Goal: Transaction & Acquisition: Purchase product/service

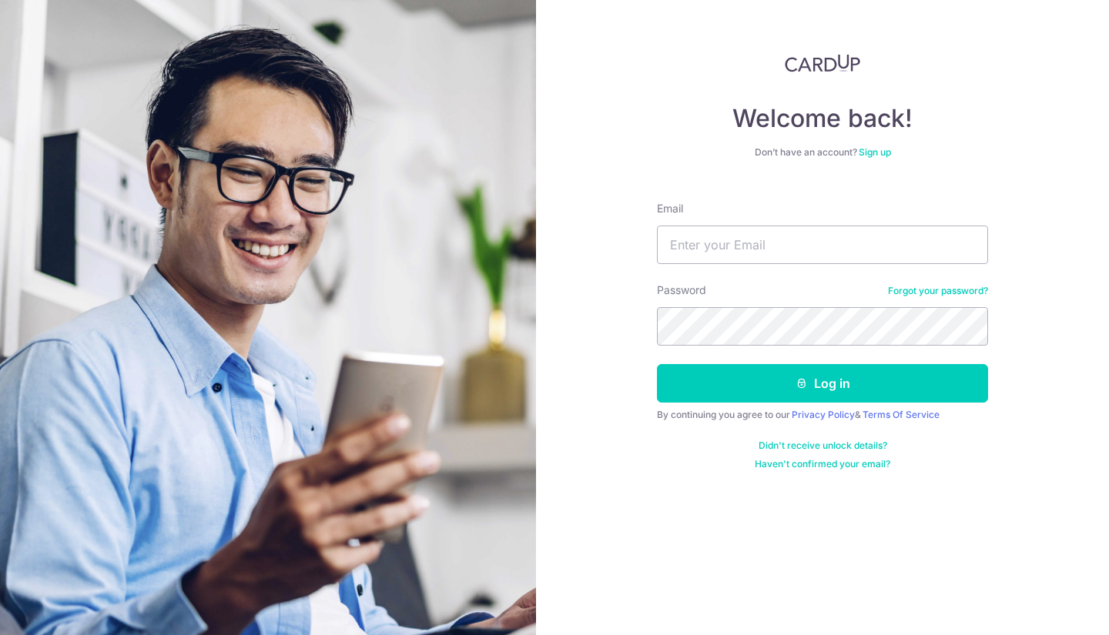
type input "[EMAIL_ADDRESS][DOMAIN_NAME]"
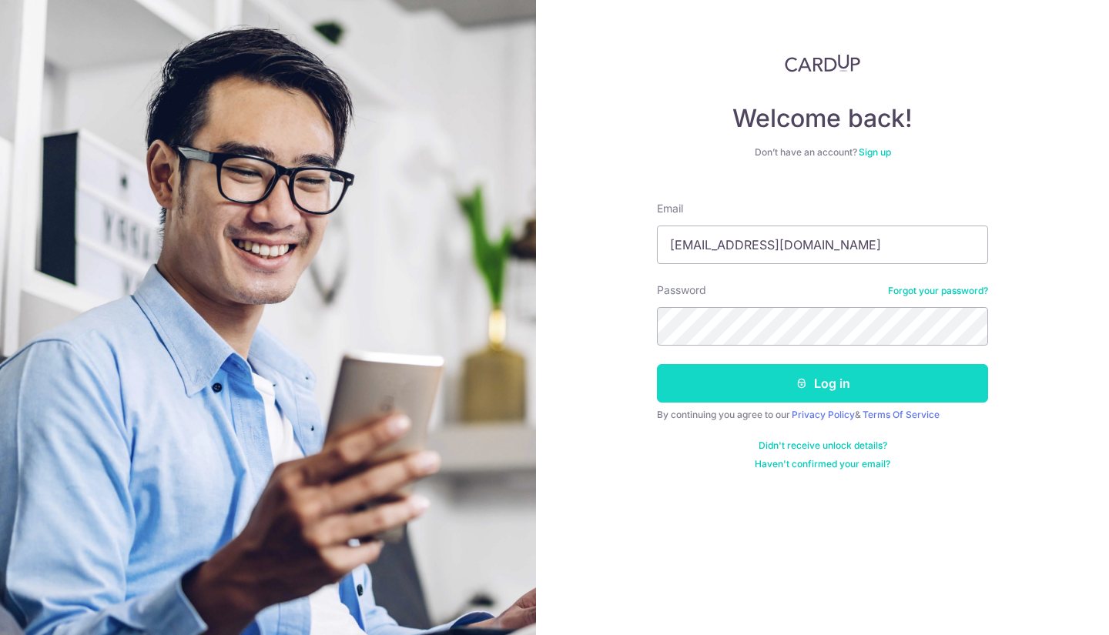
click at [847, 387] on button "Log in" at bounding box center [822, 383] width 331 height 38
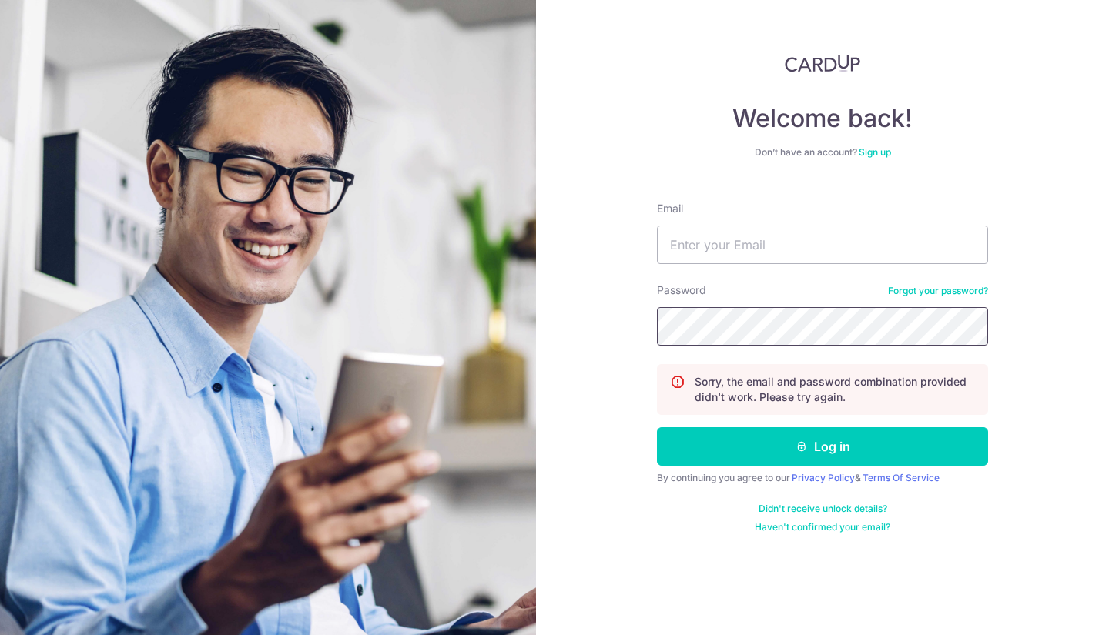
click at [657, 427] on button "Log in" at bounding box center [822, 446] width 331 height 38
click at [706, 276] on form "Email Password Forgot your password? Sorry, the email and password combination …" at bounding box center [822, 361] width 331 height 344
click at [708, 251] on input "Email" at bounding box center [822, 245] width 331 height 38
click at [724, 290] on div "Password Forgot your password?" at bounding box center [822, 314] width 331 height 63
click at [784, 237] on input "Email" at bounding box center [822, 245] width 331 height 38
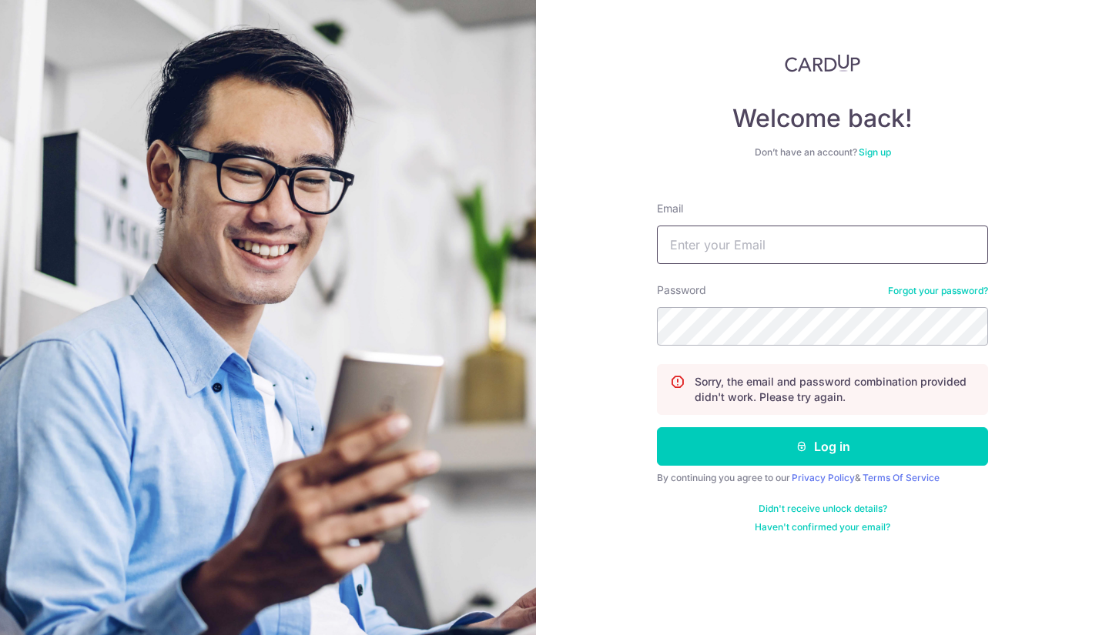
type input "[EMAIL_ADDRESS][DOMAIN_NAME]"
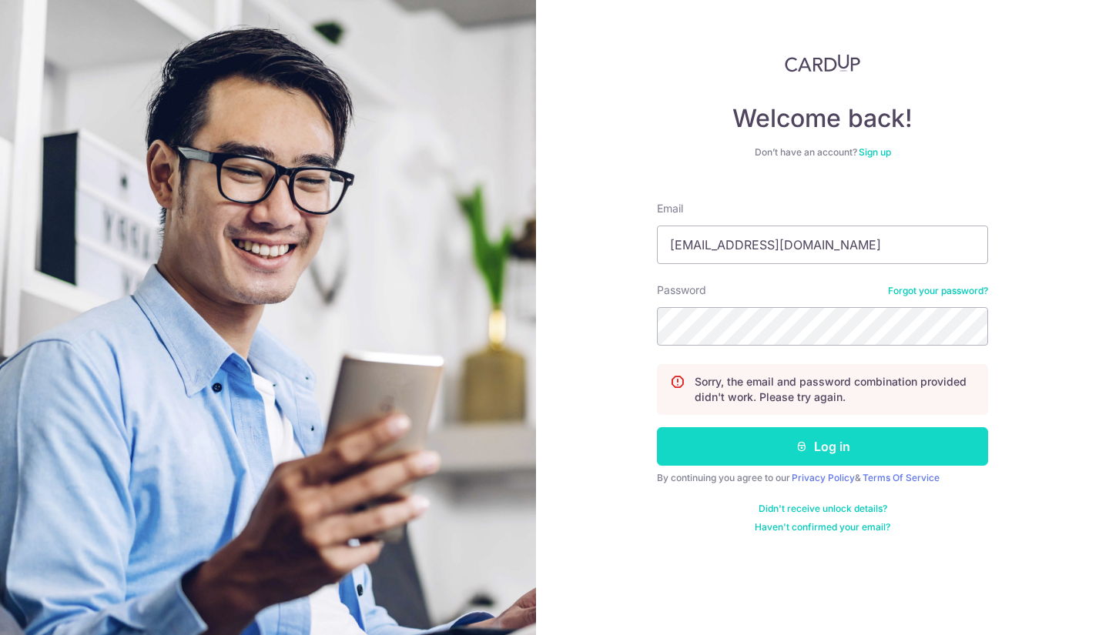
click at [841, 456] on button "Log in" at bounding box center [822, 446] width 331 height 38
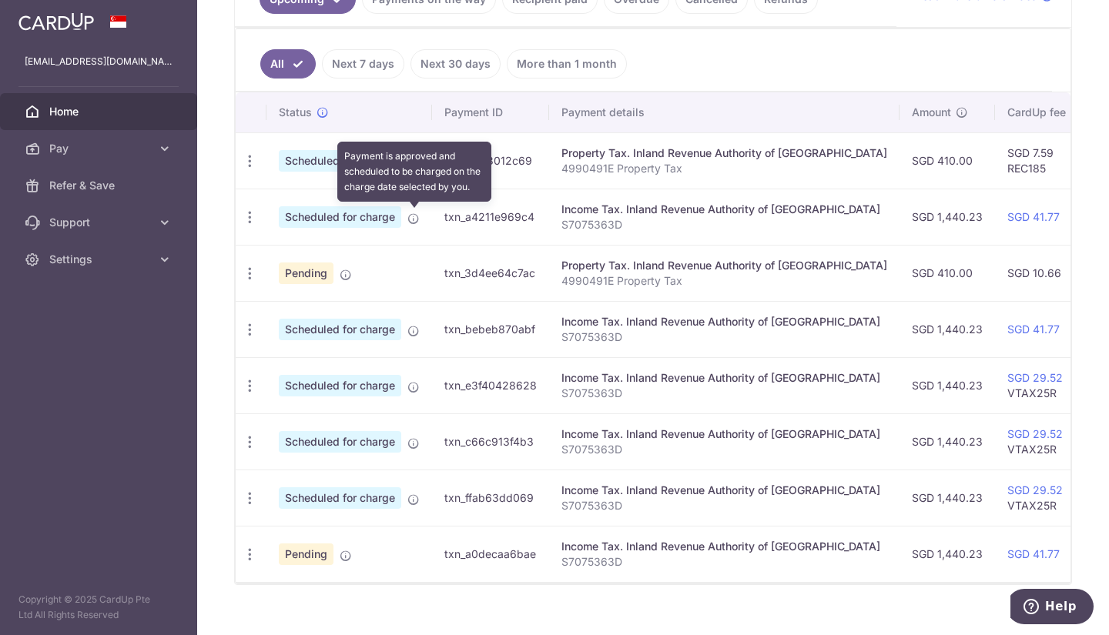
click at [414, 216] on icon at bounding box center [413, 218] width 12 height 12
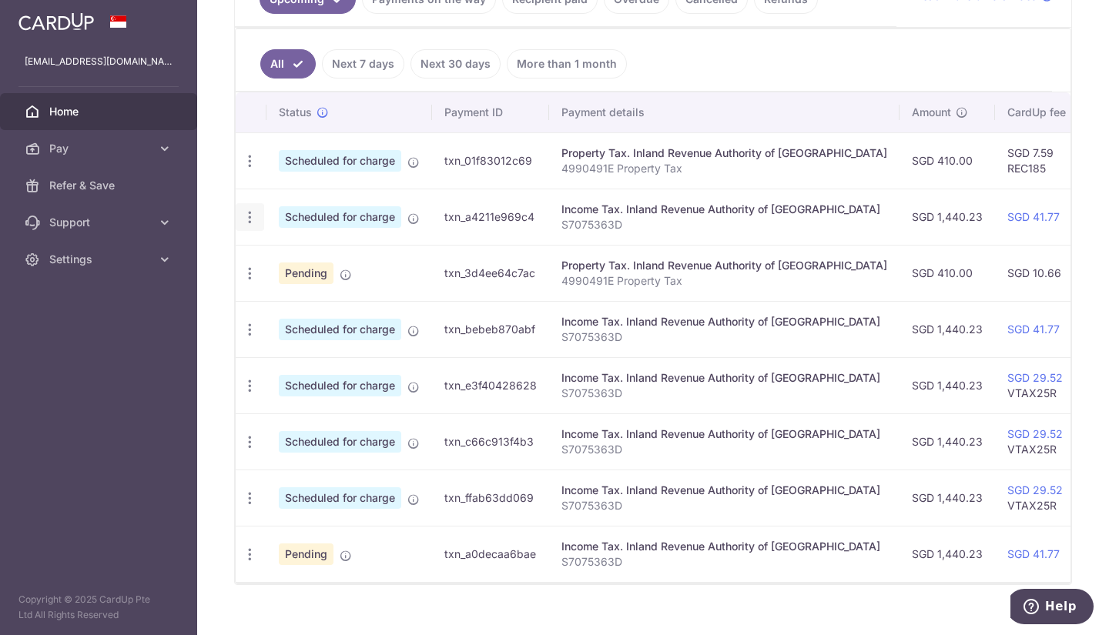
click at [247, 222] on icon "button" at bounding box center [250, 217] width 16 height 16
click at [300, 266] on span "Update payment" at bounding box center [331, 259] width 105 height 18
radio input "true"
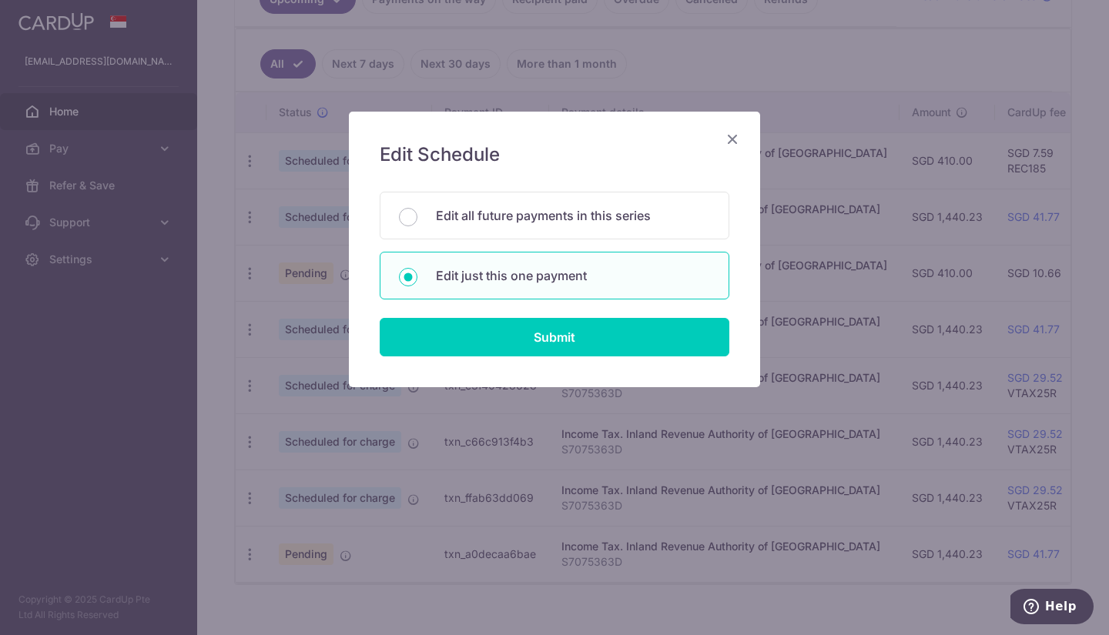
click at [734, 135] on icon "Close" at bounding box center [732, 138] width 18 height 19
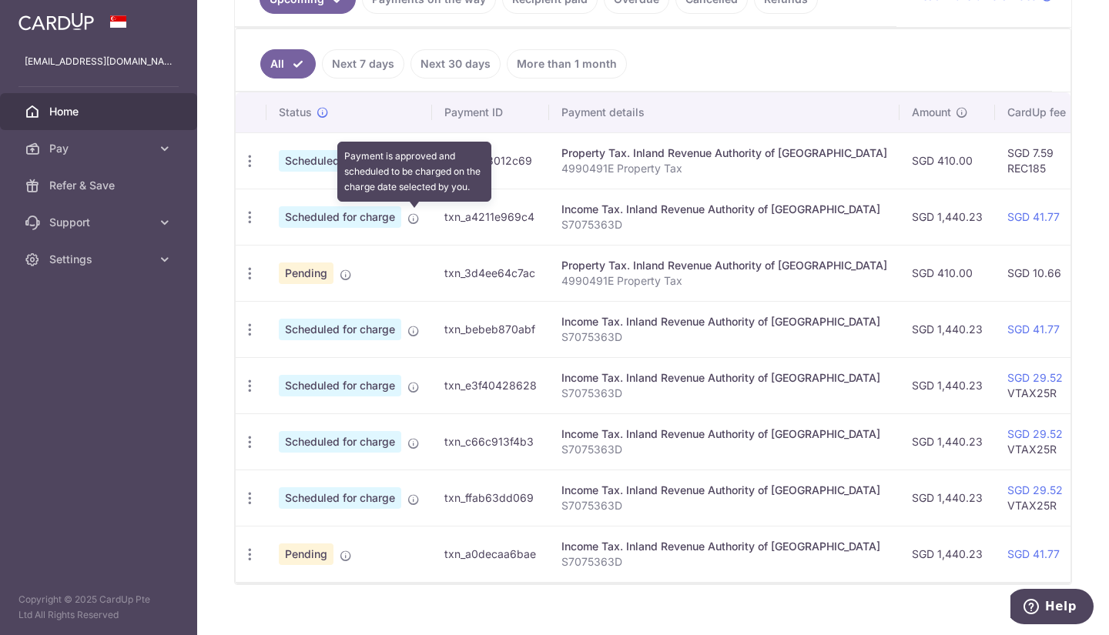
click at [415, 219] on icon at bounding box center [413, 218] width 12 height 12
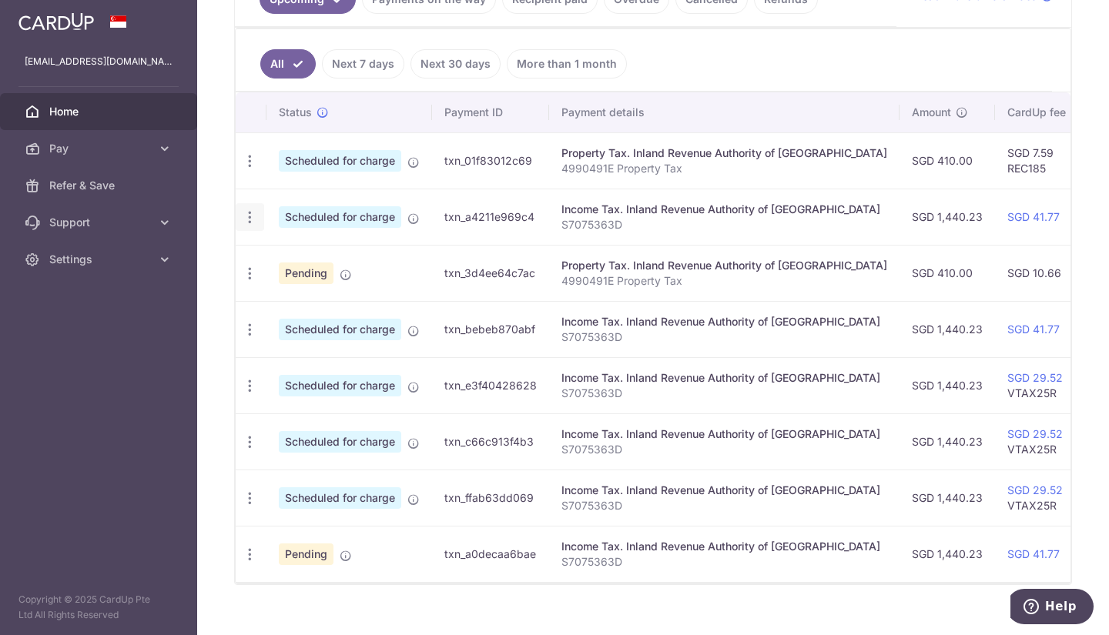
click at [246, 220] on icon "button" at bounding box center [250, 217] width 16 height 16
click at [319, 263] on span "Update payment" at bounding box center [331, 259] width 105 height 18
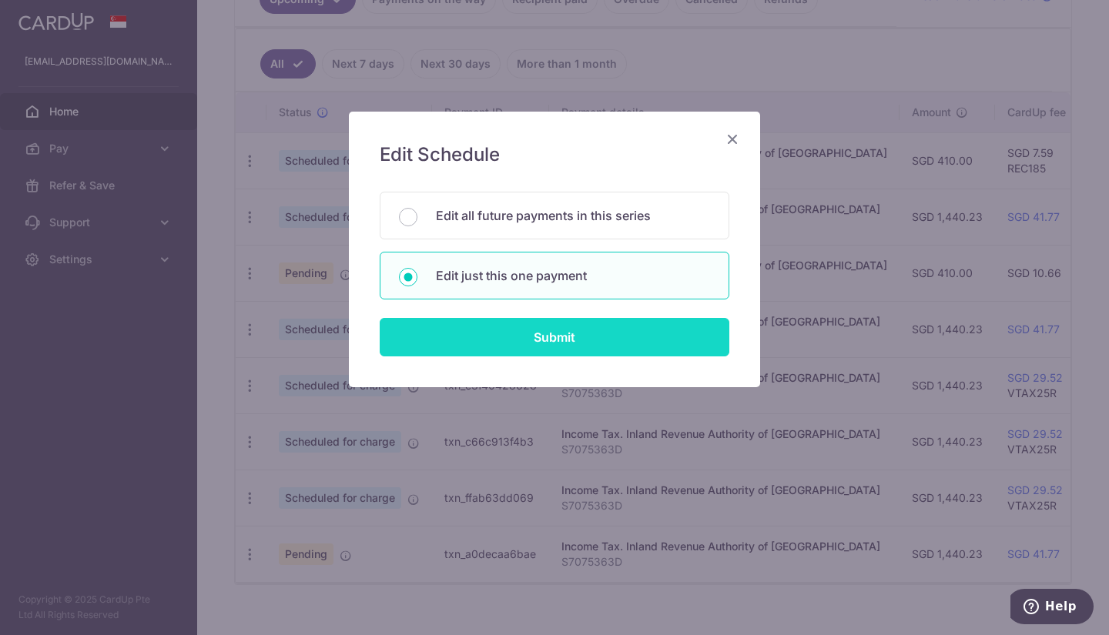
click at [568, 346] on input "Submit" at bounding box center [554, 337] width 349 height 38
radio input "true"
type input "1,440.23"
type input "[DATE]"
type input "S7075363D"
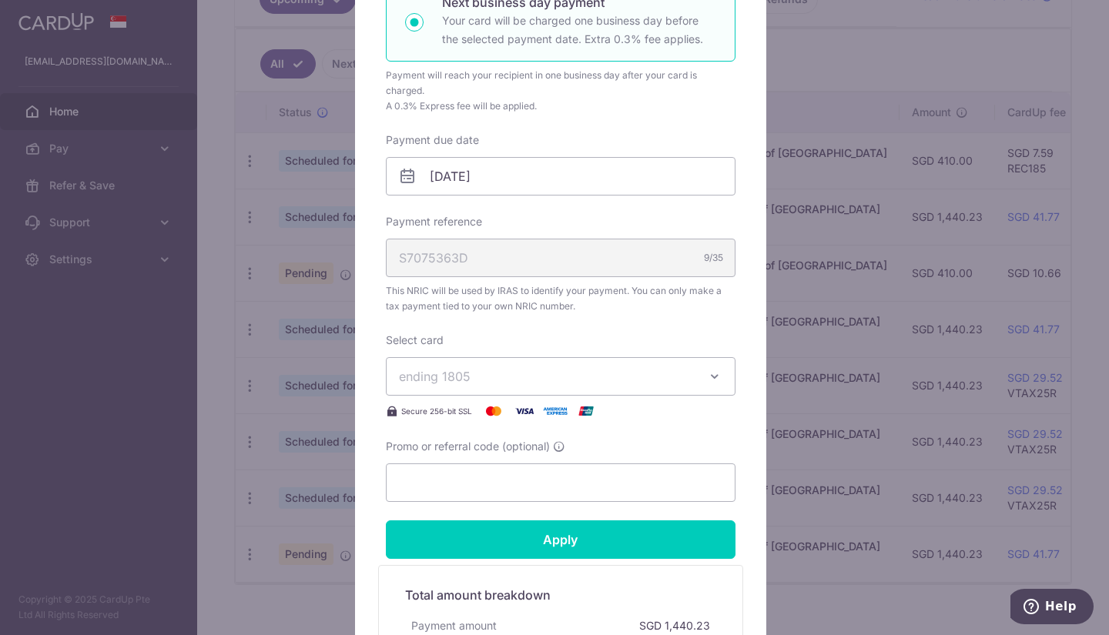
scroll to position [385, 0]
click at [506, 380] on span "ending 1805" at bounding box center [547, 375] width 296 height 18
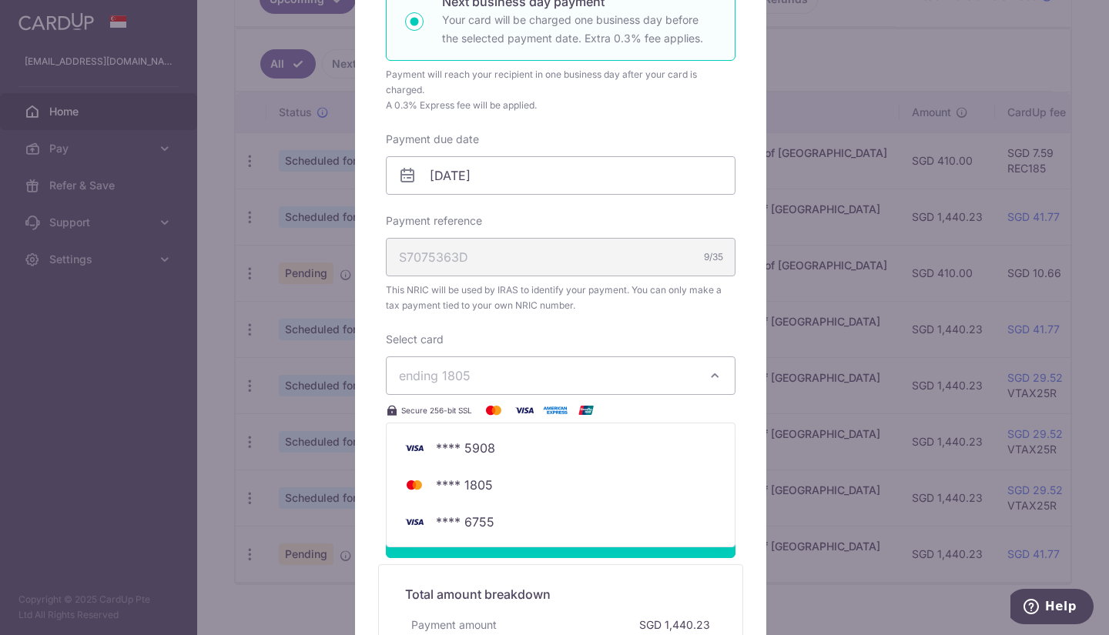
click at [901, 71] on div "Edit payment By clicking apply, you will make changes to all payments to Inland…" at bounding box center [554, 317] width 1109 height 635
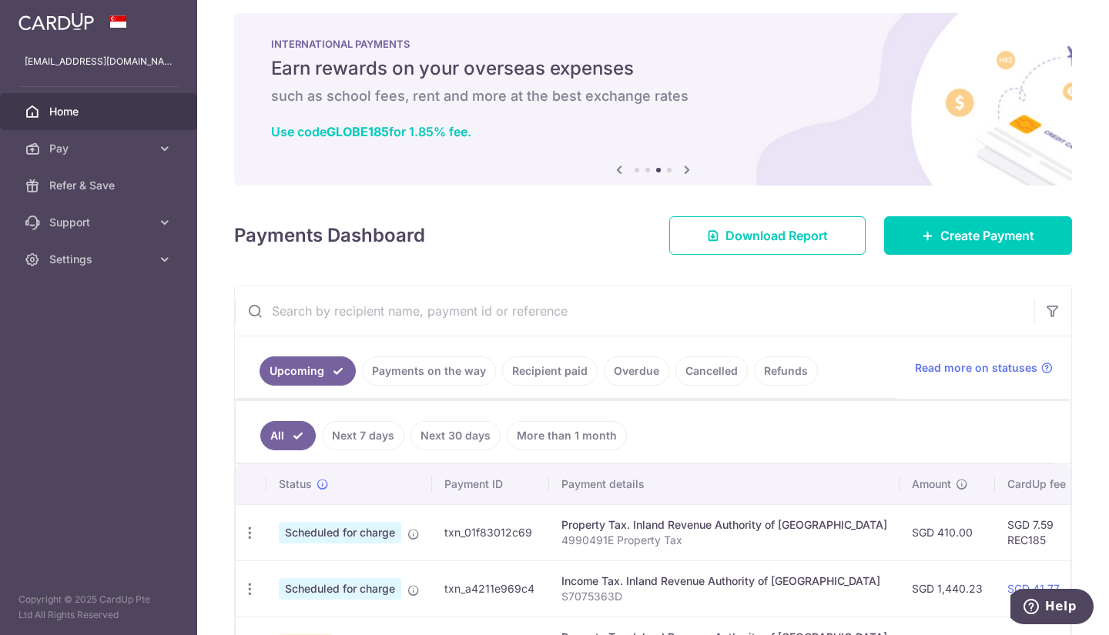
scroll to position [0, 0]
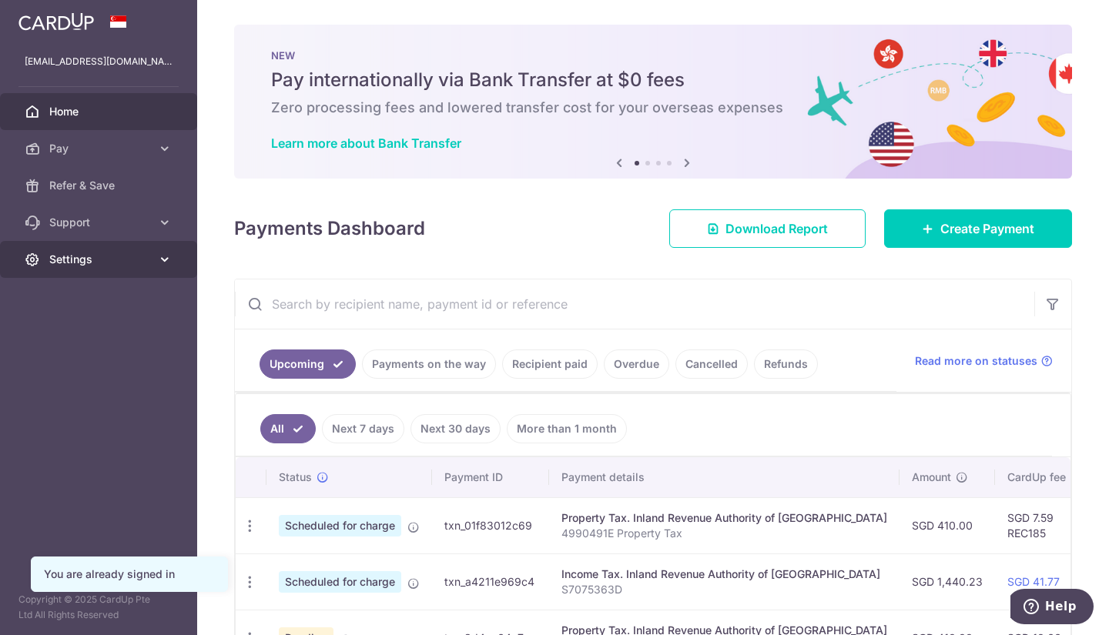
click at [165, 265] on icon at bounding box center [164, 259] width 15 height 15
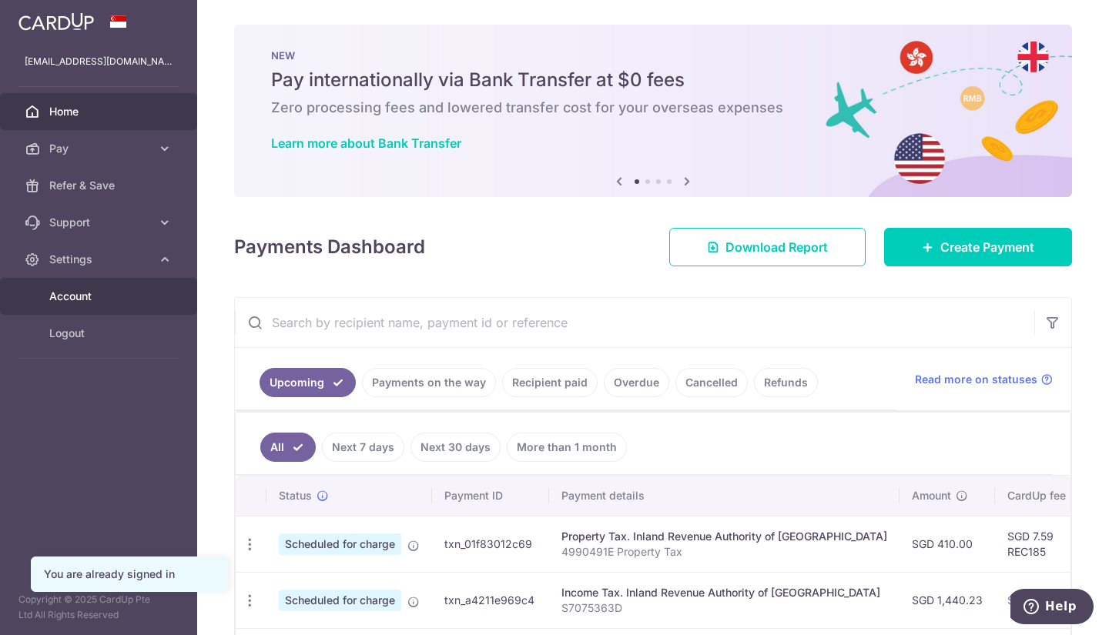
click at [122, 294] on span "Account" at bounding box center [100, 296] width 102 height 15
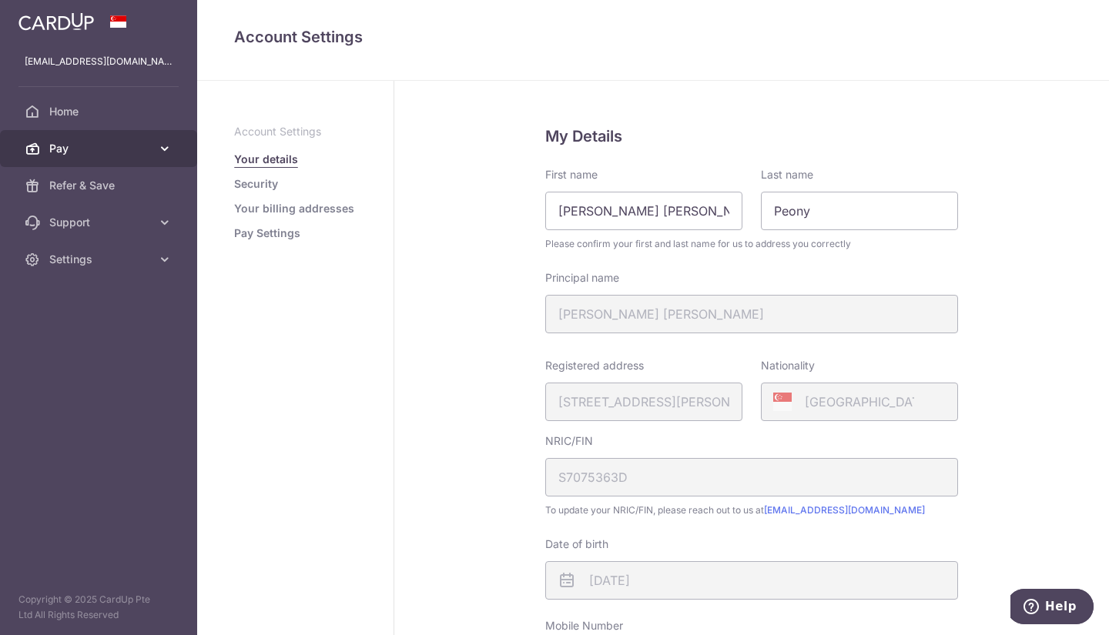
click at [160, 154] on icon at bounding box center [164, 148] width 15 height 15
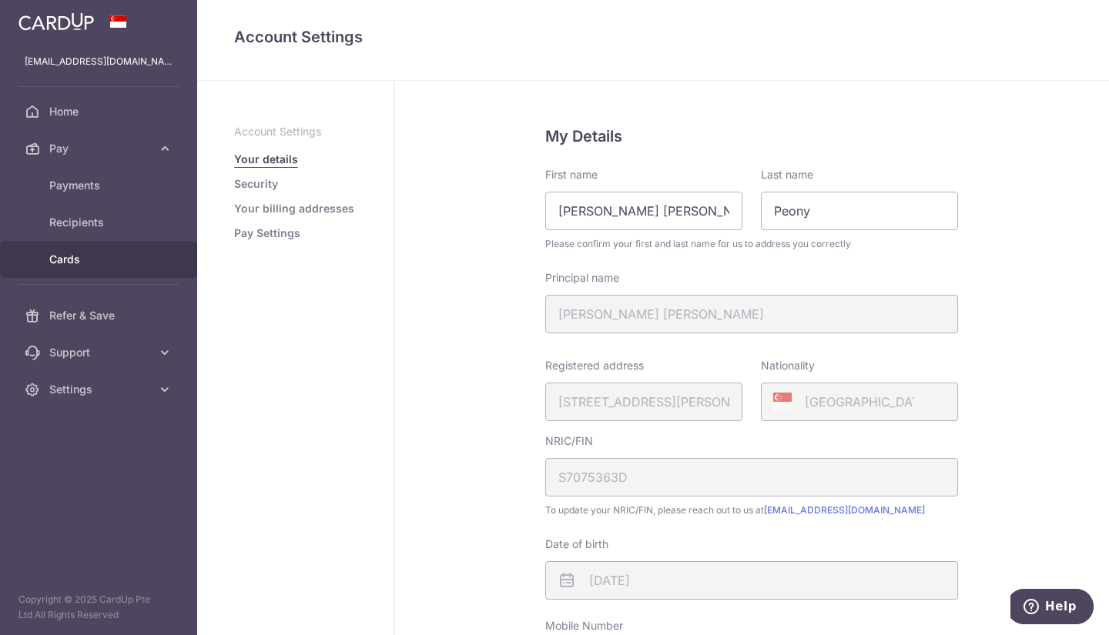
click at [79, 258] on span "Cards" at bounding box center [100, 259] width 102 height 15
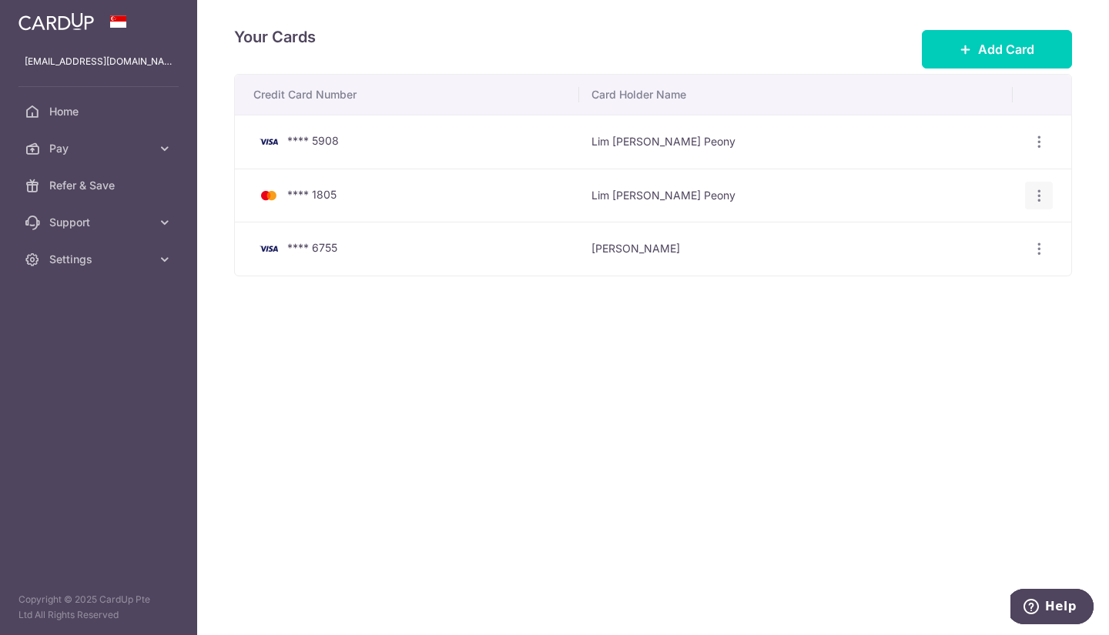
click at [1041, 194] on icon "button" at bounding box center [1039, 196] width 16 height 16
click at [951, 277] on span "Delete" at bounding box center [987, 275] width 105 height 18
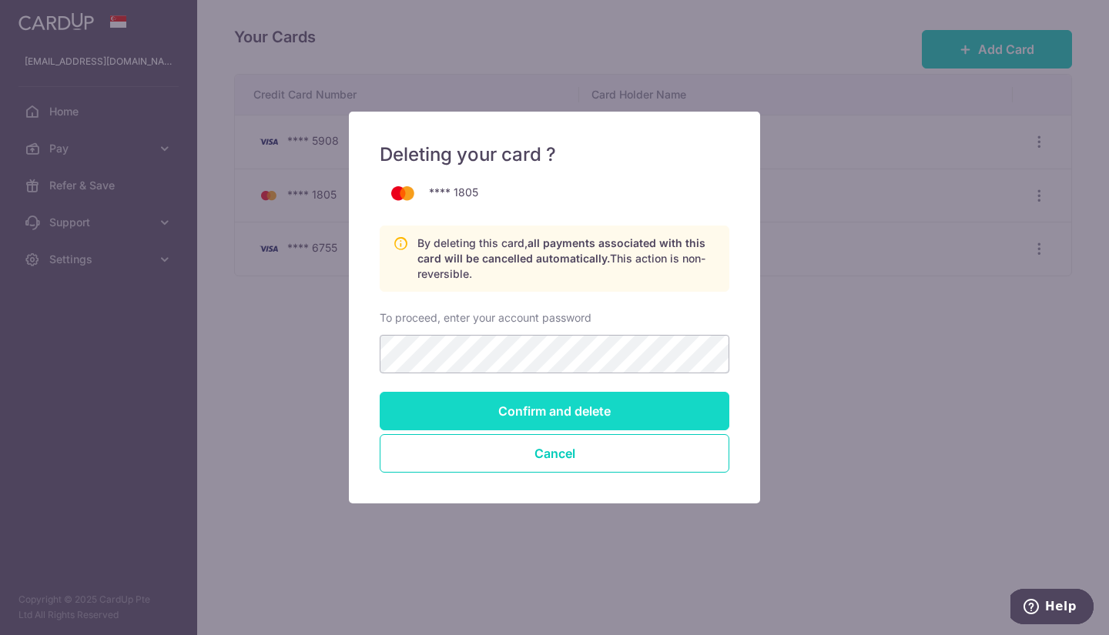
click at [566, 406] on input "Confirm and delete" at bounding box center [554, 411] width 349 height 38
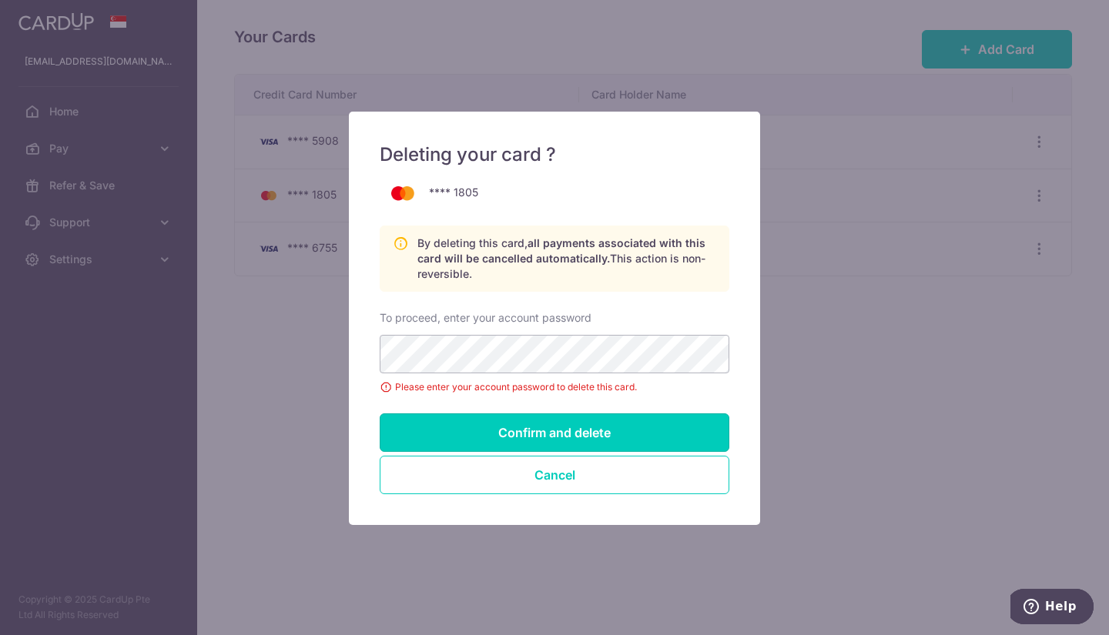
click at [539, 423] on input "Confirm and delete" at bounding box center [554, 432] width 349 height 38
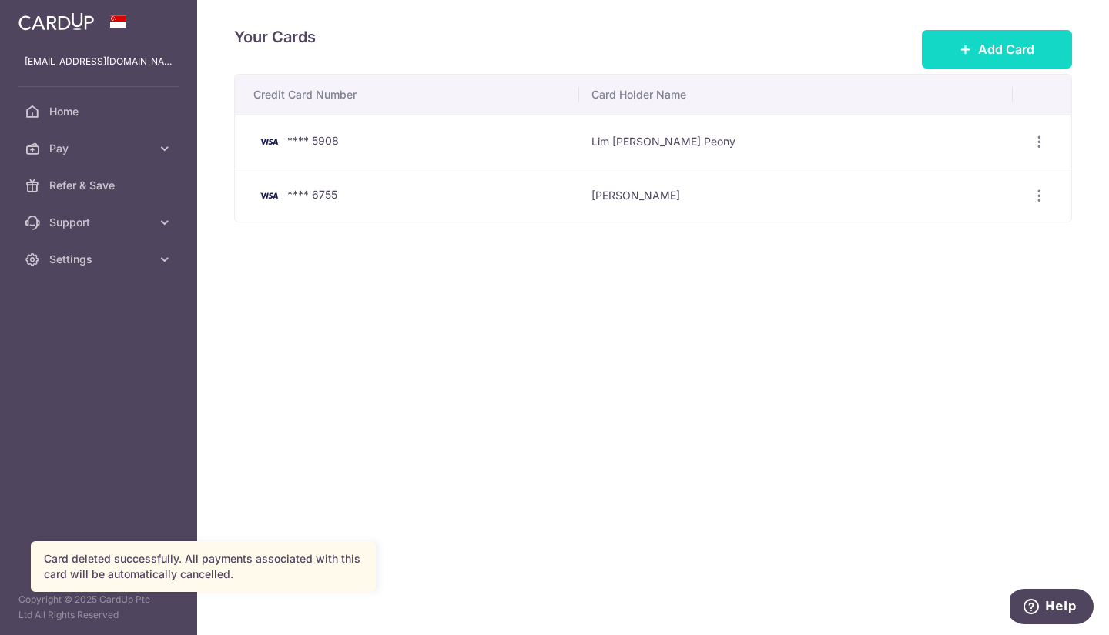
click at [992, 50] on span "Add Card" at bounding box center [1006, 49] width 56 height 18
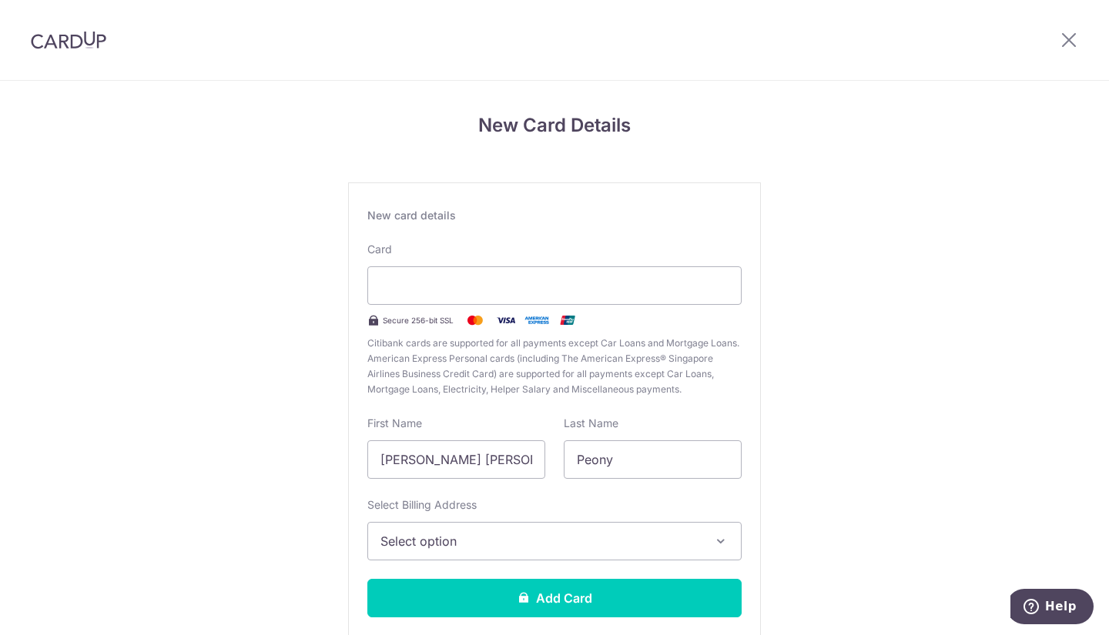
click at [470, 532] on span "Select option" at bounding box center [540, 541] width 320 height 18
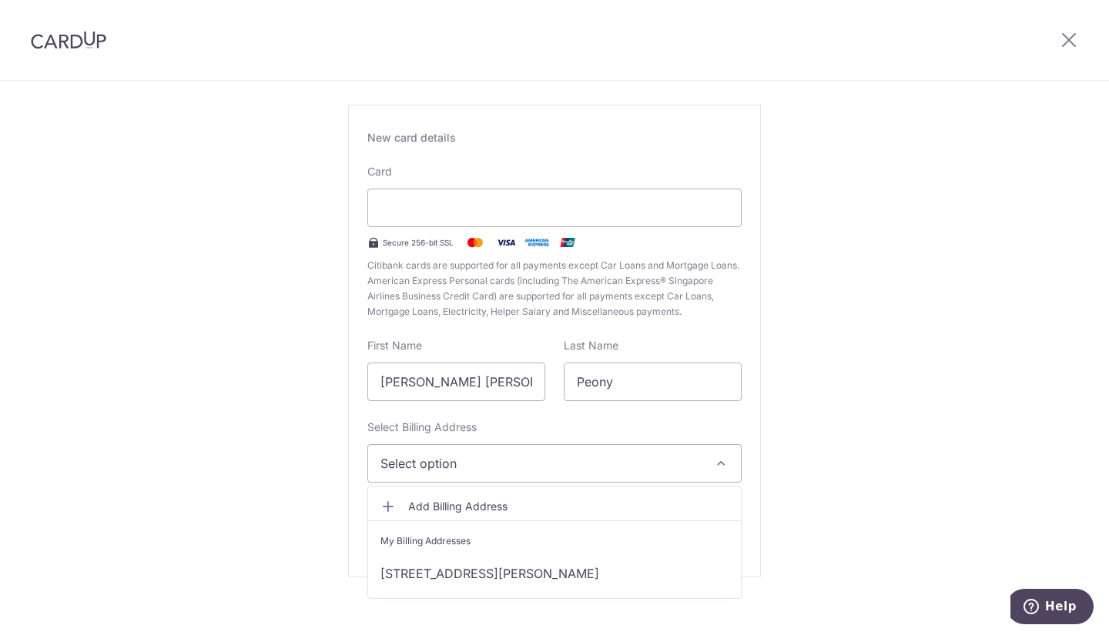
scroll to position [92, 0]
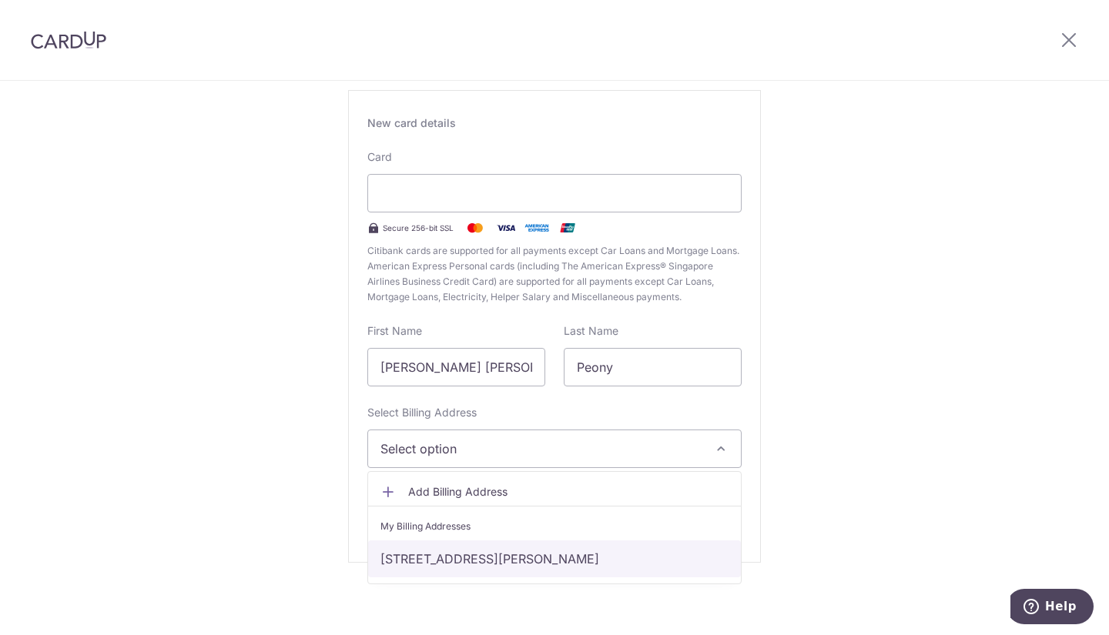
click at [463, 569] on link "104 Gerald Drive, 03-67, Singapore, Singapore-798594" at bounding box center [554, 558] width 373 height 37
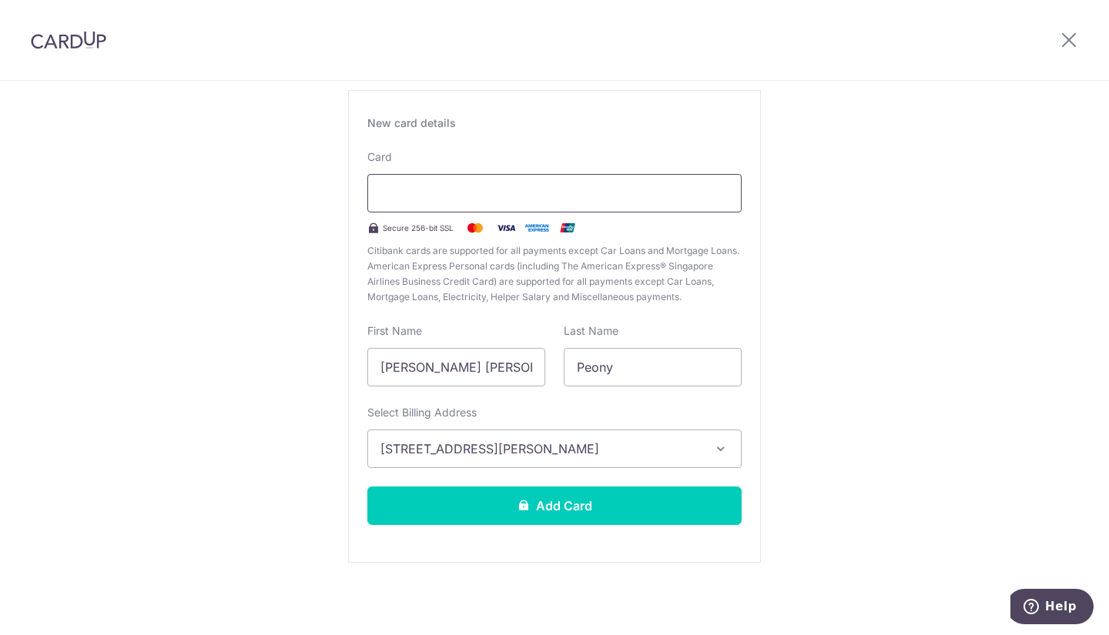
click at [651, 202] on div at bounding box center [554, 193] width 374 height 38
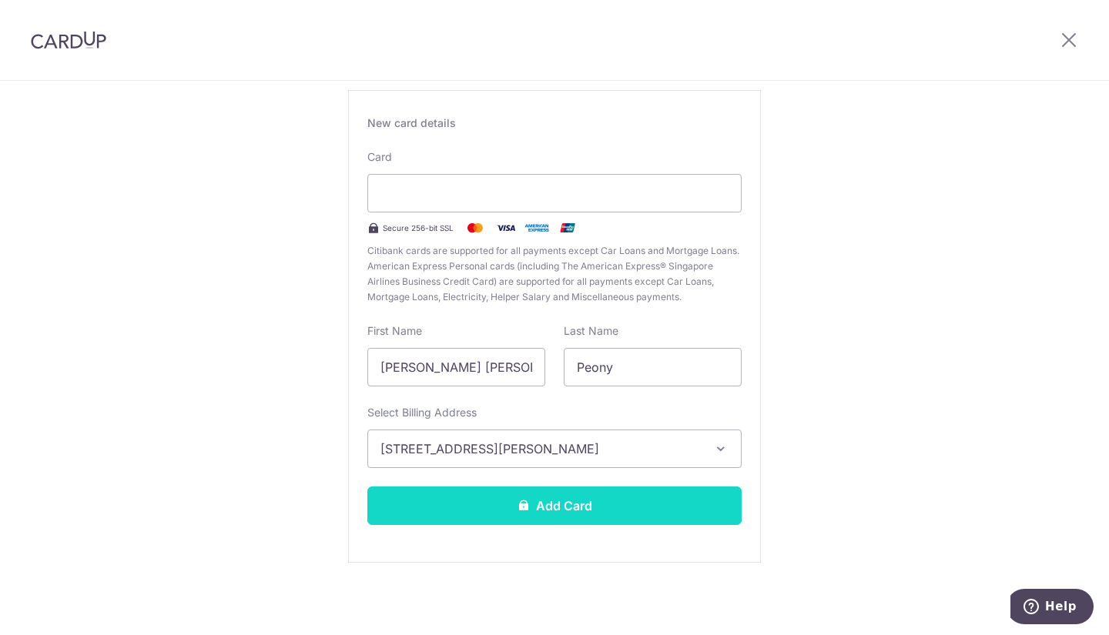
click at [560, 496] on button "Add Card" at bounding box center [554, 506] width 374 height 38
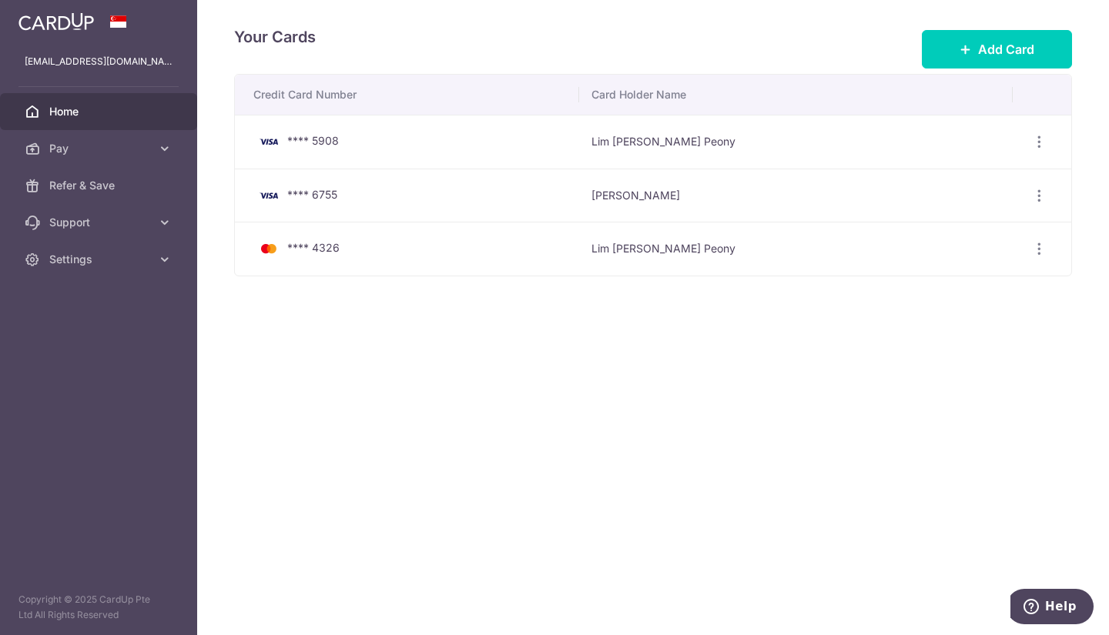
click at [65, 112] on span "Home" at bounding box center [100, 111] width 102 height 15
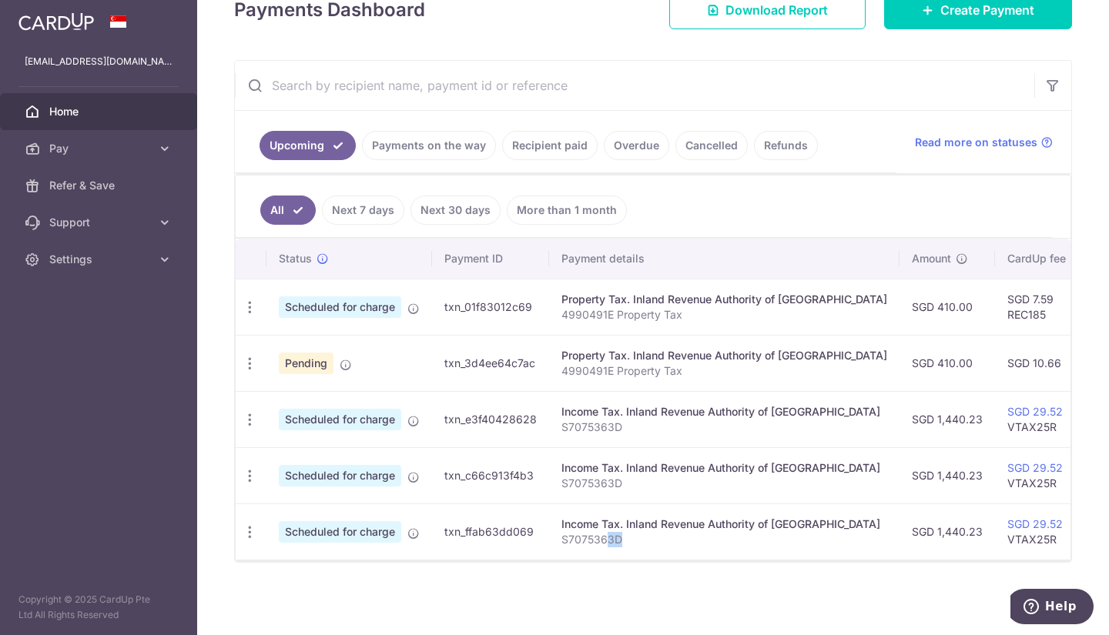
drag, startPoint x: 605, startPoint y: 551, endPoint x: 617, endPoint y: 552, distance: 12.3
click at [617, 552] on div "Status Payment ID Payment details Amount CardUp fee Total amt. Charge date Due …" at bounding box center [653, 399] width 834 height 321
click at [154, 147] on link "Pay" at bounding box center [98, 148] width 197 height 37
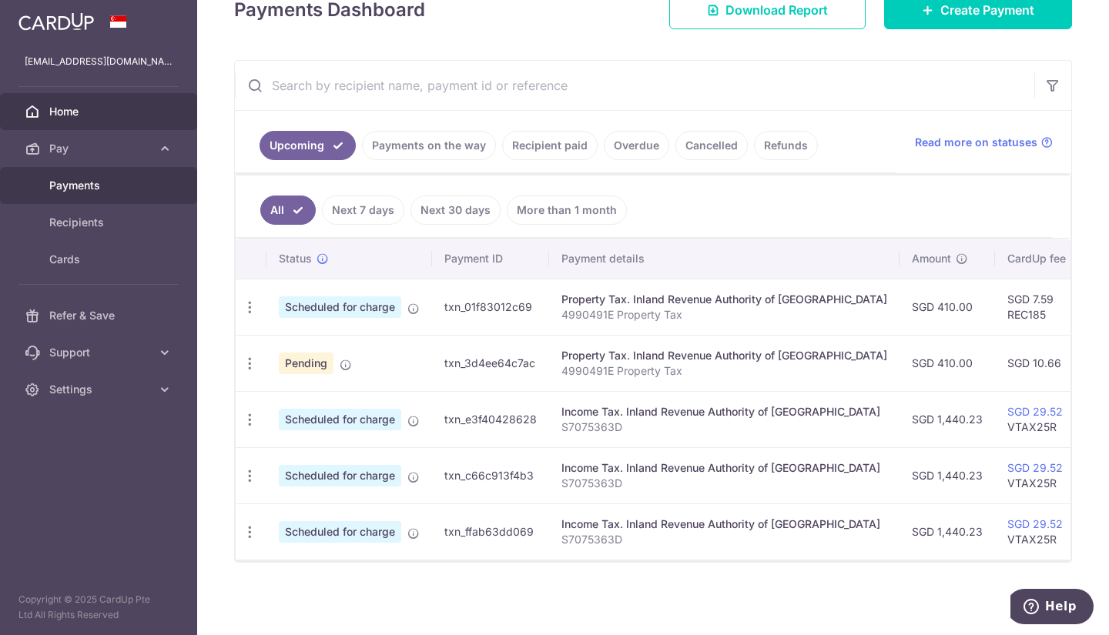
click at [72, 190] on span "Payments" at bounding box center [100, 185] width 102 height 15
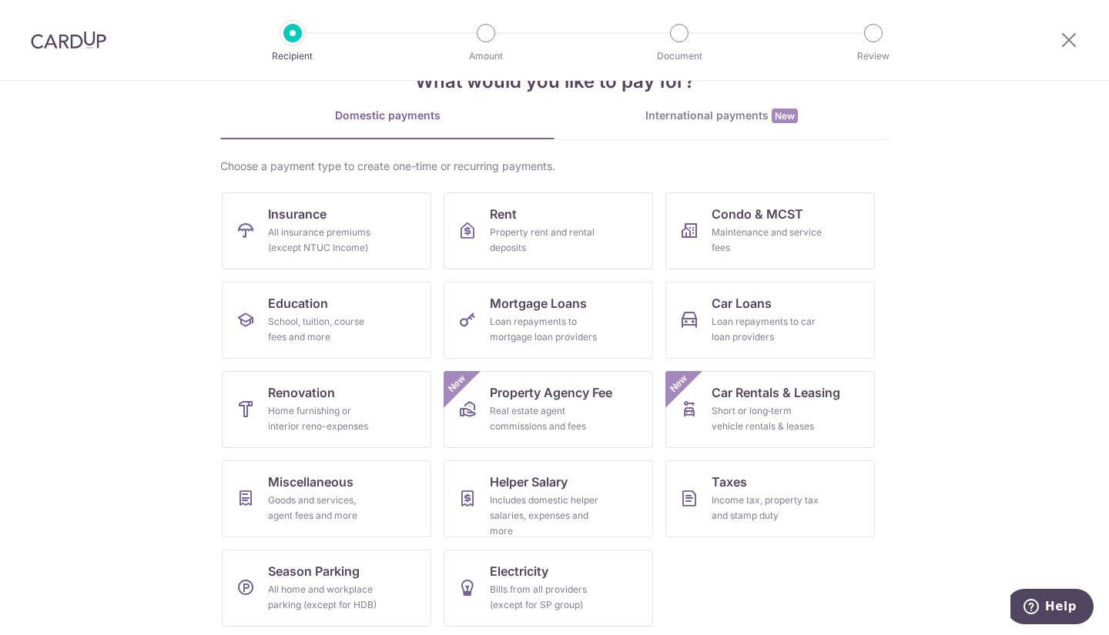
scroll to position [54, 0]
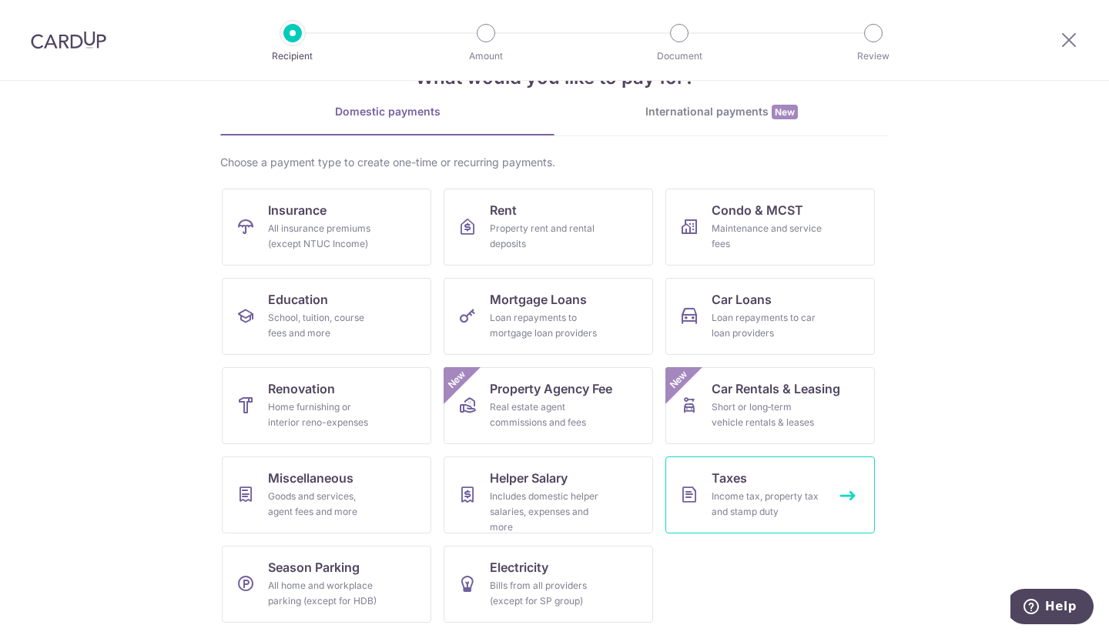
click at [721, 477] on span "Taxes" at bounding box center [728, 478] width 35 height 18
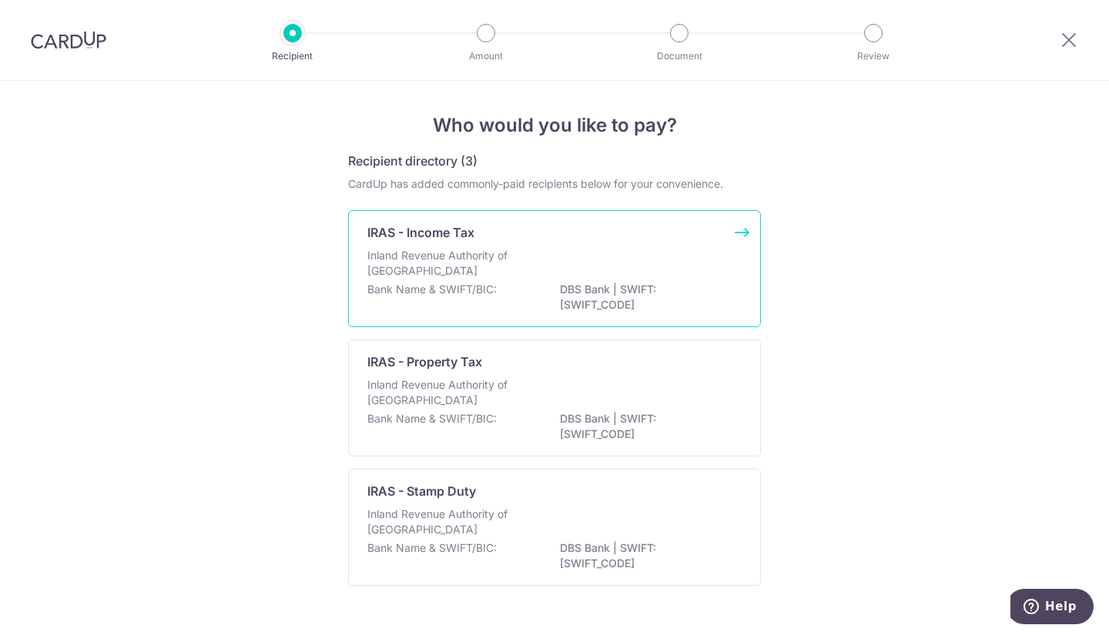
click at [460, 249] on p "Inland Revenue Authority of [GEOGRAPHIC_DATA]" at bounding box center [448, 263] width 163 height 31
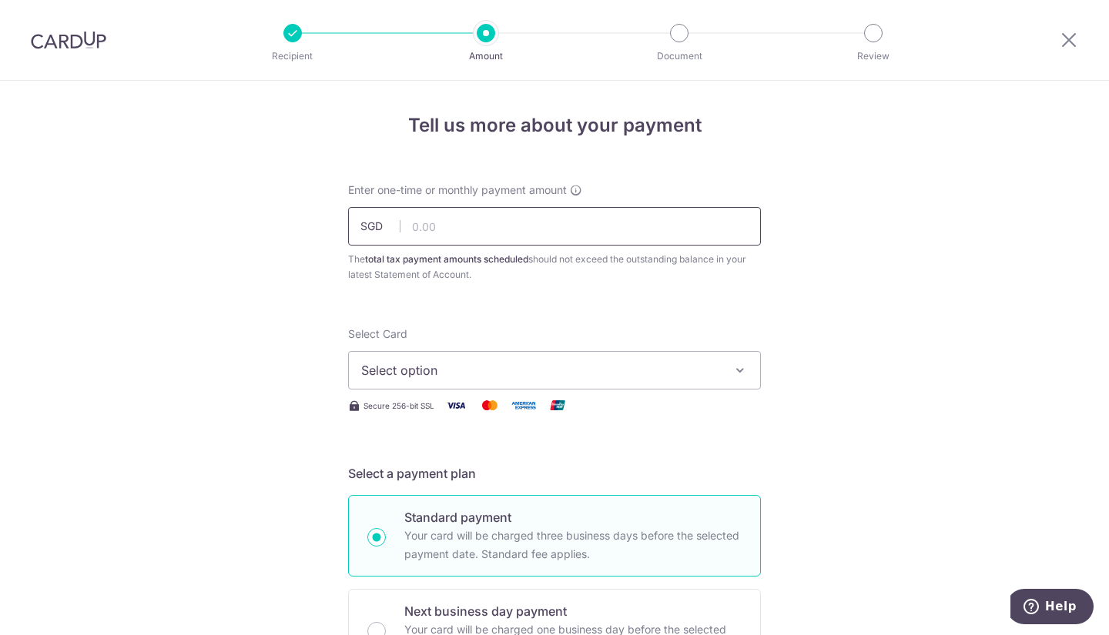
click at [463, 233] on input "text" at bounding box center [554, 226] width 413 height 38
type input "1,440.23"
click at [438, 374] on span "Select option" at bounding box center [540, 370] width 359 height 18
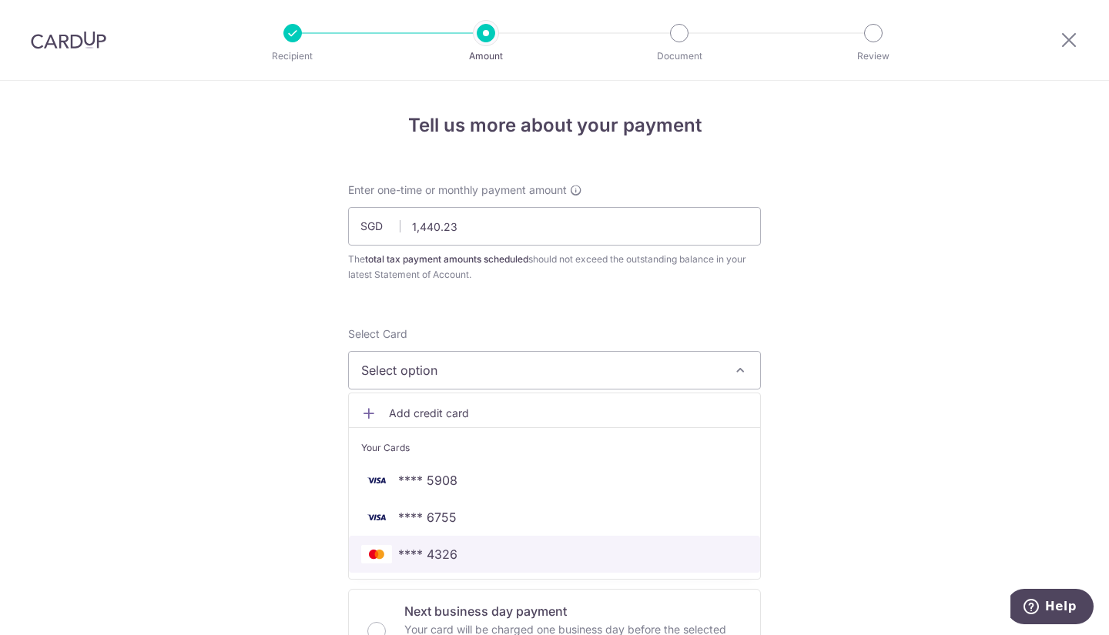
click at [459, 549] on span "**** 4326" at bounding box center [554, 554] width 386 height 18
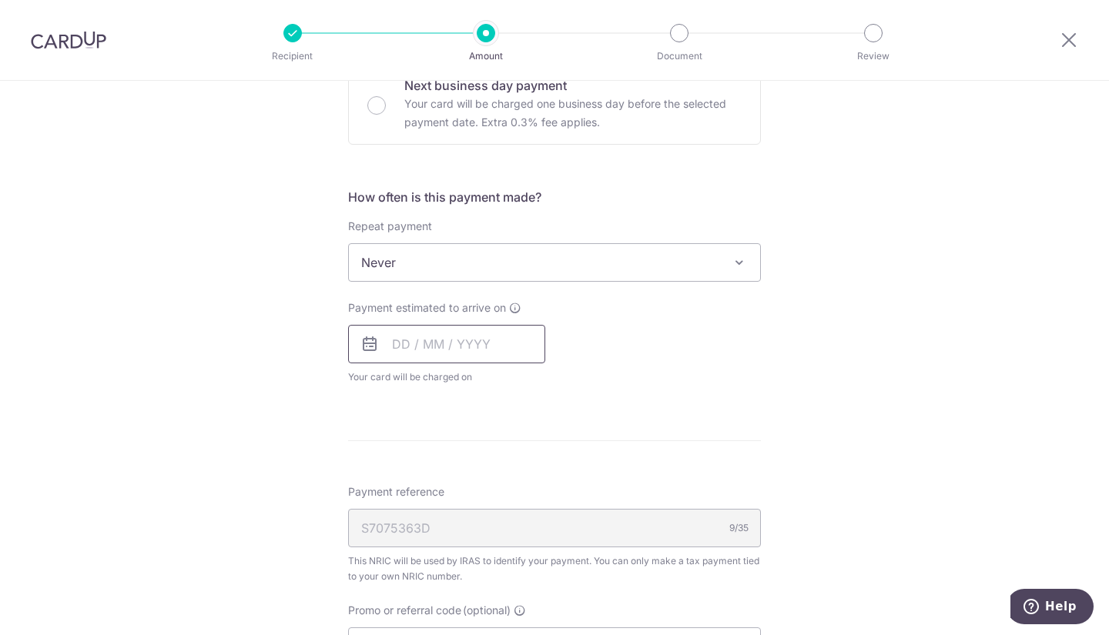
scroll to position [527, 0]
click at [421, 343] on input "text" at bounding box center [446, 343] width 197 height 38
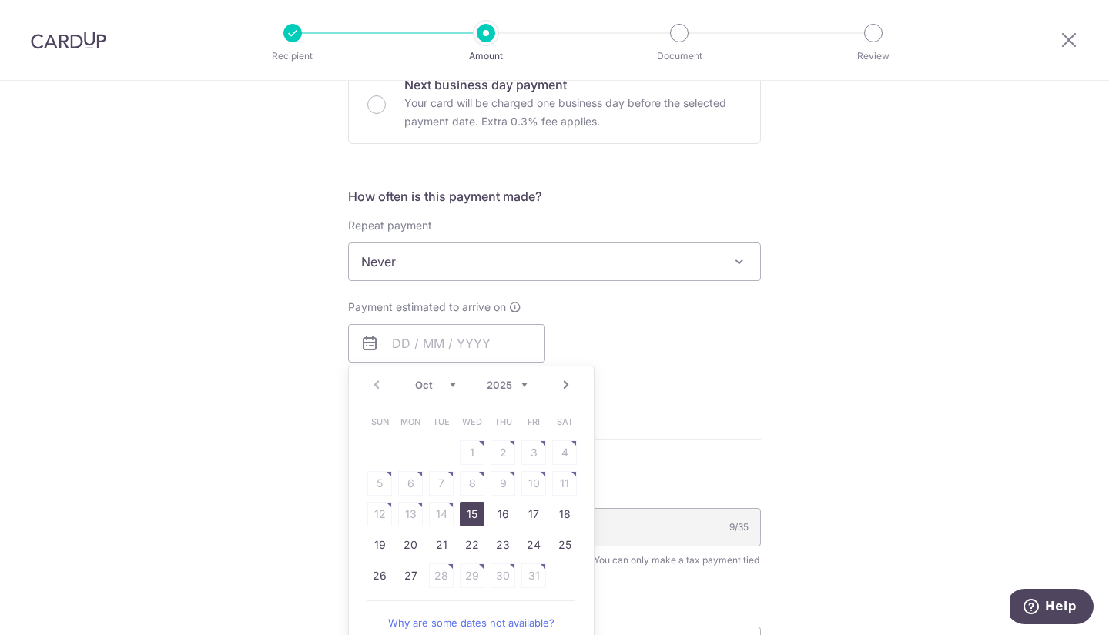
click at [561, 383] on link "Next" at bounding box center [566, 385] width 18 height 18
click at [527, 485] on link "7" at bounding box center [533, 483] width 25 height 25
type input "07/11/2025"
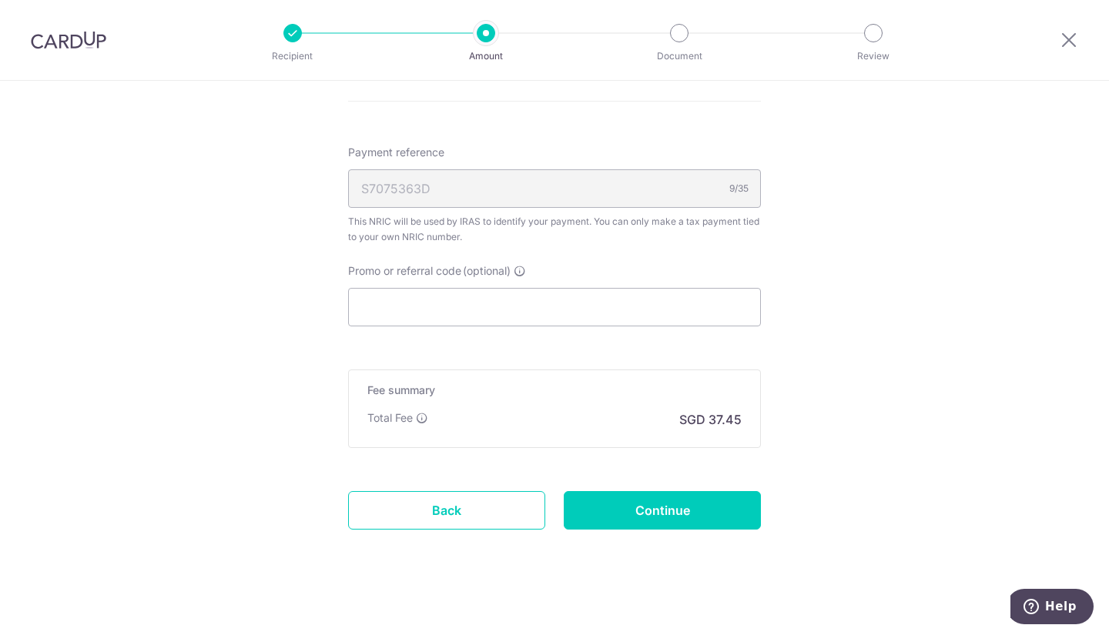
scroll to position [938, 0]
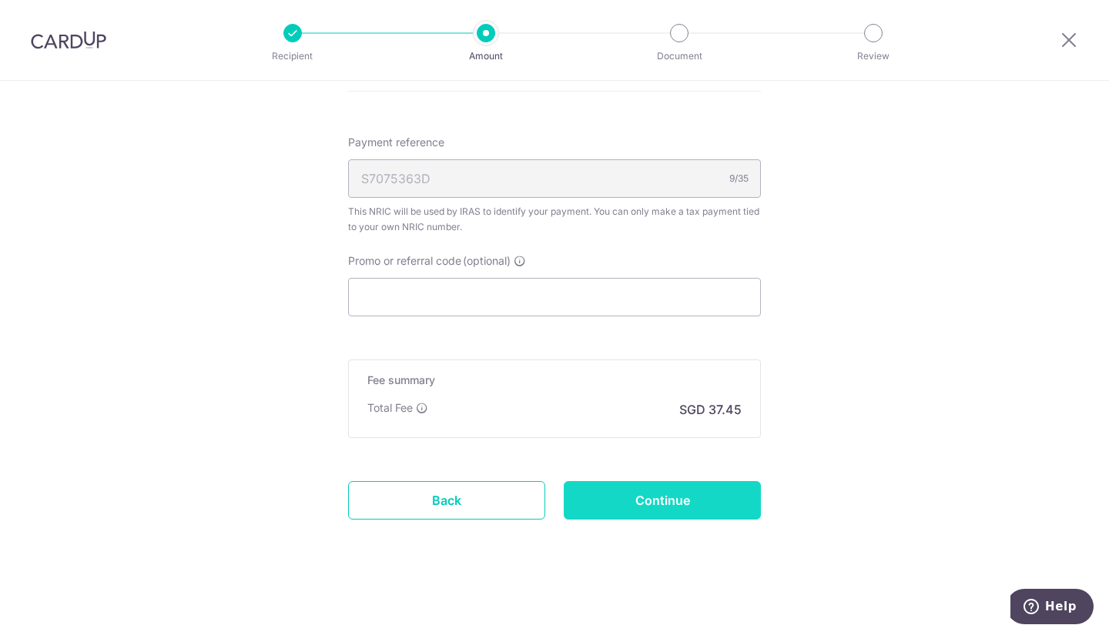
click at [627, 500] on input "Continue" at bounding box center [661, 500] width 197 height 38
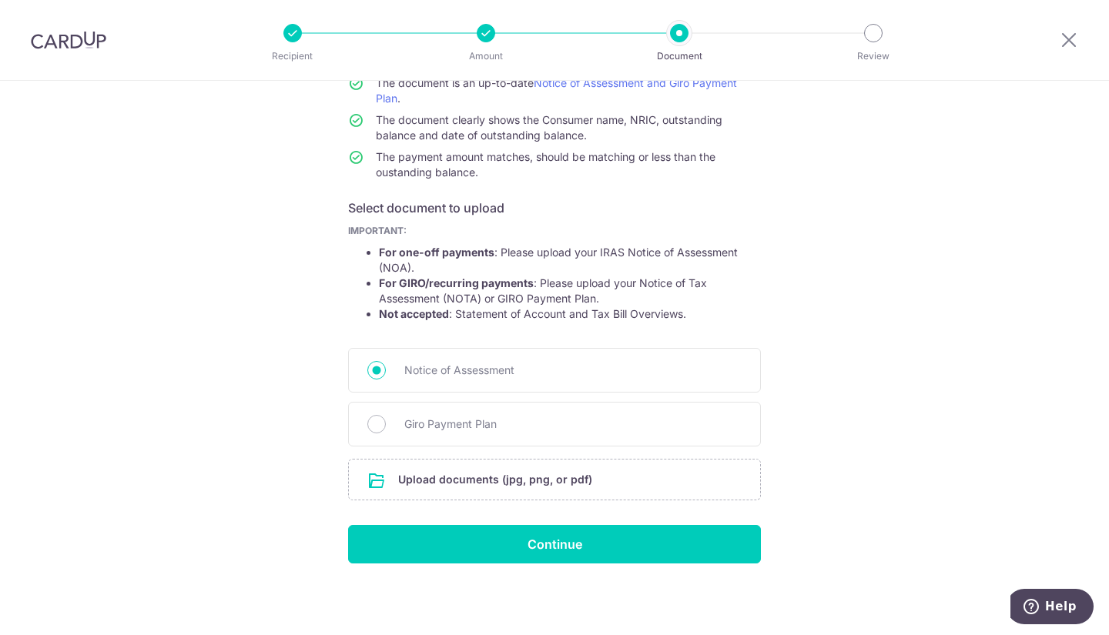
scroll to position [151, 0]
click at [495, 479] on input "file" at bounding box center [554, 479] width 411 height 40
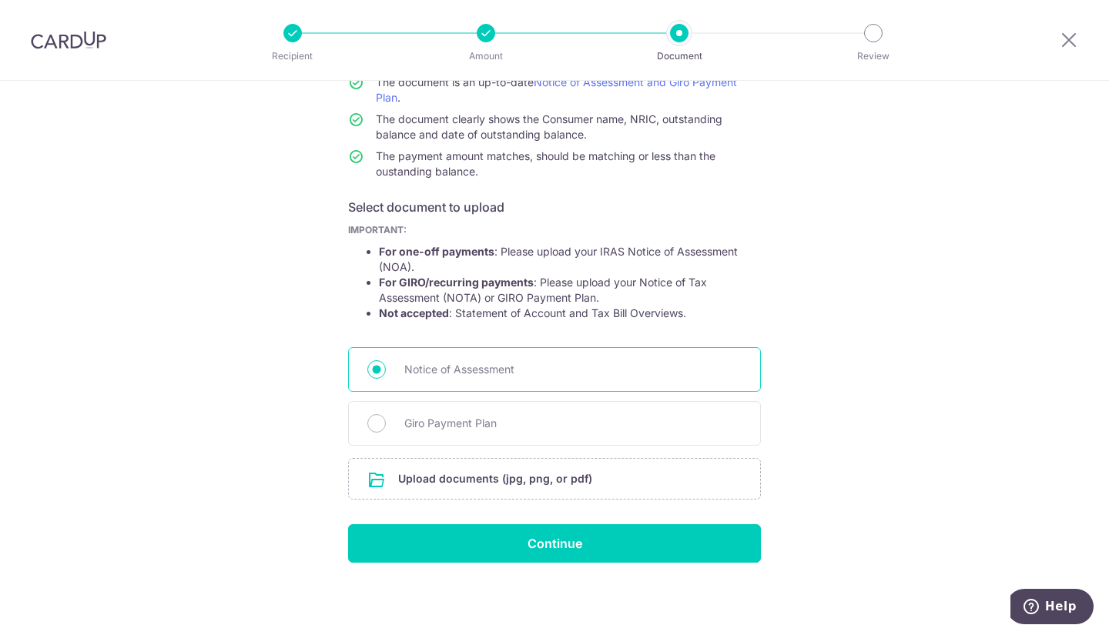
click at [470, 373] on span "Notice of Assessment" at bounding box center [572, 369] width 337 height 18
click at [386, 373] on input "Notice of Assessment" at bounding box center [376, 369] width 18 height 18
click at [470, 373] on span "Notice of Assessment" at bounding box center [572, 369] width 337 height 18
click at [386, 373] on input "Notice of Assessment" at bounding box center [376, 369] width 18 height 18
click at [470, 373] on span "Notice of Assessment" at bounding box center [572, 369] width 337 height 18
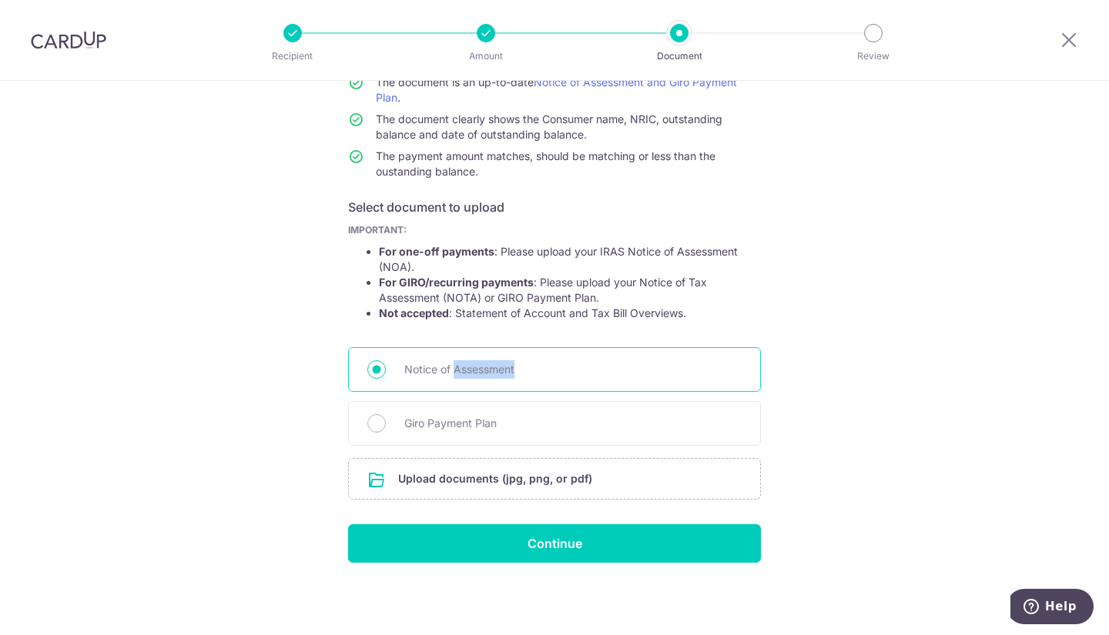
click at [386, 373] on input "Notice of Assessment" at bounding box center [376, 369] width 18 height 18
click at [514, 487] on input "file" at bounding box center [554, 479] width 411 height 40
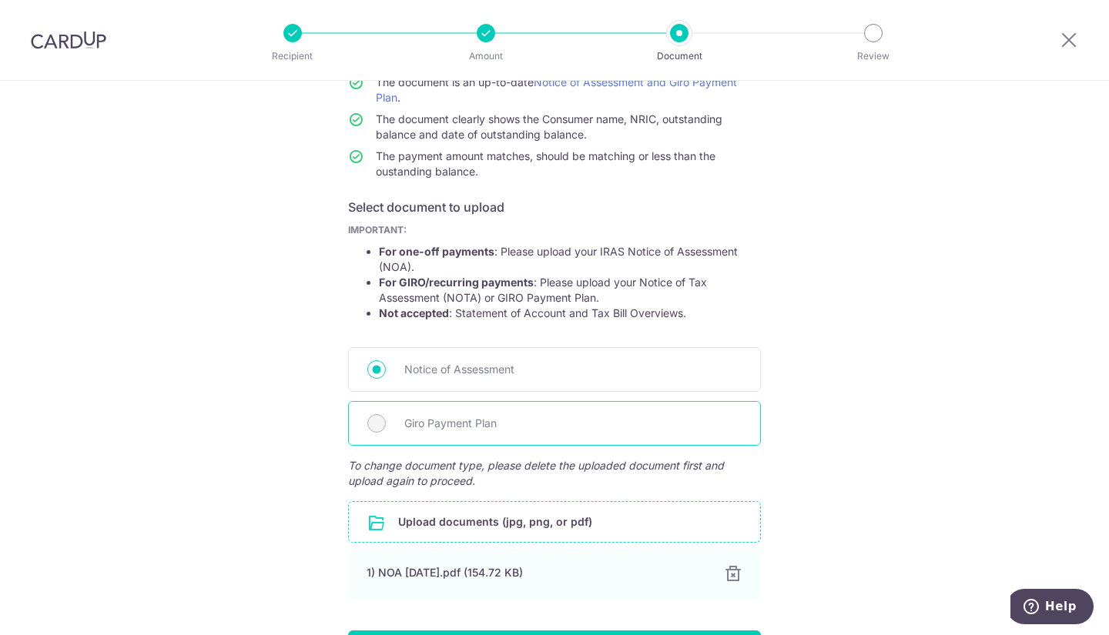
click at [442, 431] on span "Giro Payment Plan" at bounding box center [572, 423] width 337 height 18
drag, startPoint x: 664, startPoint y: 418, endPoint x: 684, endPoint y: 417, distance: 20.8
click at [664, 418] on span "Giro Payment Plan" at bounding box center [572, 423] width 337 height 18
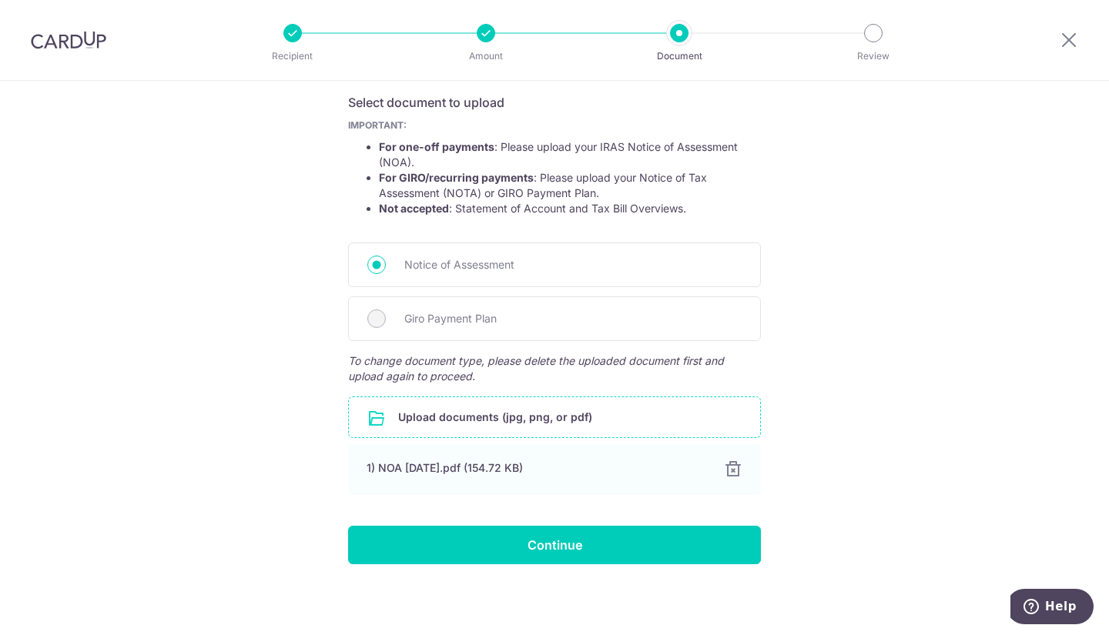
scroll to position [257, 0]
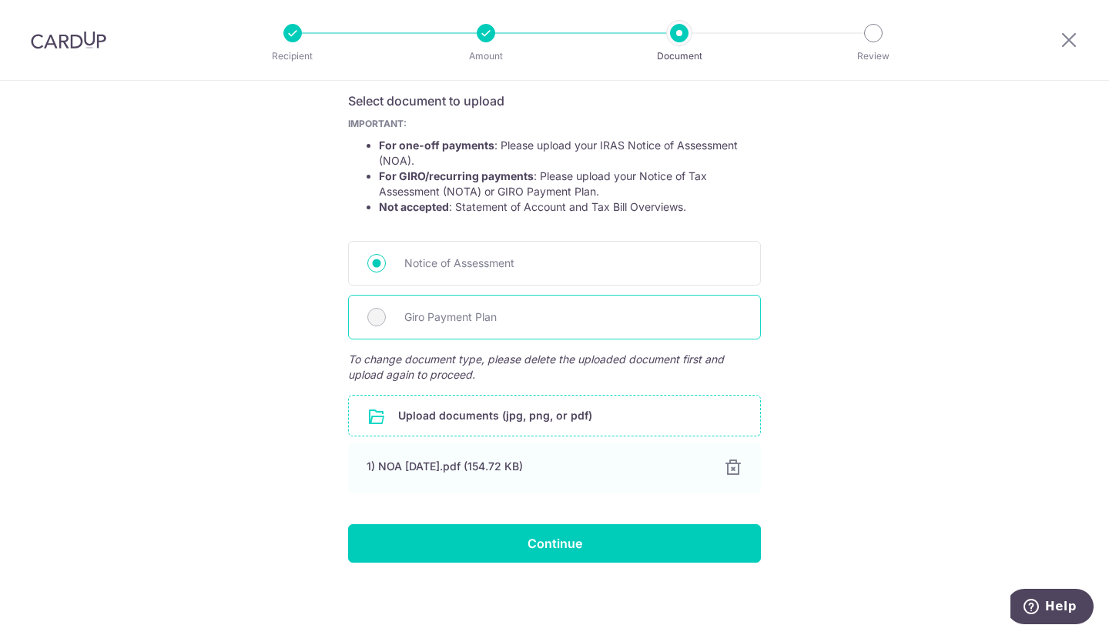
click at [383, 303] on div "Giro Payment Plan" at bounding box center [554, 317] width 413 height 45
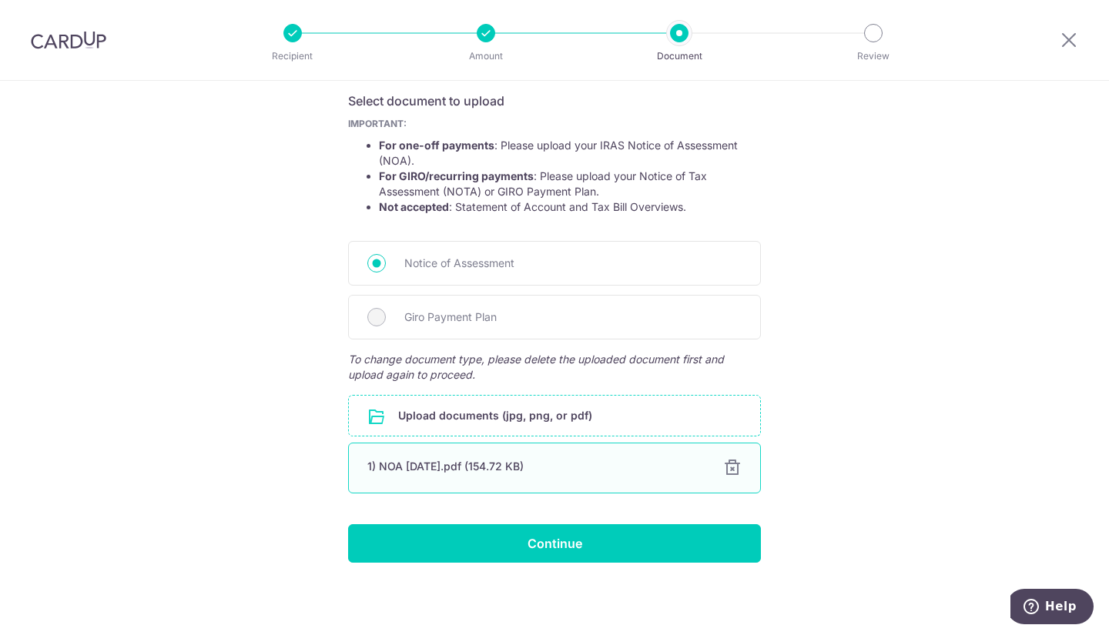
click at [727, 464] on div at bounding box center [732, 468] width 18 height 18
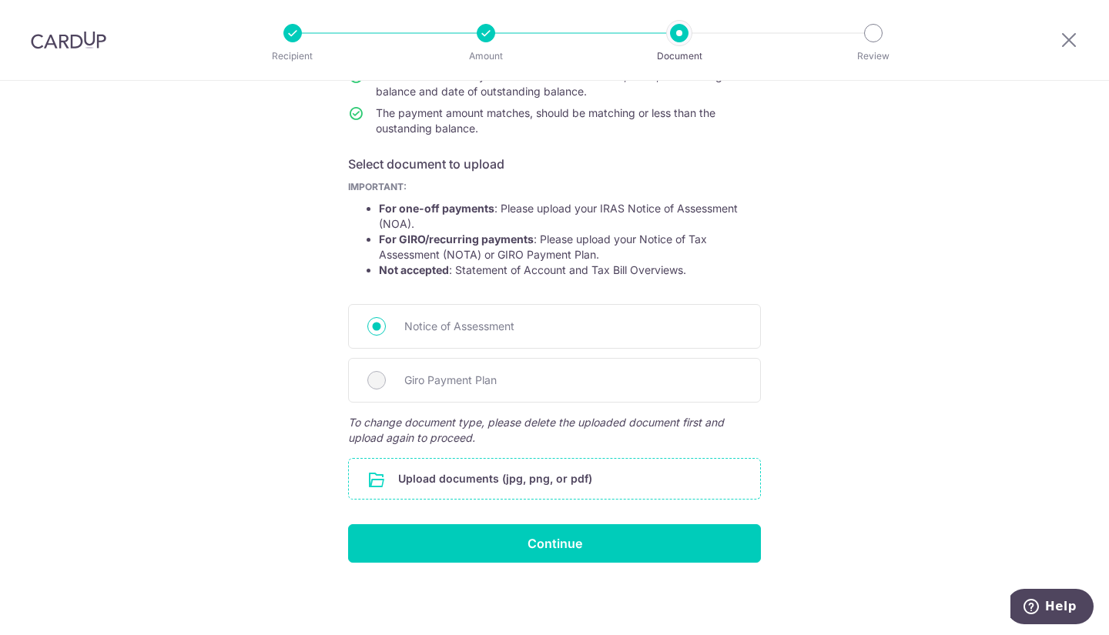
scroll to position [151, 0]
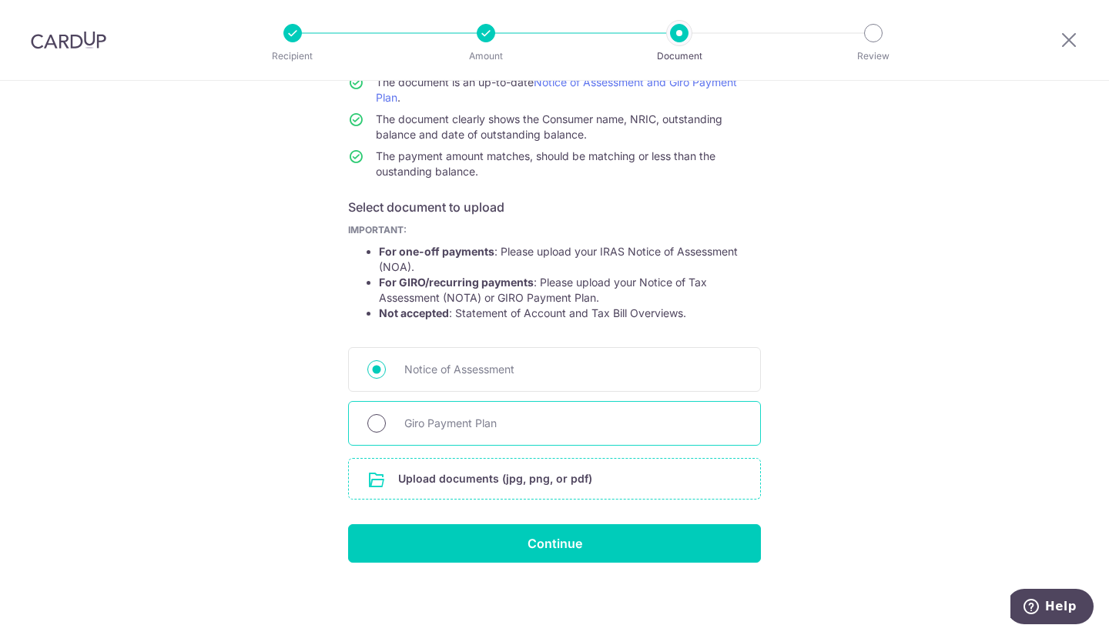
click at [373, 426] on input "Giro Payment Plan" at bounding box center [376, 423] width 18 height 18
radio input "true"
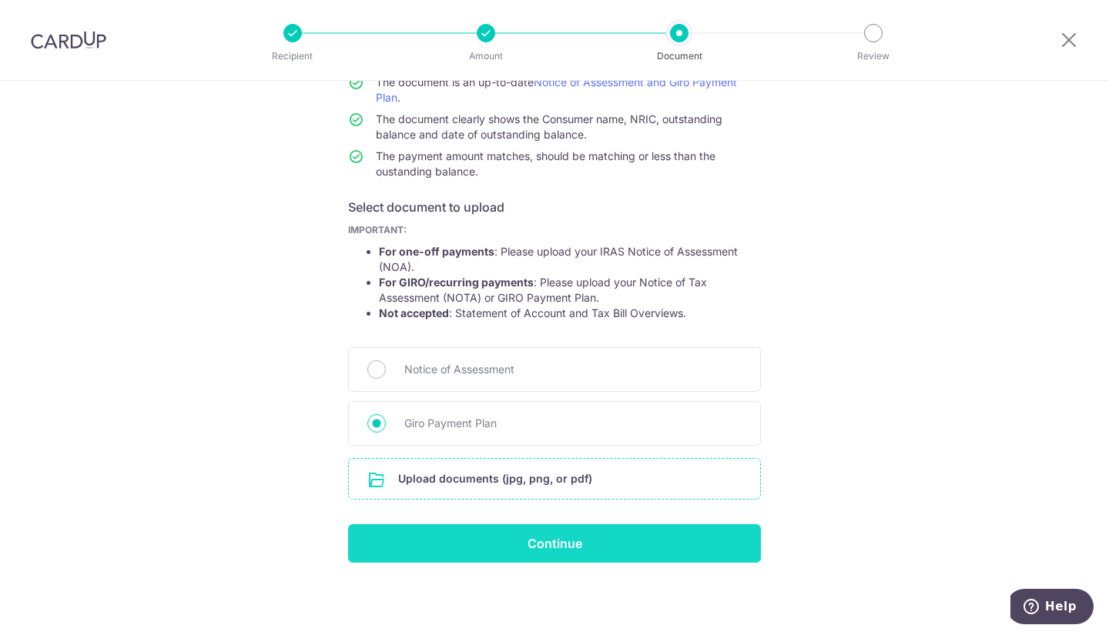
click at [534, 540] on input "Continue" at bounding box center [554, 543] width 413 height 38
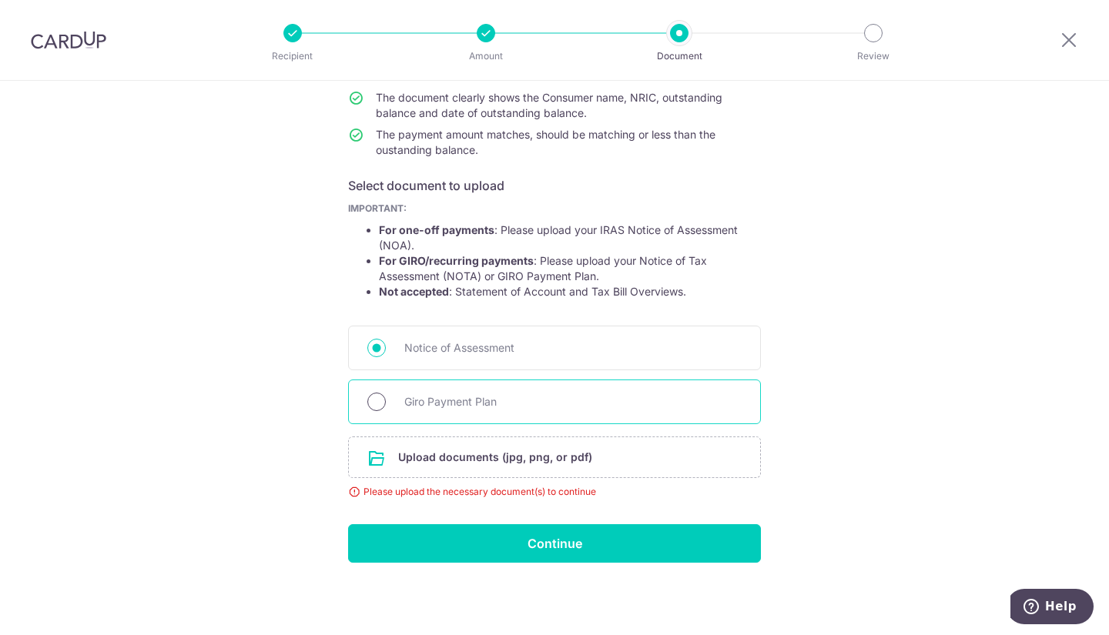
click at [370, 402] on input "Giro Payment Plan" at bounding box center [376, 402] width 18 height 18
radio input "true"
click at [407, 461] on input "file" at bounding box center [554, 457] width 411 height 40
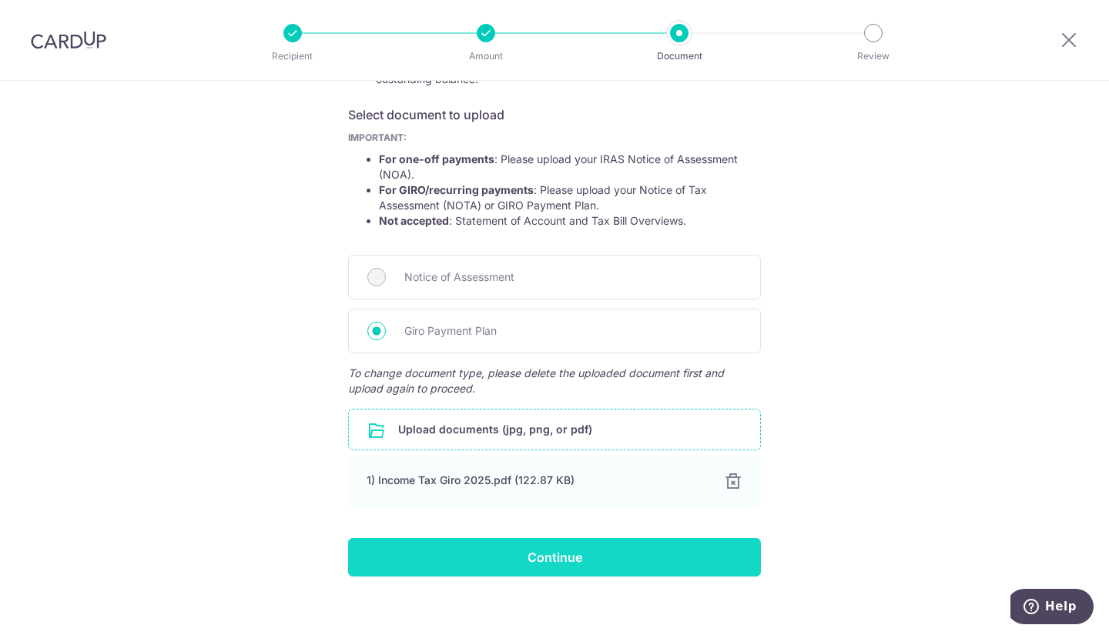
scroll to position [257, 0]
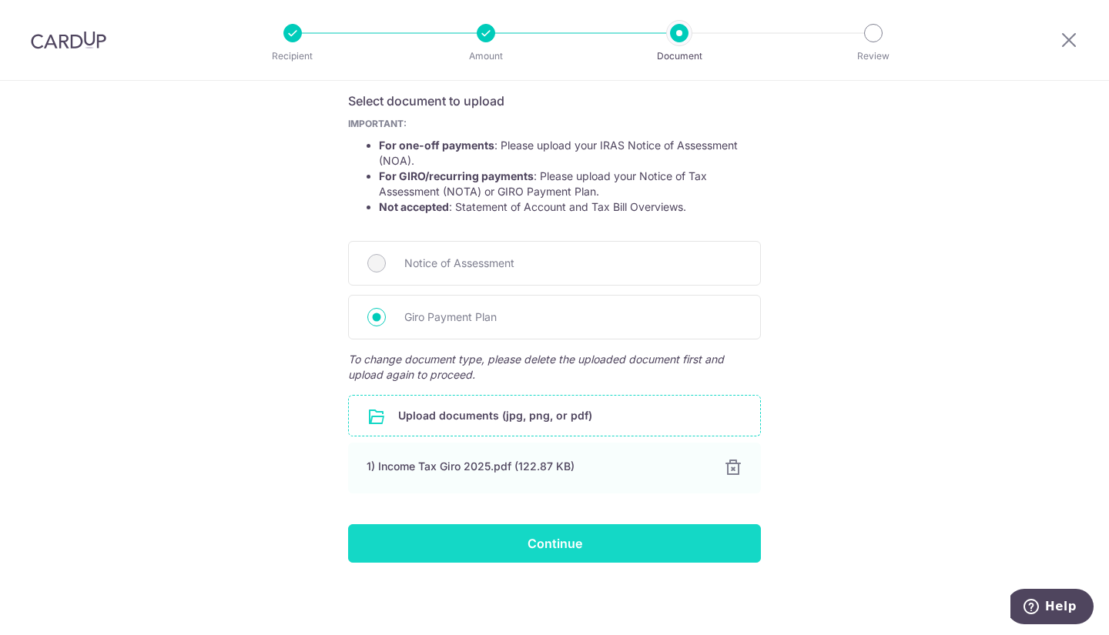
click at [576, 540] on input "Continue" at bounding box center [554, 543] width 413 height 38
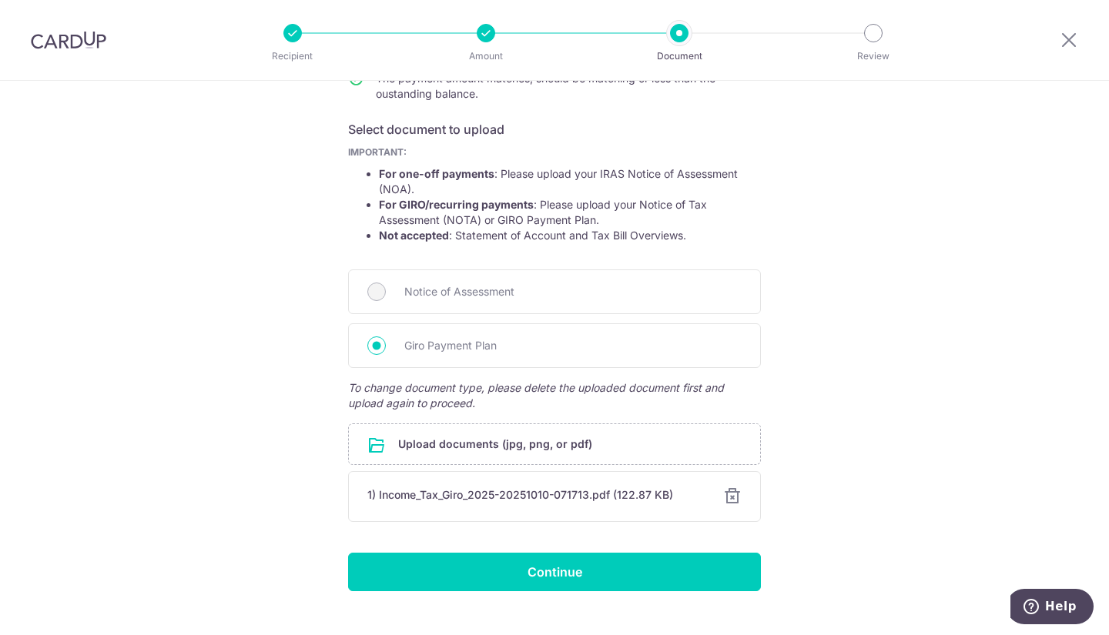
scroll to position [229, 0]
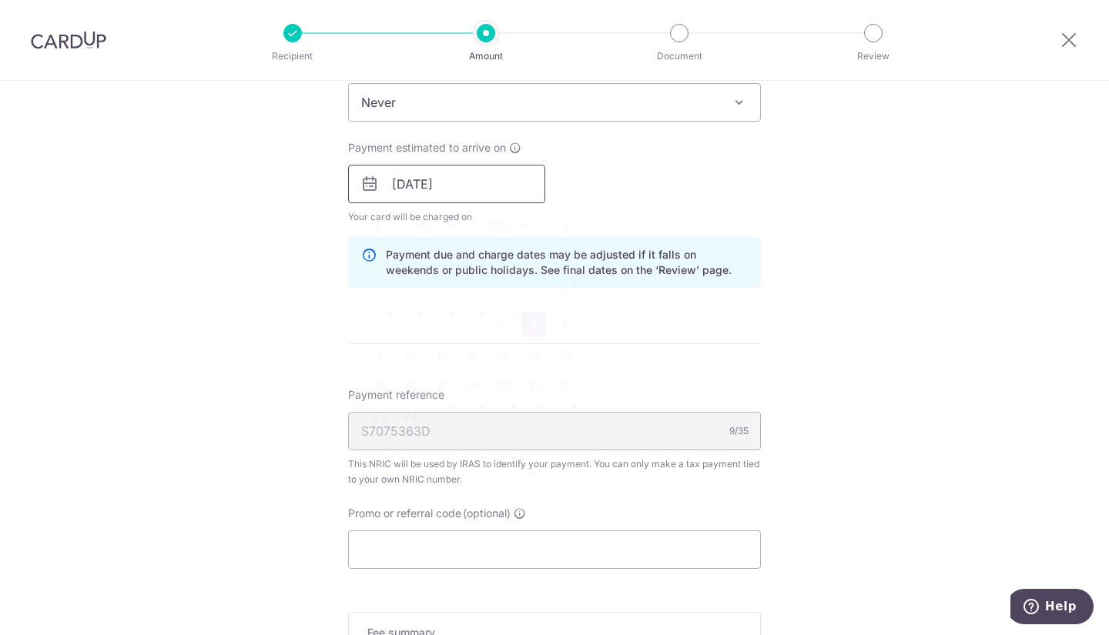
scroll to position [686, 0]
click at [460, 182] on input "07/11/2025" at bounding box center [446, 184] width 197 height 38
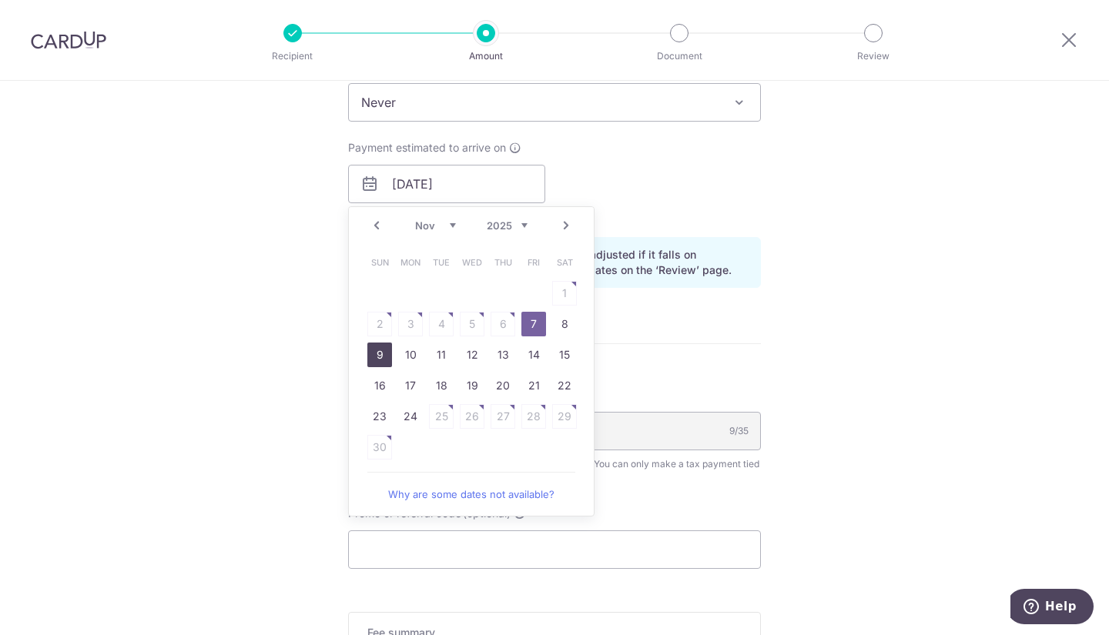
click at [373, 357] on link "9" at bounding box center [379, 355] width 25 height 25
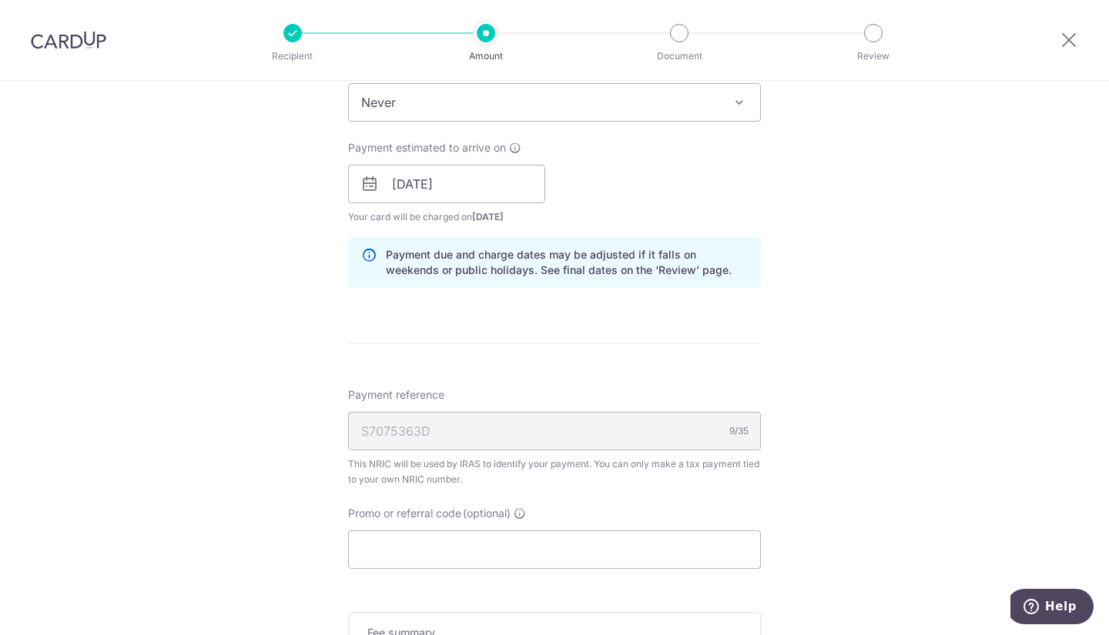
click at [402, 356] on form "Enter one-time or monthly payment amount SGD 1,440.23 1440.23 The total tax pay…" at bounding box center [554, 156] width 413 height 1319
click at [428, 185] on input "09/11/2025" at bounding box center [446, 184] width 197 height 38
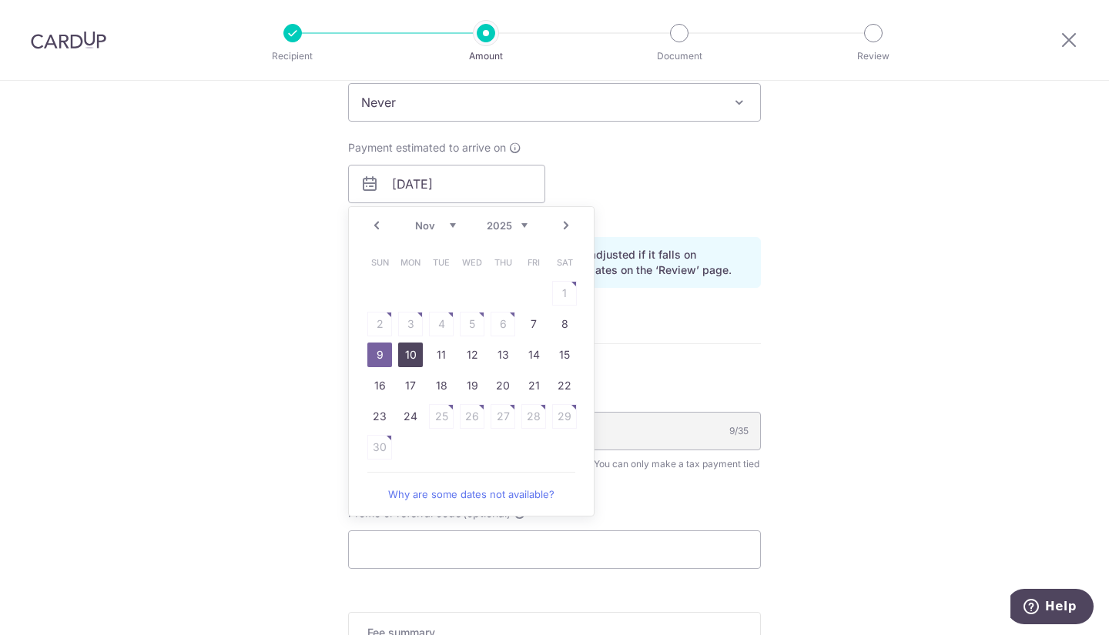
click at [414, 353] on link "10" at bounding box center [410, 355] width 25 height 25
type input "10/11/2025"
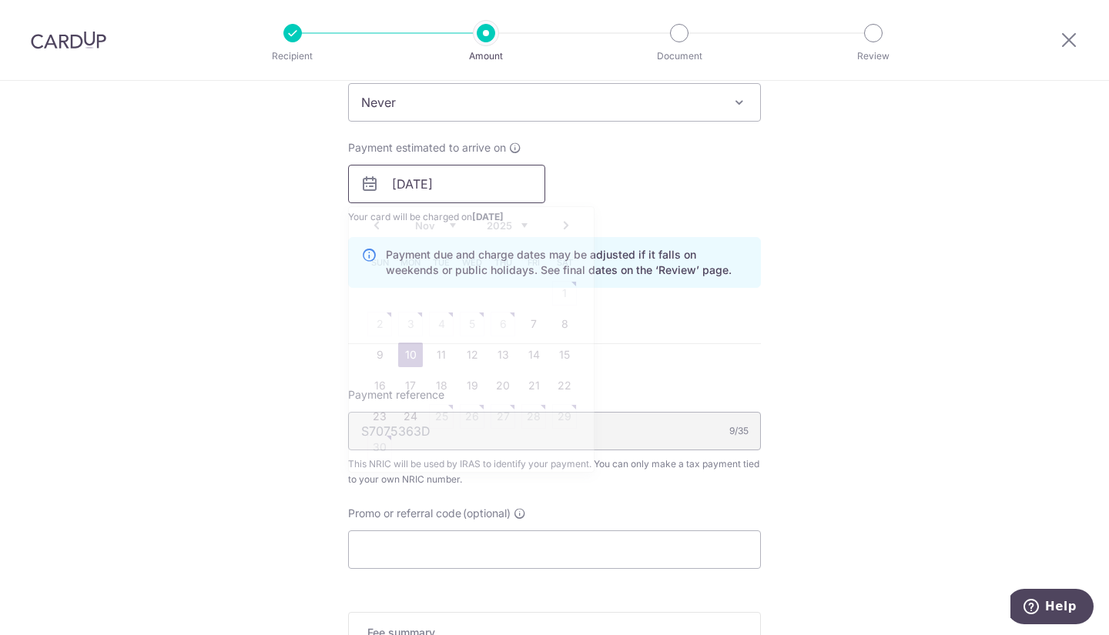
click at [483, 183] on input "10/11/2025" at bounding box center [446, 184] width 197 height 38
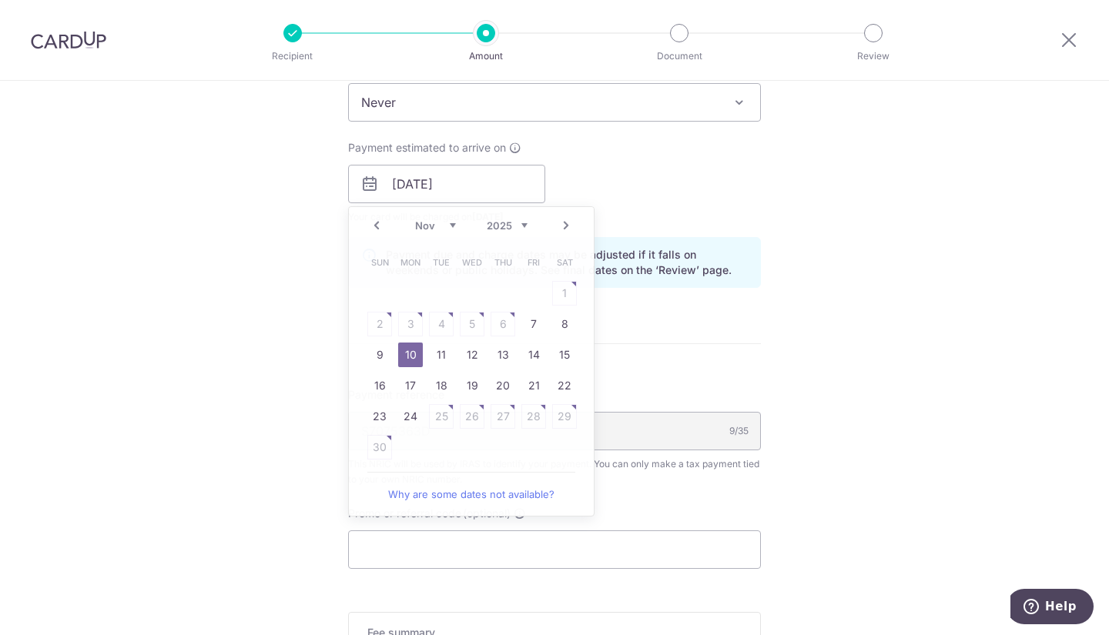
click at [841, 229] on div "Tell us more about your payment Enter one-time or monthly payment amount SGD 1,…" at bounding box center [554, 141] width 1109 height 1493
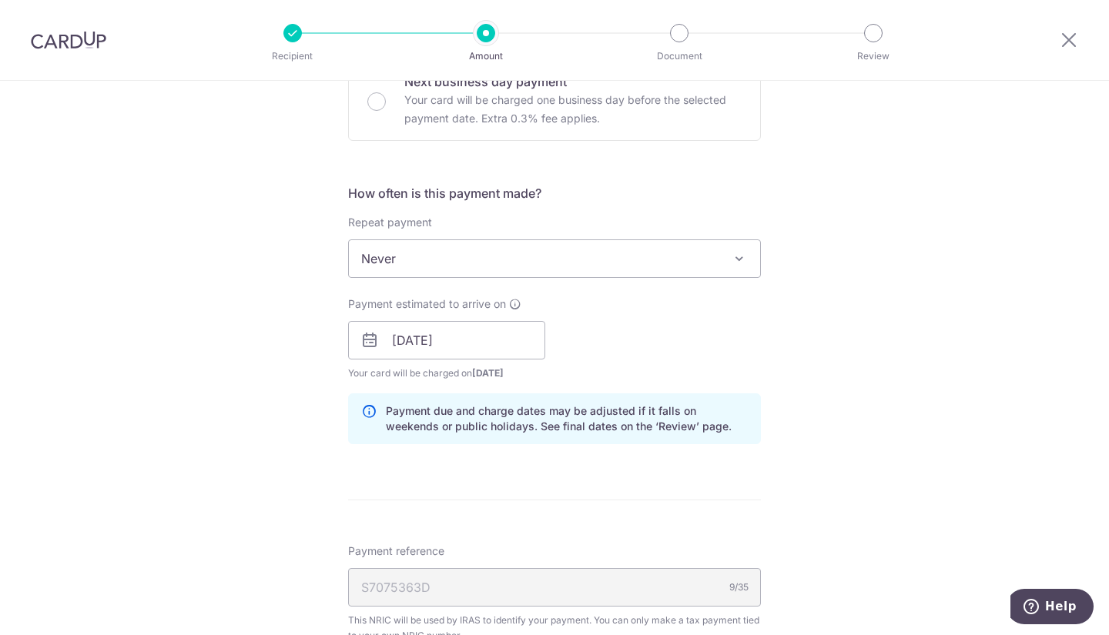
scroll to position [532, 0]
click at [503, 352] on input "10/11/2025" at bounding box center [446, 338] width 197 height 38
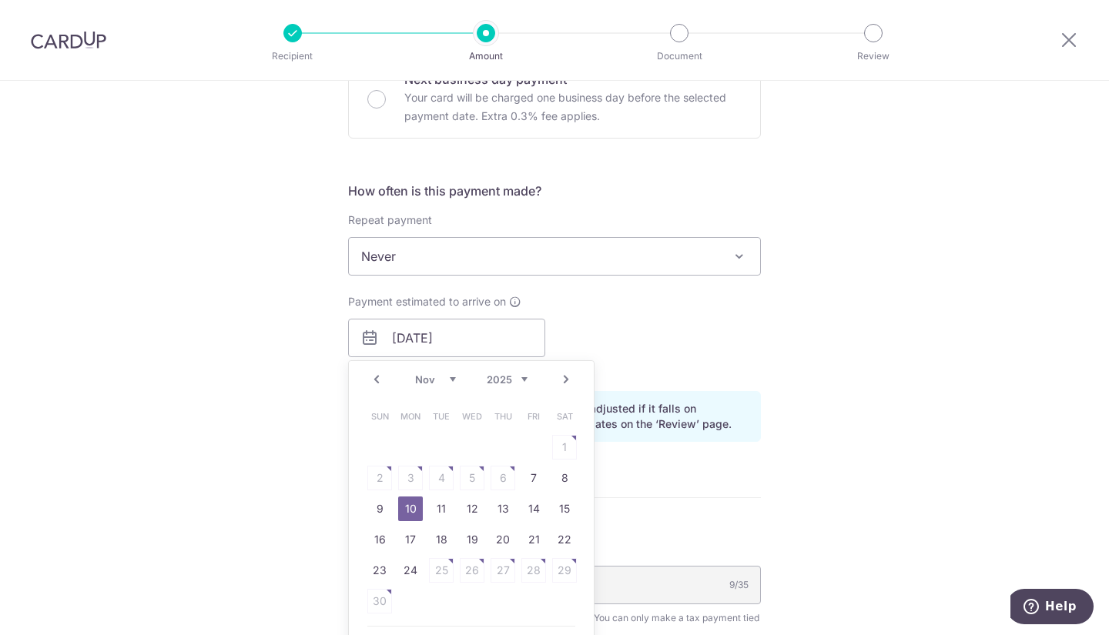
click at [759, 314] on div "Payment estimated to arrive on 10/11/2025 Prev Next Oct Nov Dec 2025 2026 Sun M…" at bounding box center [554, 336] width 431 height 85
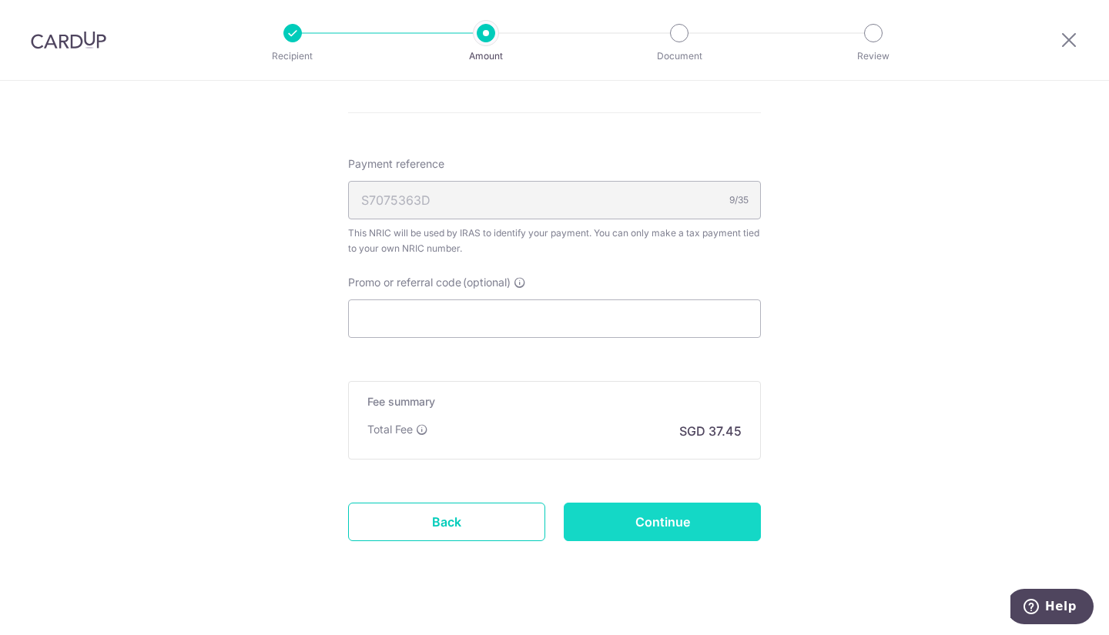
scroll to position [917, 0]
click at [659, 516] on input "Continue" at bounding box center [661, 522] width 197 height 38
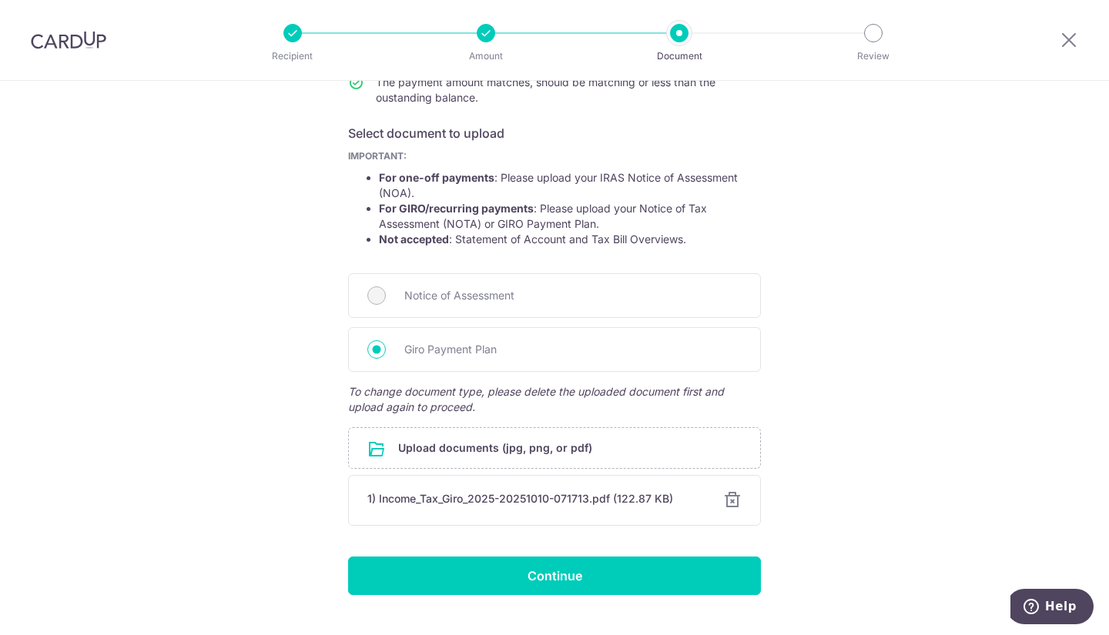
scroll to position [257, 0]
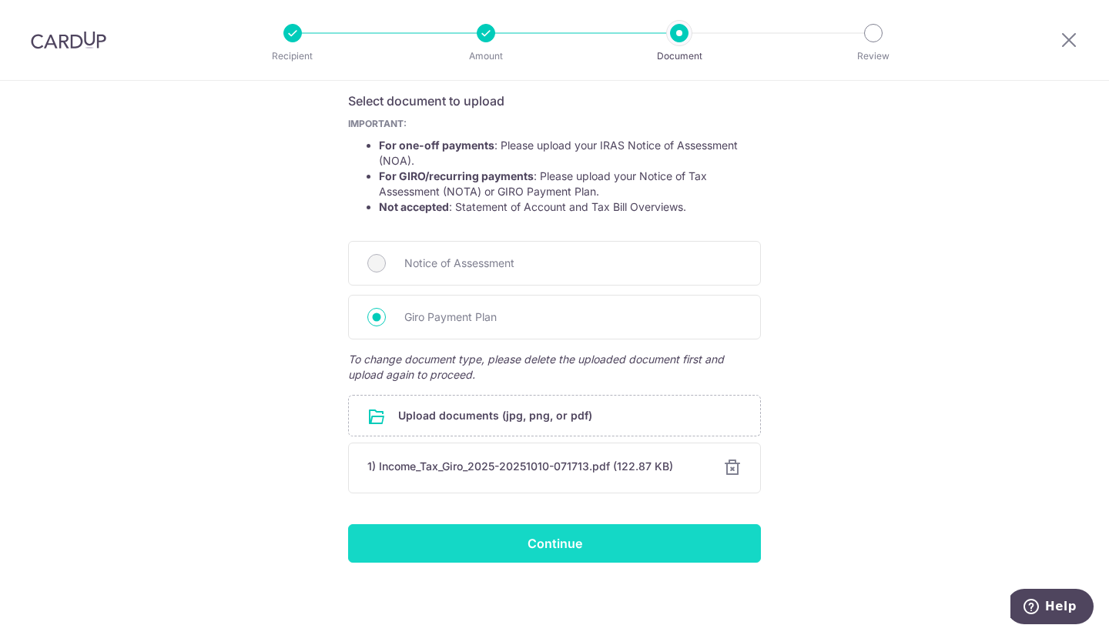
click at [636, 542] on input "Continue" at bounding box center [554, 543] width 413 height 38
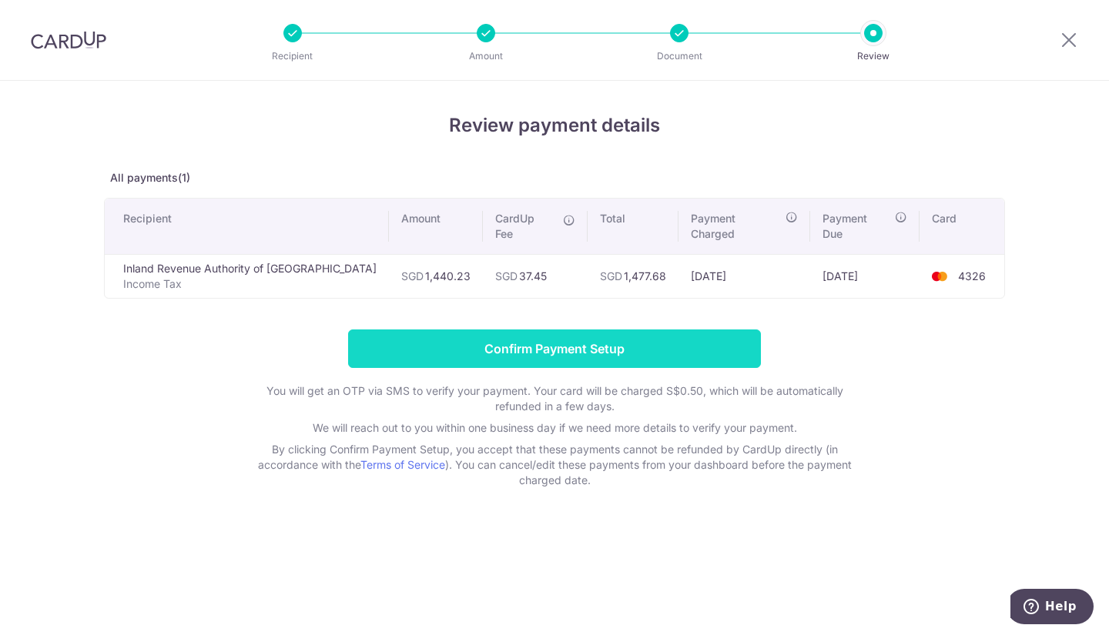
click at [578, 329] on input "Confirm Payment Setup" at bounding box center [554, 348] width 413 height 38
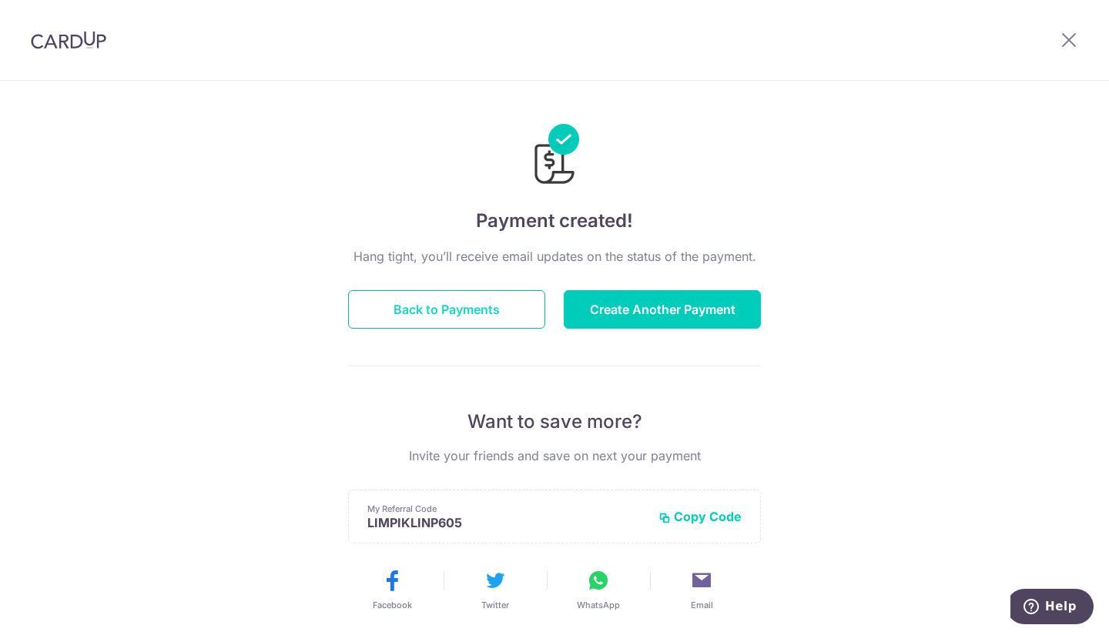
click at [461, 306] on button "Back to Payments" at bounding box center [446, 309] width 197 height 38
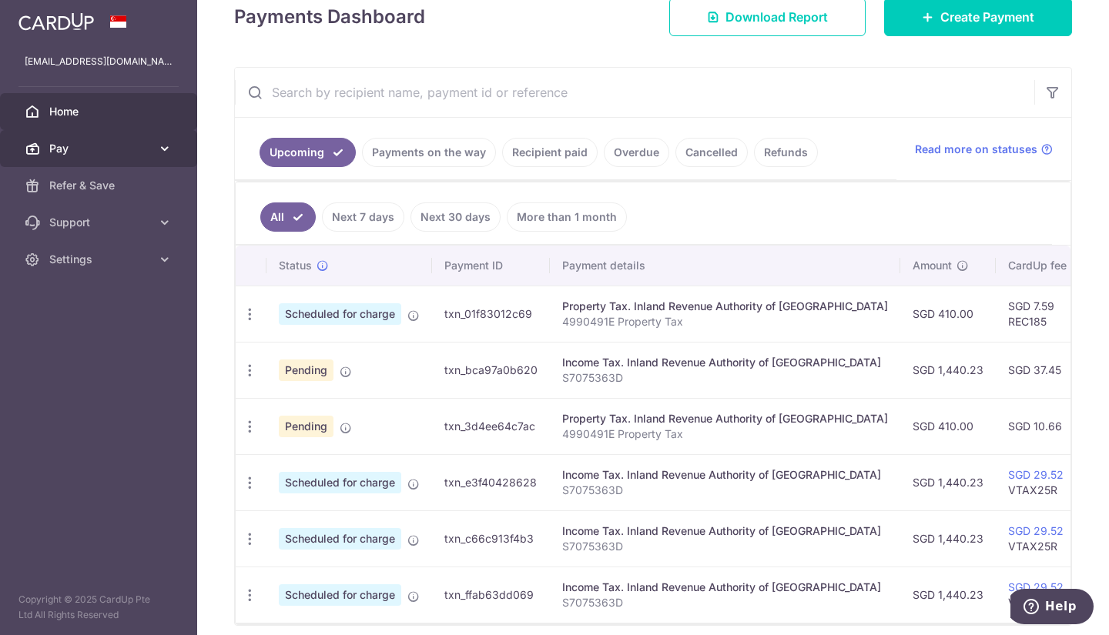
click at [146, 144] on span "Pay" at bounding box center [100, 148] width 102 height 15
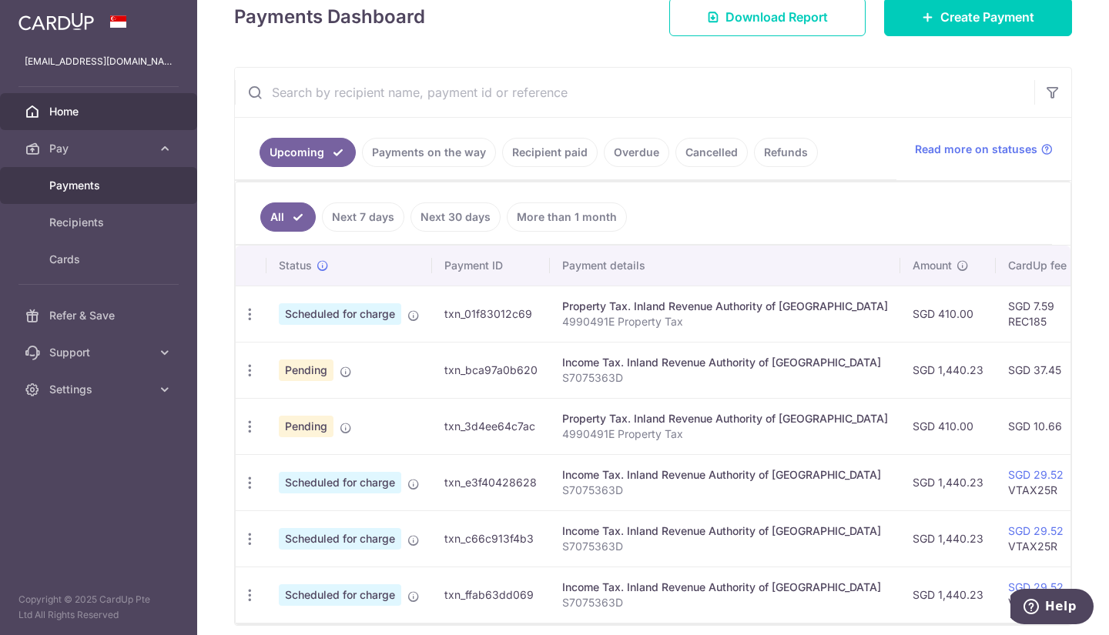
click at [122, 177] on link "Payments" at bounding box center [98, 185] width 197 height 37
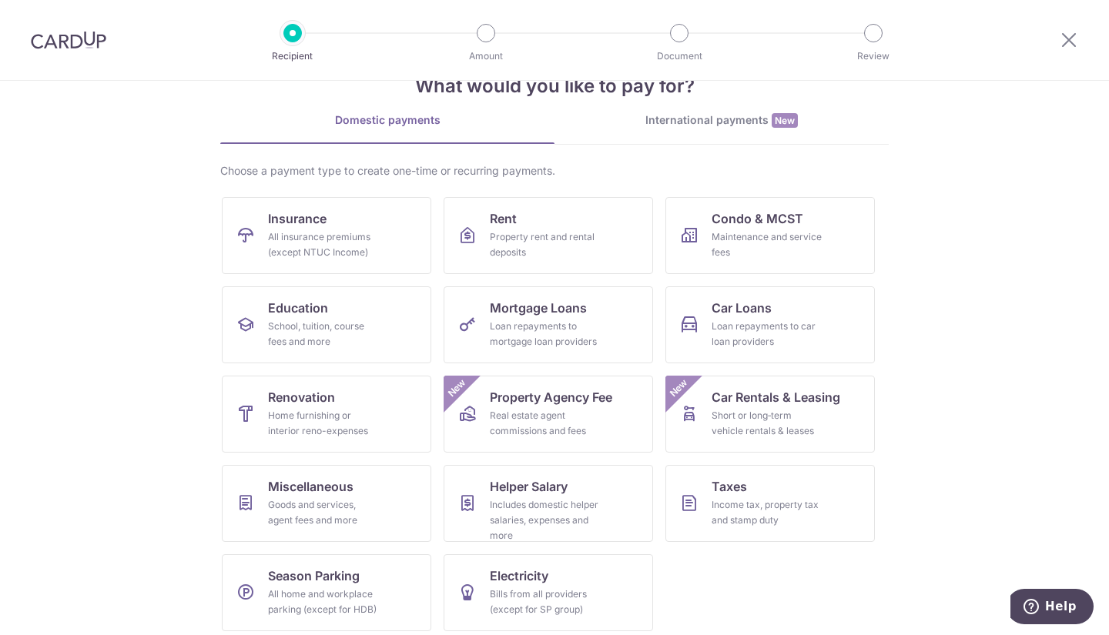
scroll to position [54, 0]
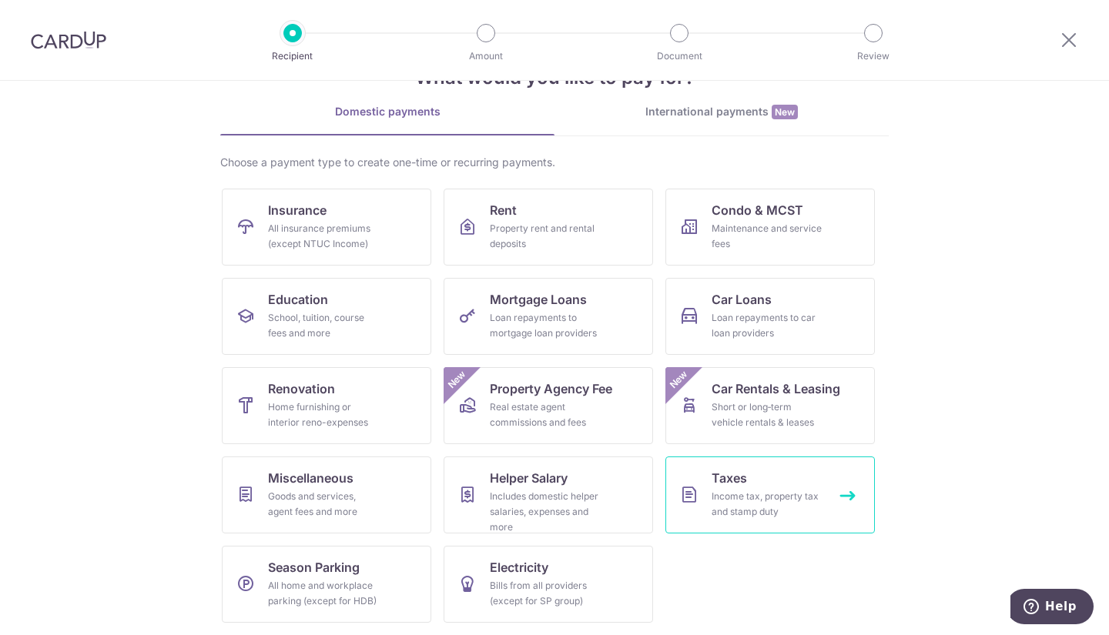
click at [757, 471] on link "Taxes Income tax, property tax and stamp duty" at bounding box center [769, 494] width 209 height 77
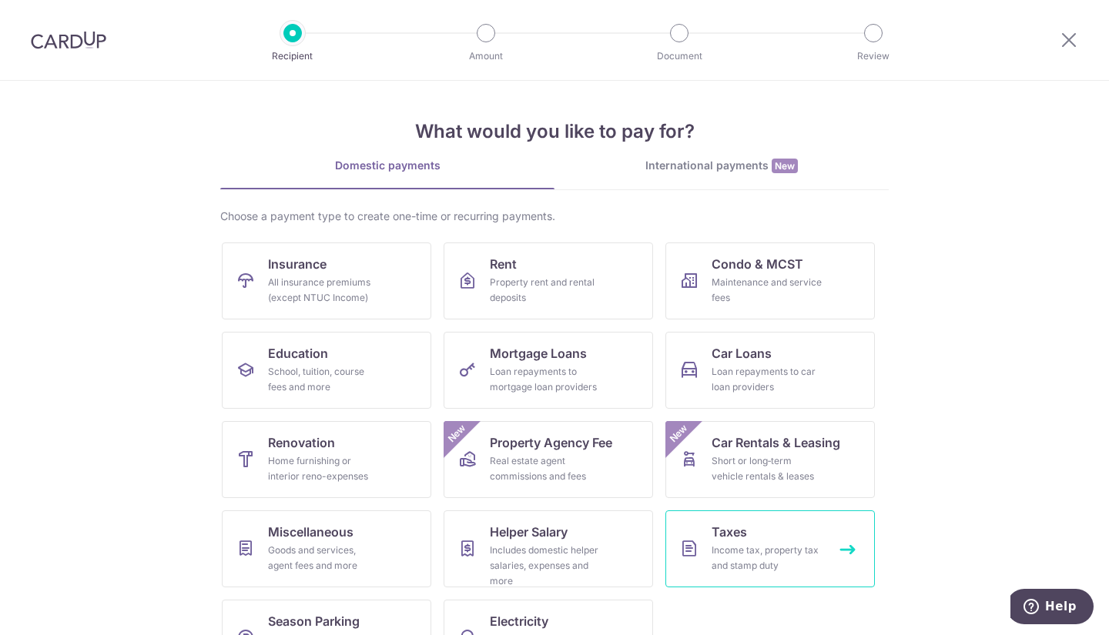
click at [759, 548] on div "Income tax, property tax and stamp duty" at bounding box center [766, 558] width 111 height 31
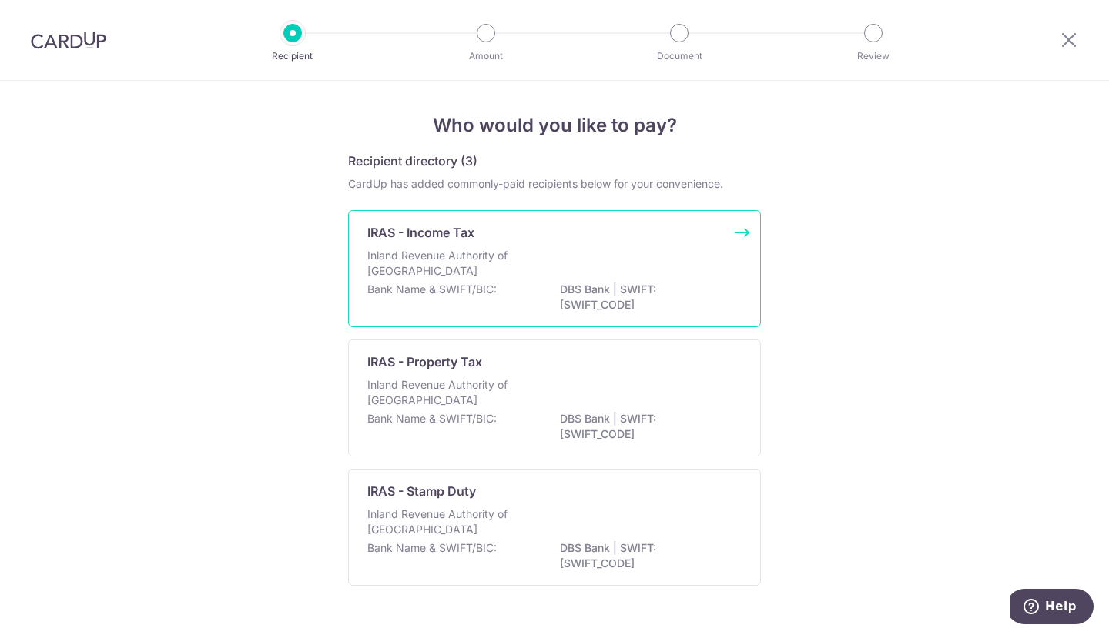
click at [487, 265] on p "Inland Revenue Authority of [GEOGRAPHIC_DATA]" at bounding box center [448, 263] width 163 height 31
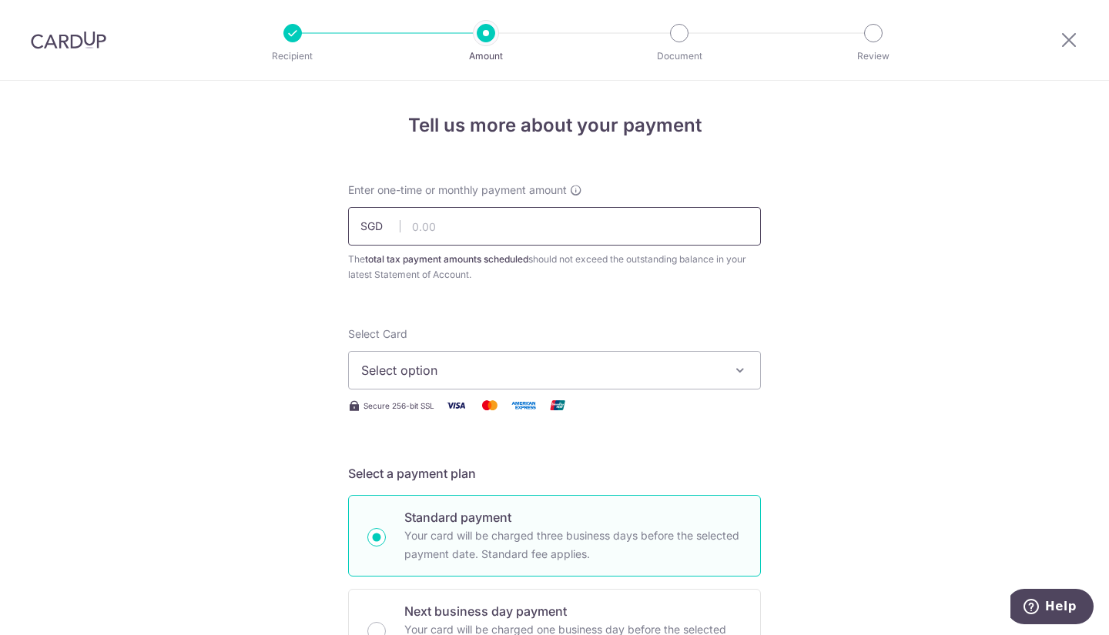
click at [443, 225] on input "text" at bounding box center [554, 226] width 413 height 38
type input "1,440.23"
click at [469, 375] on span "Select option" at bounding box center [540, 370] width 359 height 18
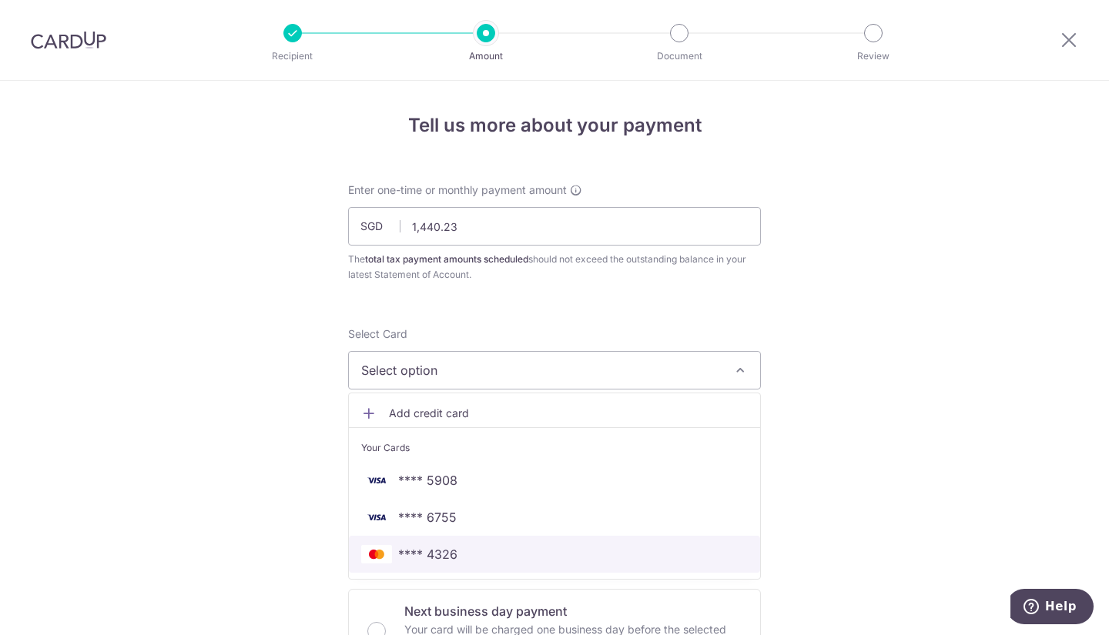
click at [485, 551] on span "**** 4326" at bounding box center [554, 554] width 386 height 18
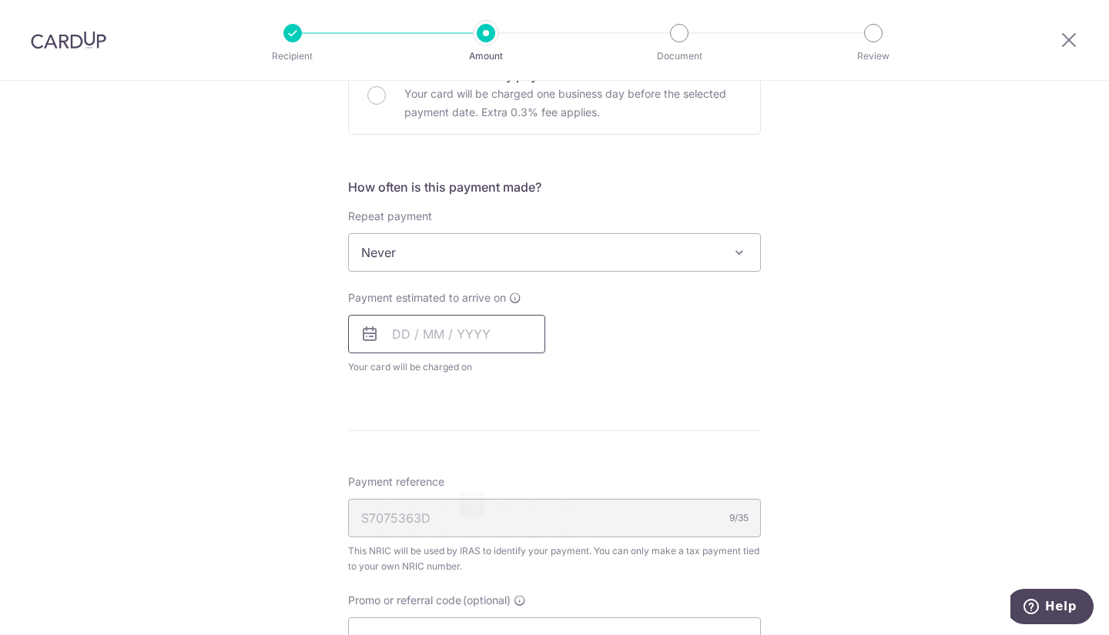
scroll to position [537, 0]
click at [478, 336] on input "text" at bounding box center [446, 333] width 197 height 38
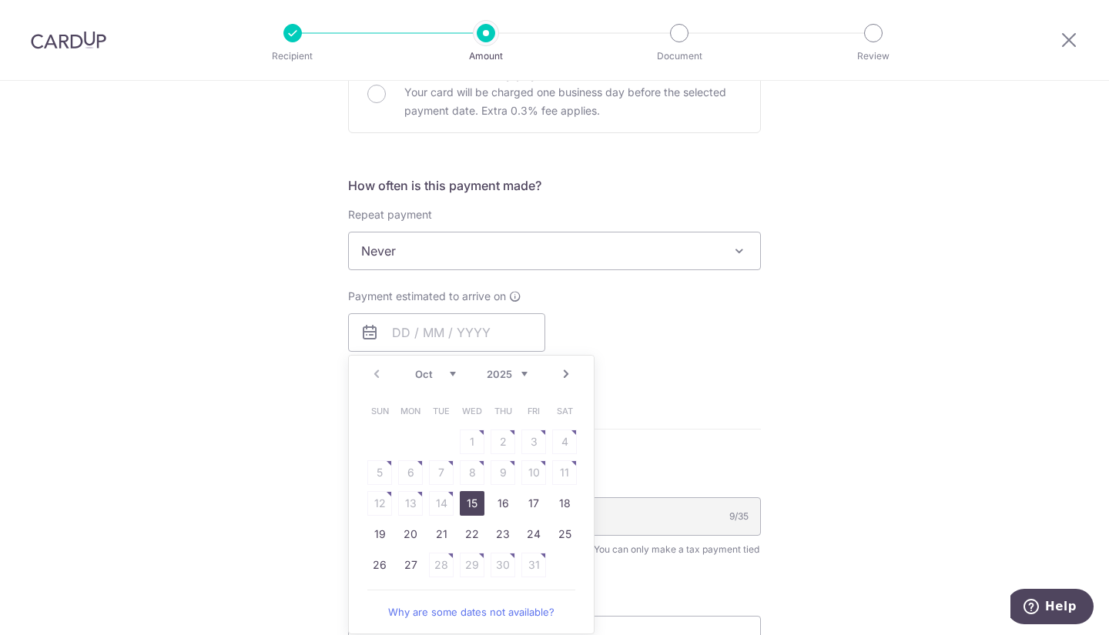
click at [567, 373] on link "Next" at bounding box center [566, 374] width 18 height 18
click at [567, 367] on link "Next" at bounding box center [566, 374] width 18 height 18
click at [464, 473] on link "10" at bounding box center [472, 472] width 25 height 25
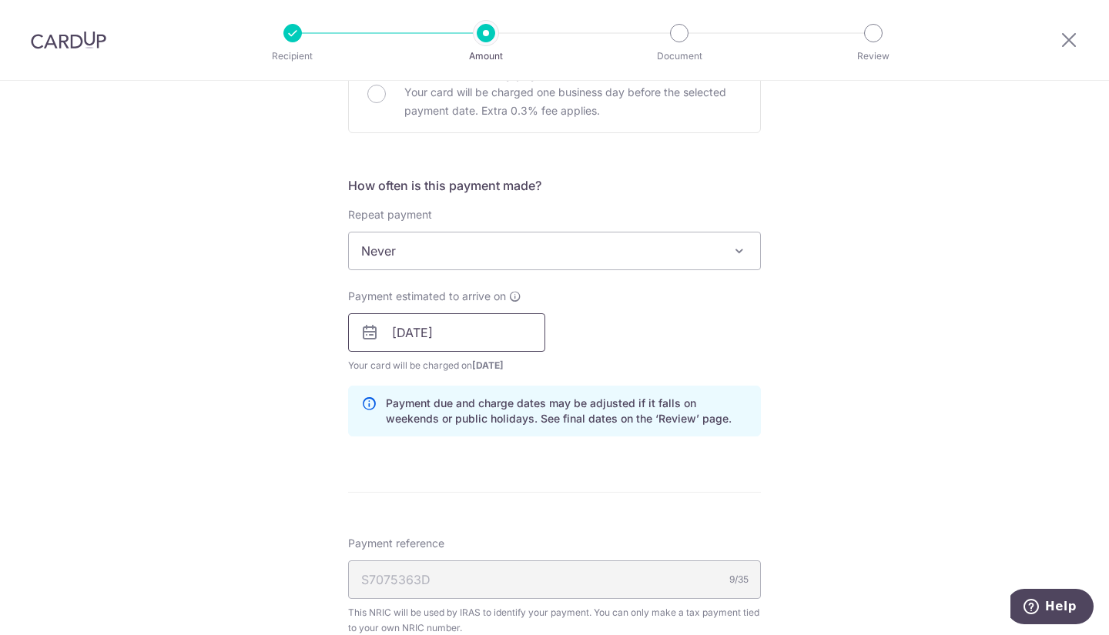
click at [449, 332] on input "10/12/2025" at bounding box center [446, 332] width 197 height 38
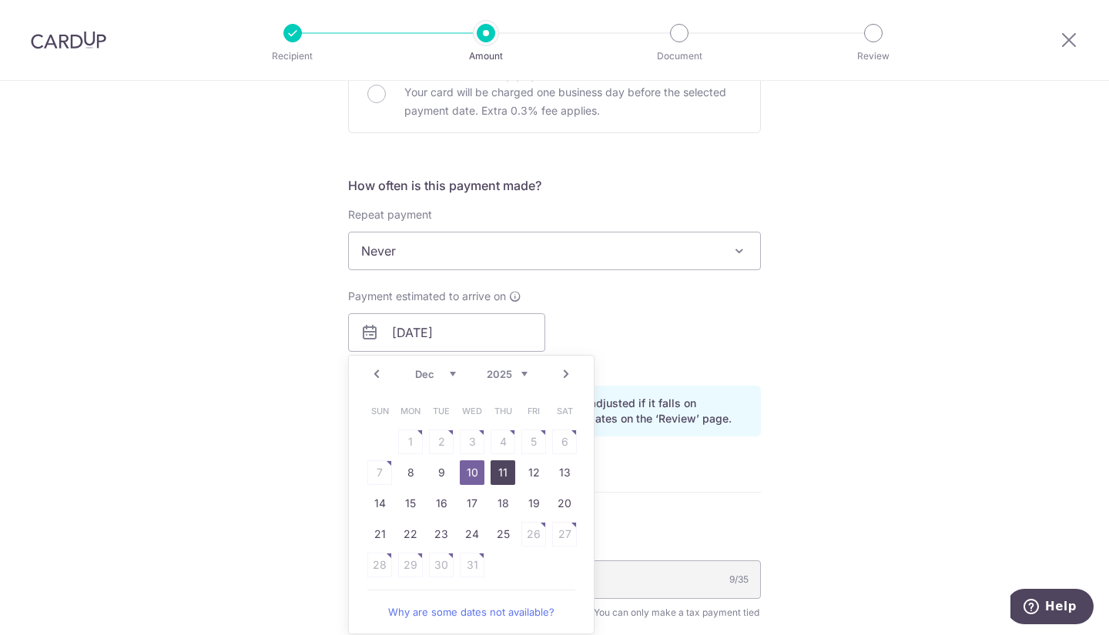
click at [509, 467] on link "11" at bounding box center [502, 472] width 25 height 25
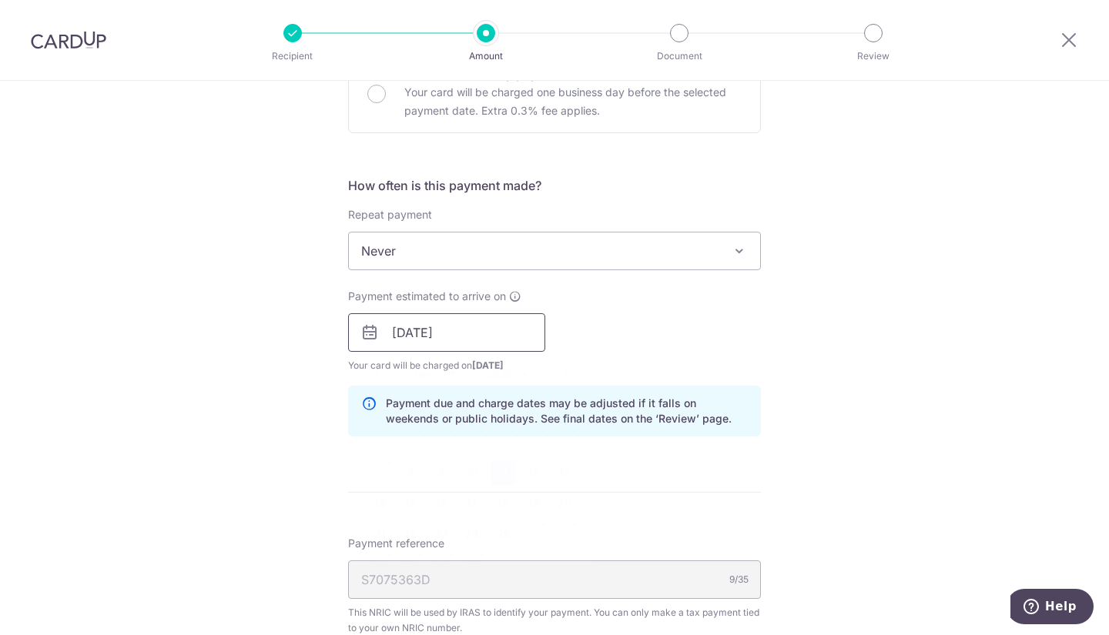
click at [518, 336] on input "11/12/2025" at bounding box center [446, 332] width 197 height 38
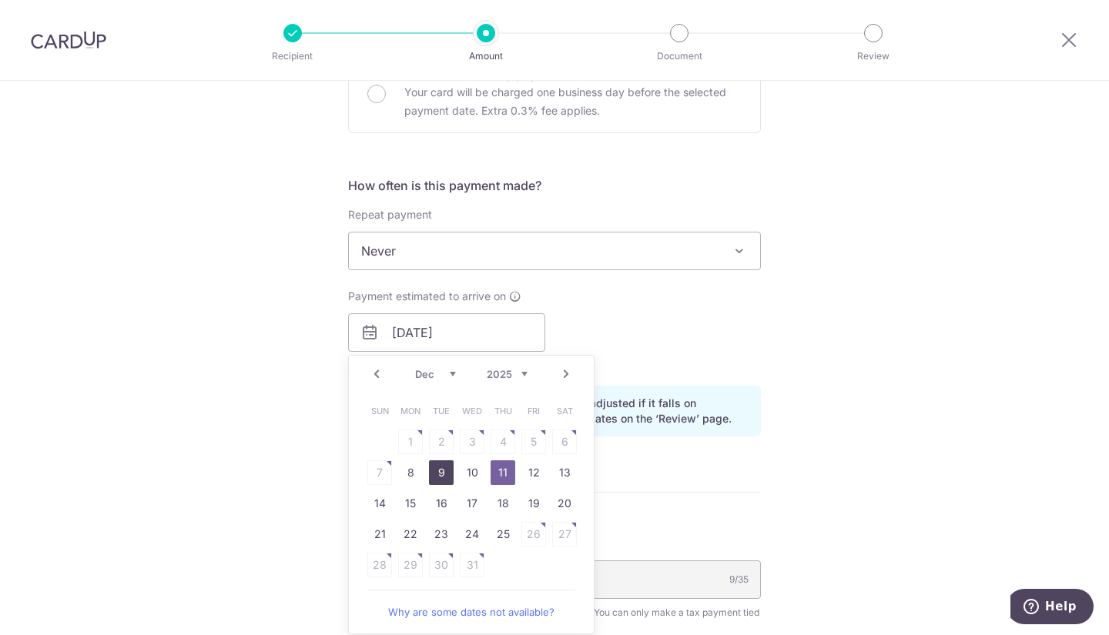
click at [436, 473] on link "9" at bounding box center [441, 472] width 25 height 25
type input "09/12/2025"
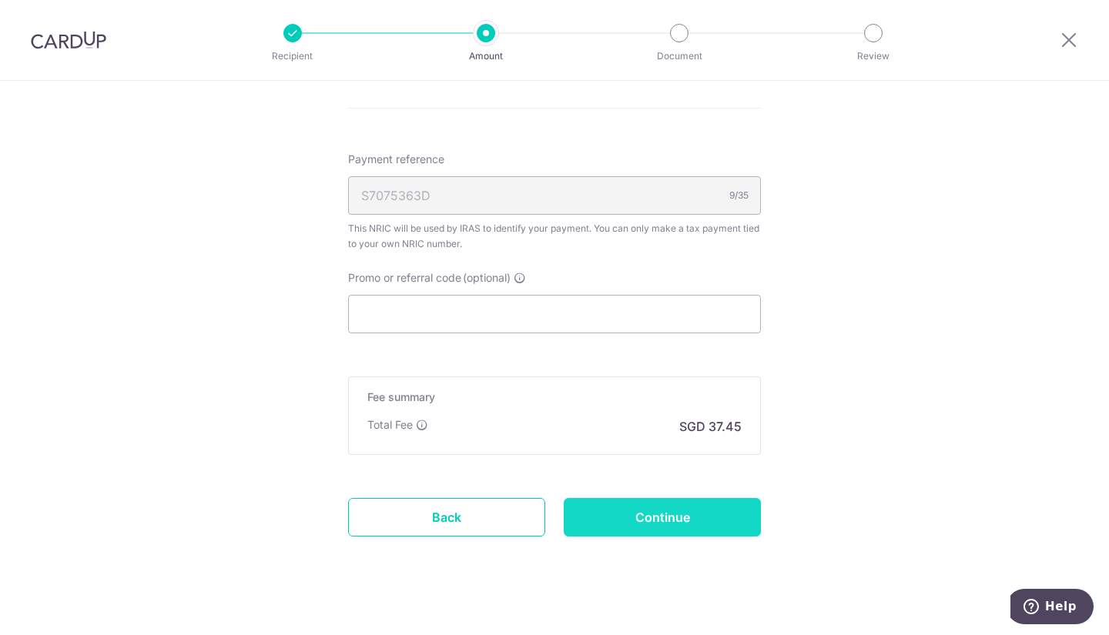
scroll to position [922, 0]
click at [680, 523] on input "Continue" at bounding box center [661, 516] width 197 height 38
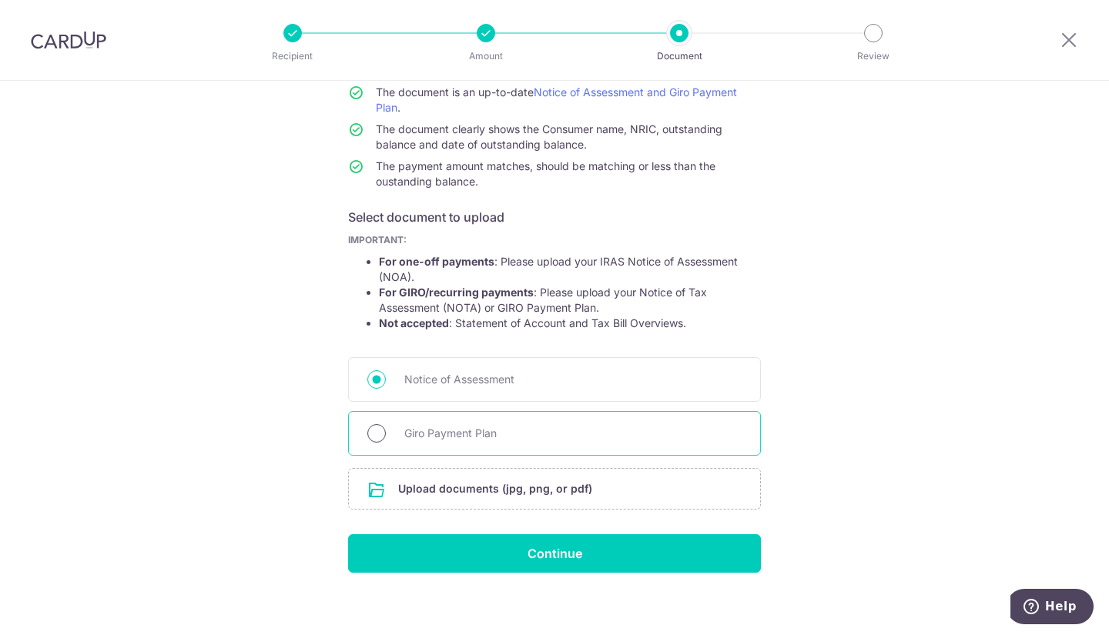
click at [368, 438] on input "Giro Payment Plan" at bounding box center [376, 433] width 18 height 18
radio input "true"
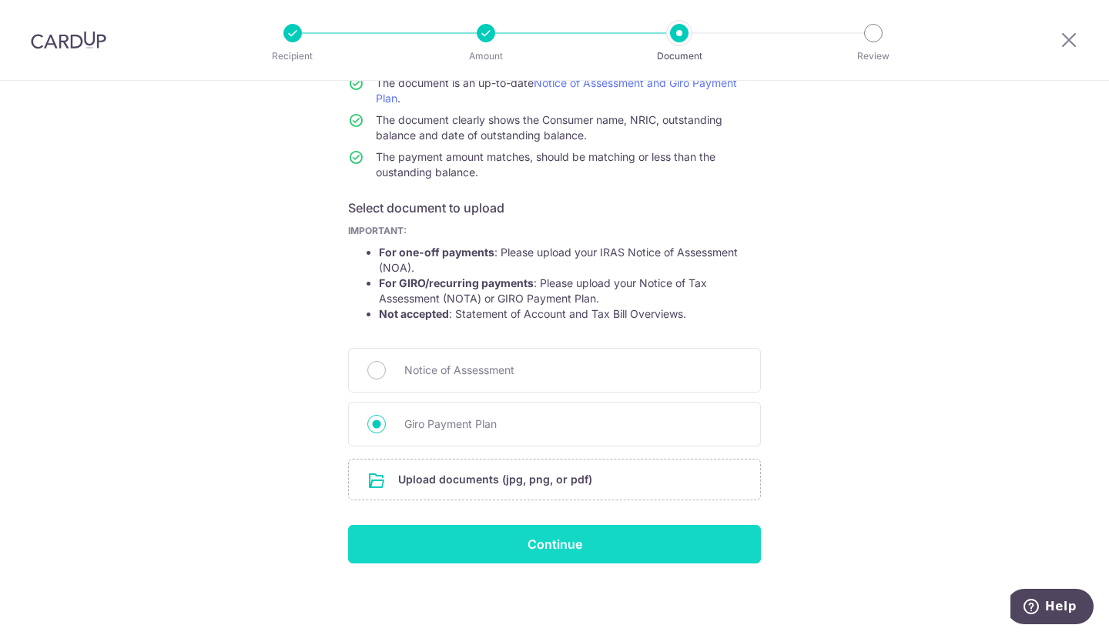
scroll to position [151, 0]
click at [535, 553] on input "Continue" at bounding box center [554, 543] width 413 height 38
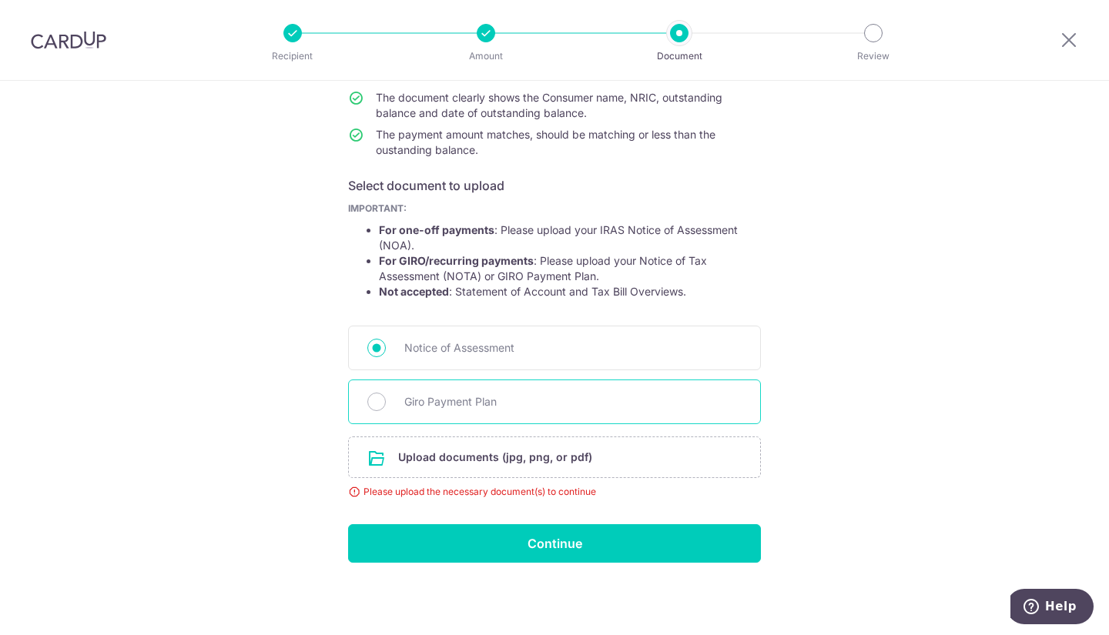
click at [425, 403] on span "Giro Payment Plan" at bounding box center [572, 402] width 337 height 18
click at [386, 403] on input "Giro Payment Plan" at bounding box center [376, 402] width 18 height 18
radio input "true"
click at [523, 456] on input "file" at bounding box center [554, 457] width 411 height 40
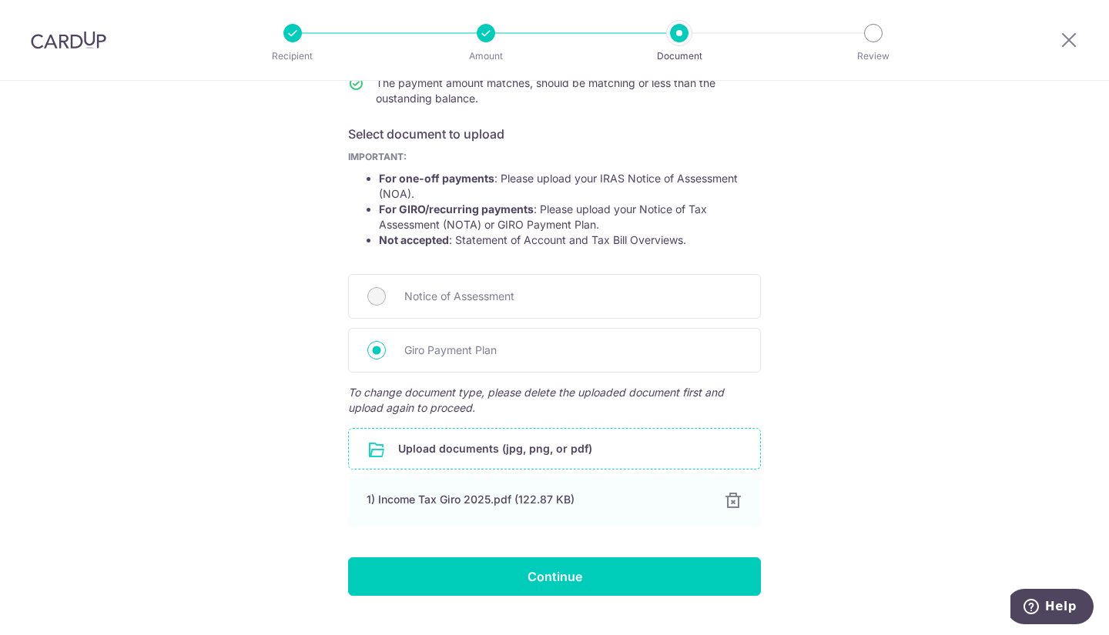
scroll to position [257, 0]
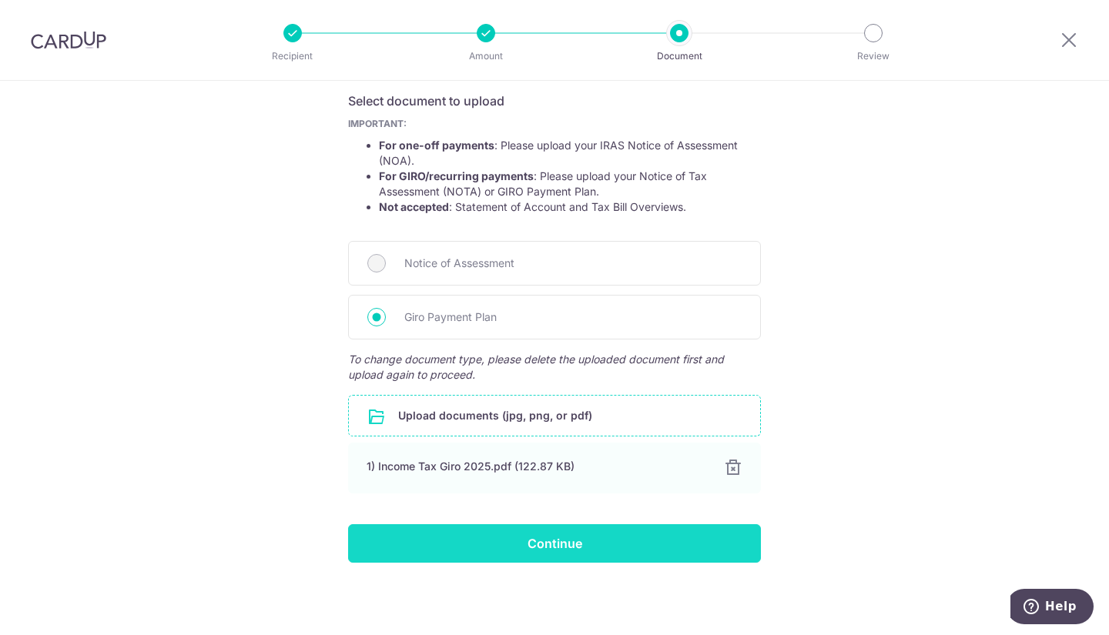
click at [586, 542] on input "Continue" at bounding box center [554, 543] width 413 height 38
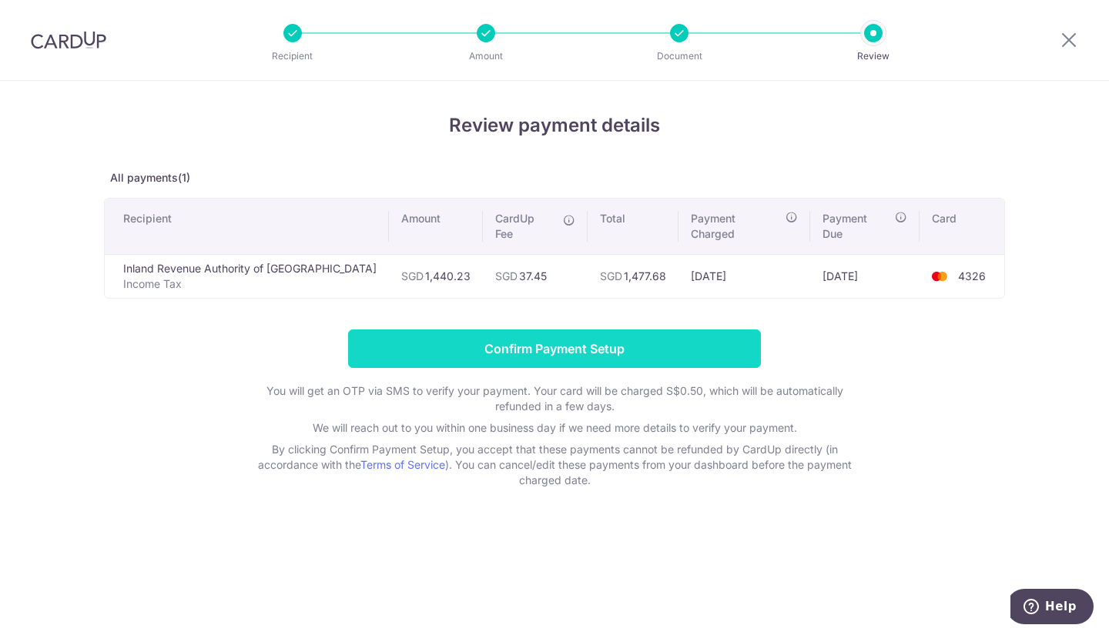
click at [576, 345] on input "Confirm Payment Setup" at bounding box center [554, 348] width 413 height 38
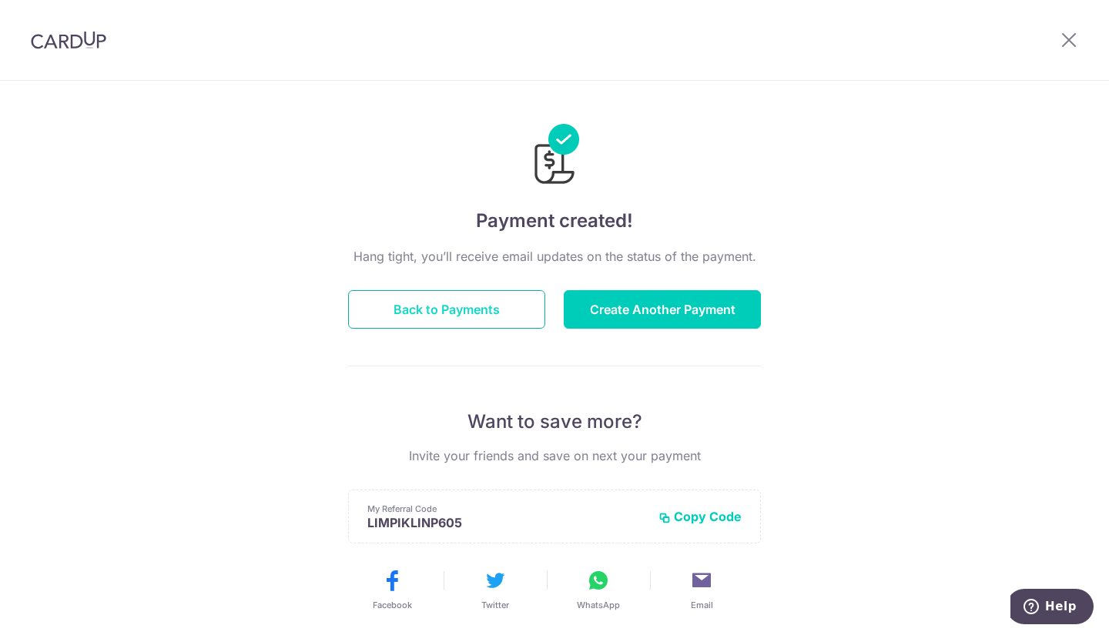
click at [453, 322] on button "Back to Payments" at bounding box center [446, 309] width 197 height 38
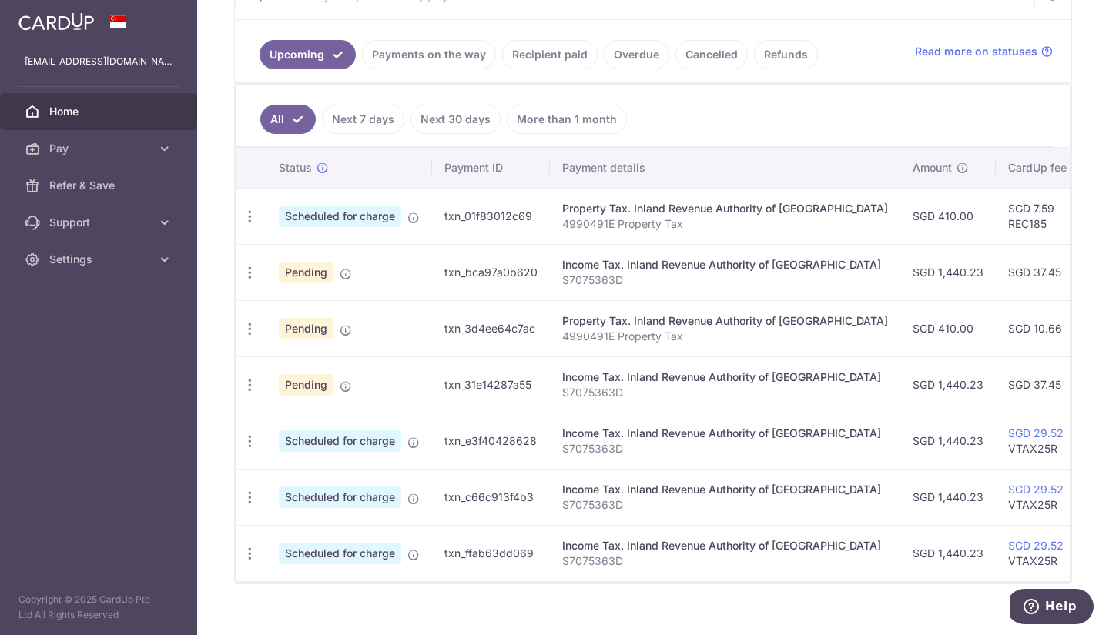
scroll to position [357, 0]
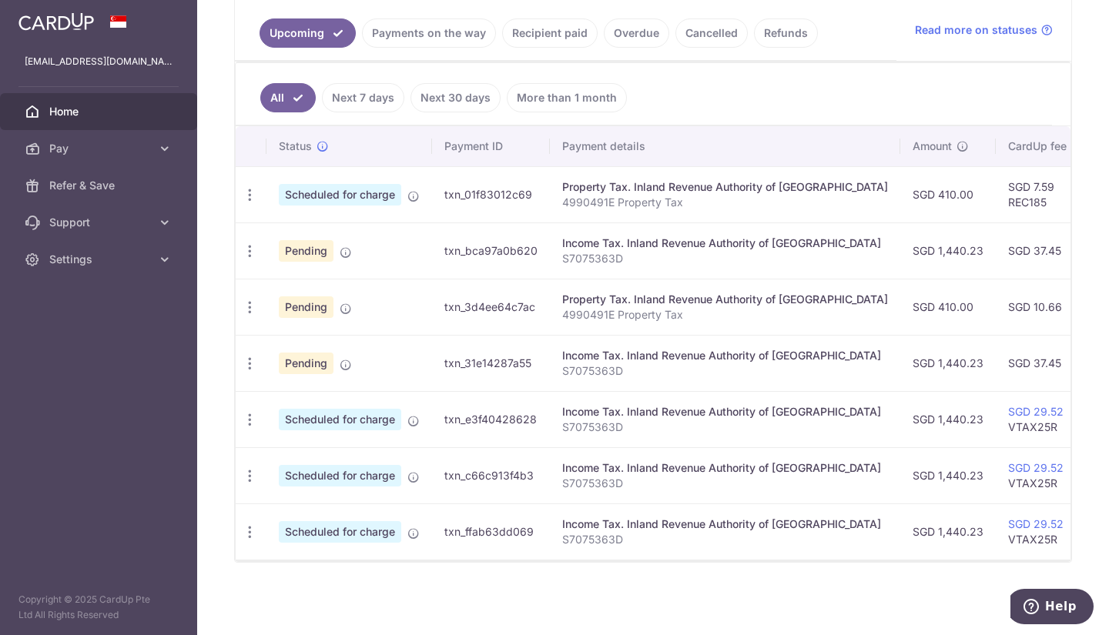
drag, startPoint x: 737, startPoint y: 560, endPoint x: 761, endPoint y: 565, distance: 23.6
click at [761, 565] on div "× Pause Schedule Pause all future payments in this series Pause just this one p…" at bounding box center [652, 317] width 911 height 635
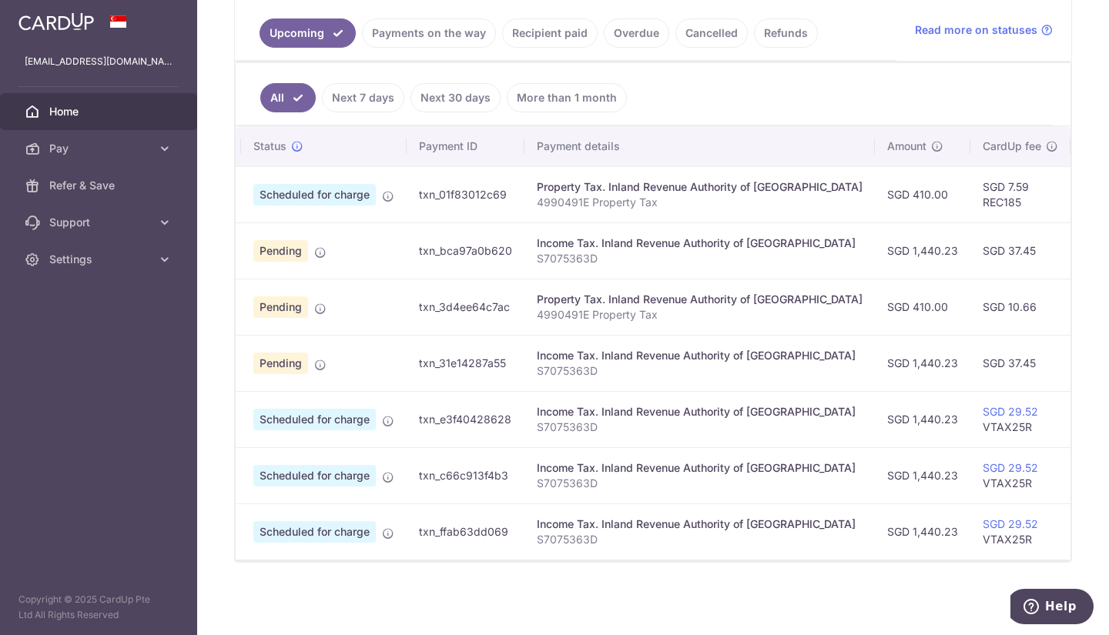
scroll to position [0, 0]
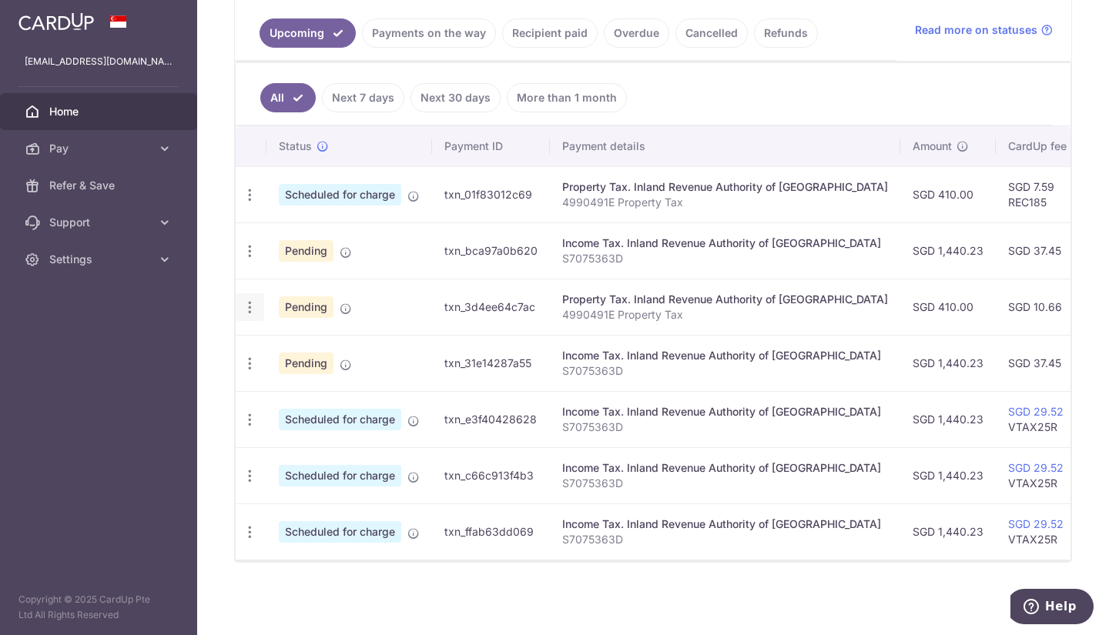
click at [246, 303] on icon "button" at bounding box center [250, 307] width 16 height 16
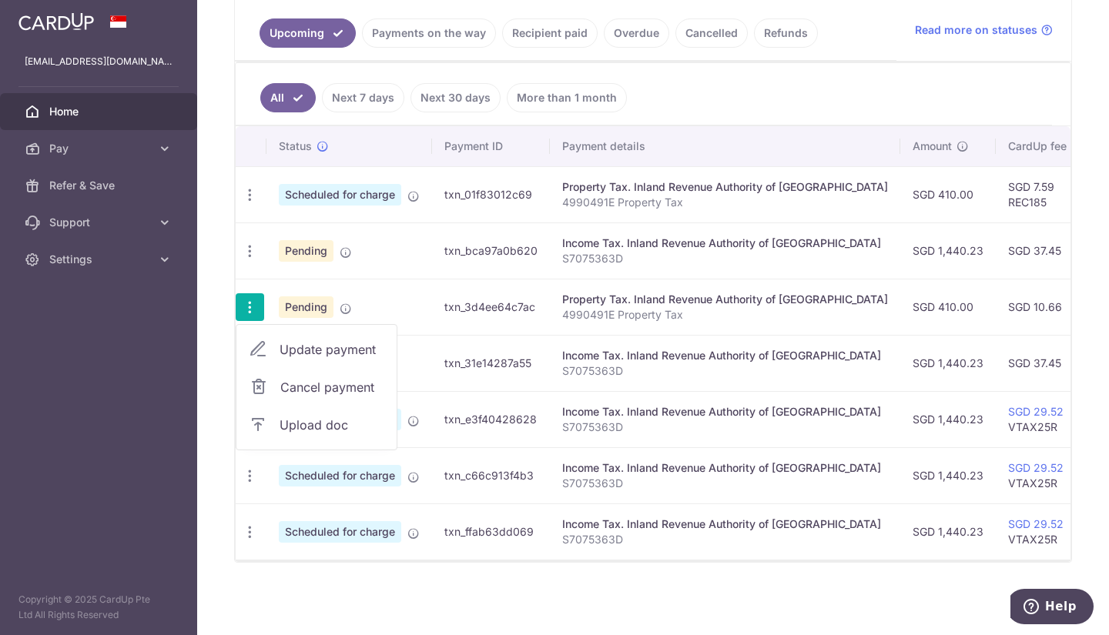
click at [326, 348] on span "Update payment" at bounding box center [331, 349] width 105 height 18
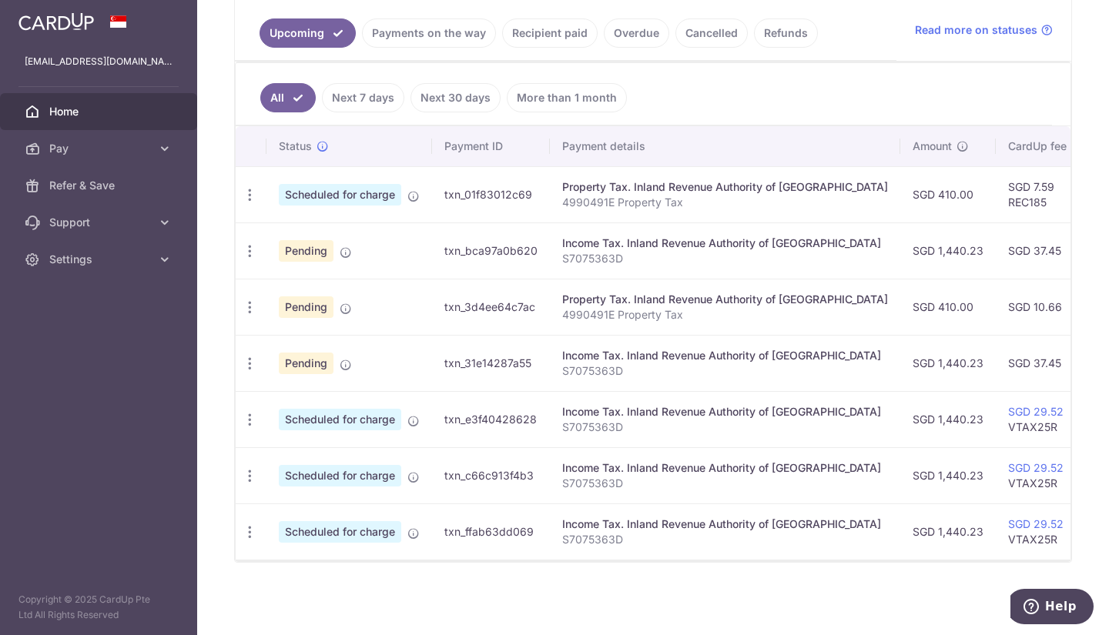
radio input "true"
type input "410.00"
type input "08/12/2025"
type input "4990491E"
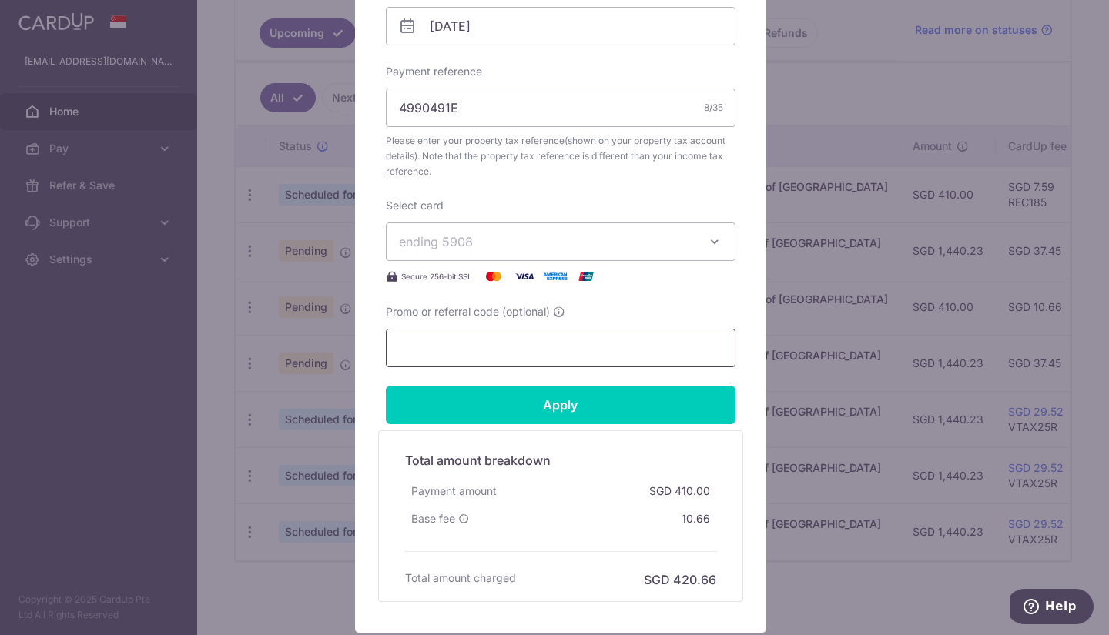
click at [553, 356] on input "Promo or referral code (optional)" at bounding box center [560, 348] width 349 height 38
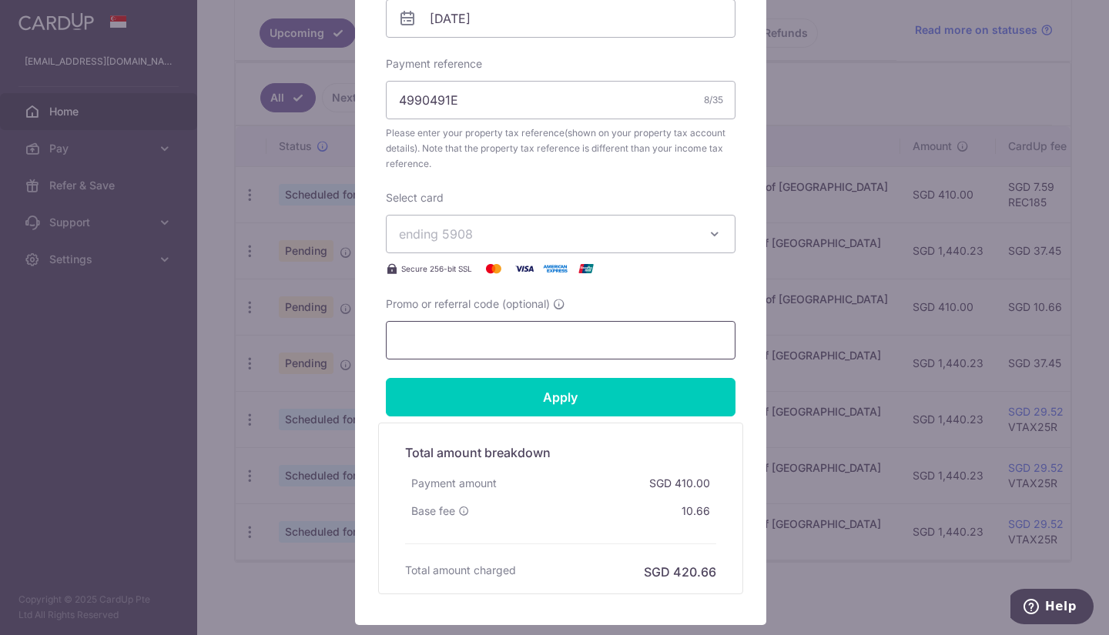
scroll to position [527, 0]
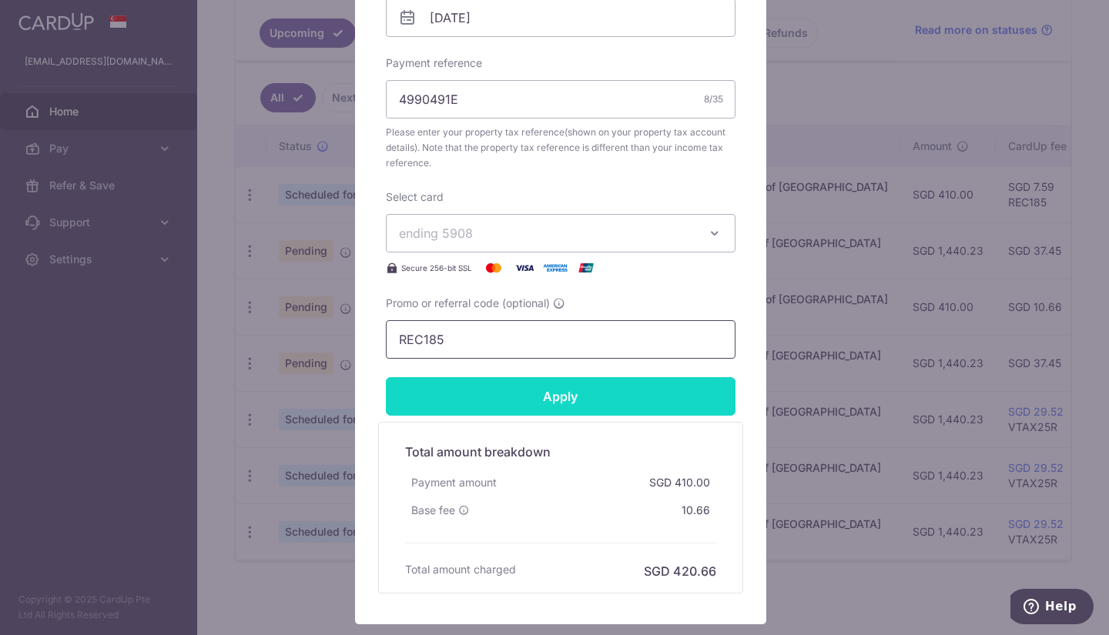
type input "REC185"
click at [560, 400] on input "Apply" at bounding box center [560, 396] width 349 height 38
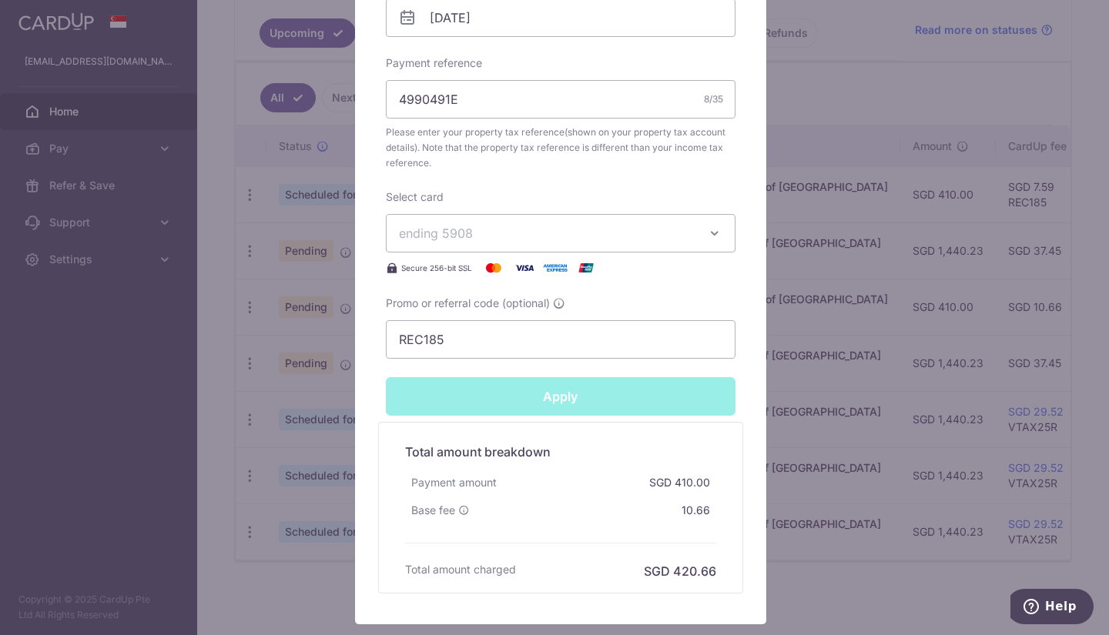
type input "Successfully Applied"
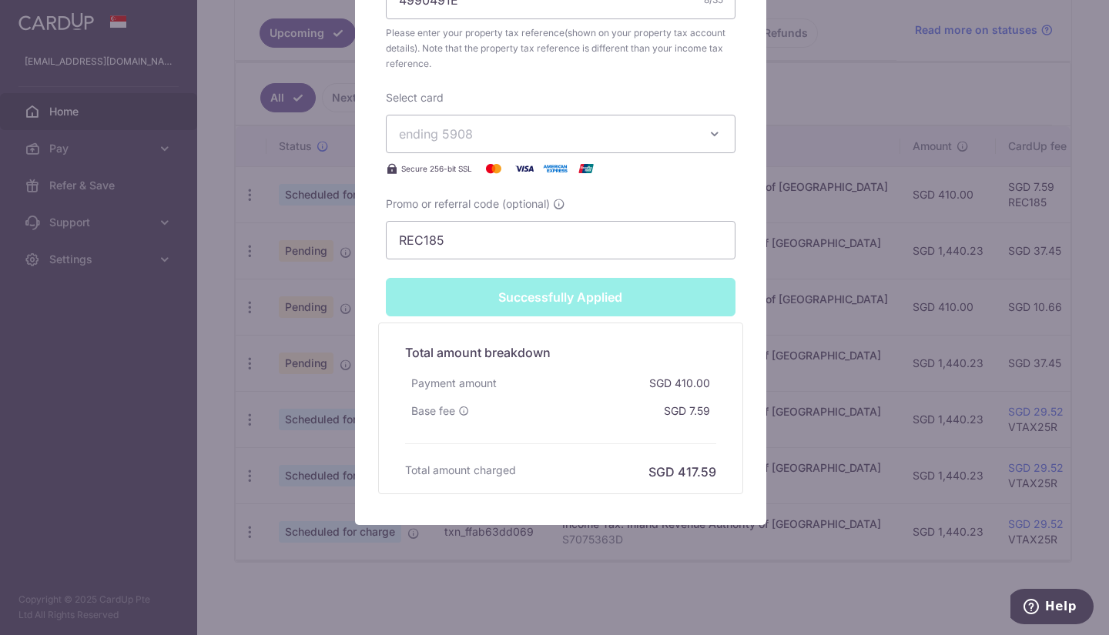
scroll to position [682, 0]
click at [328, 538] on div "Edit payment By clicking apply, you will make changes to all payments to Inland…" at bounding box center [554, 317] width 1109 height 635
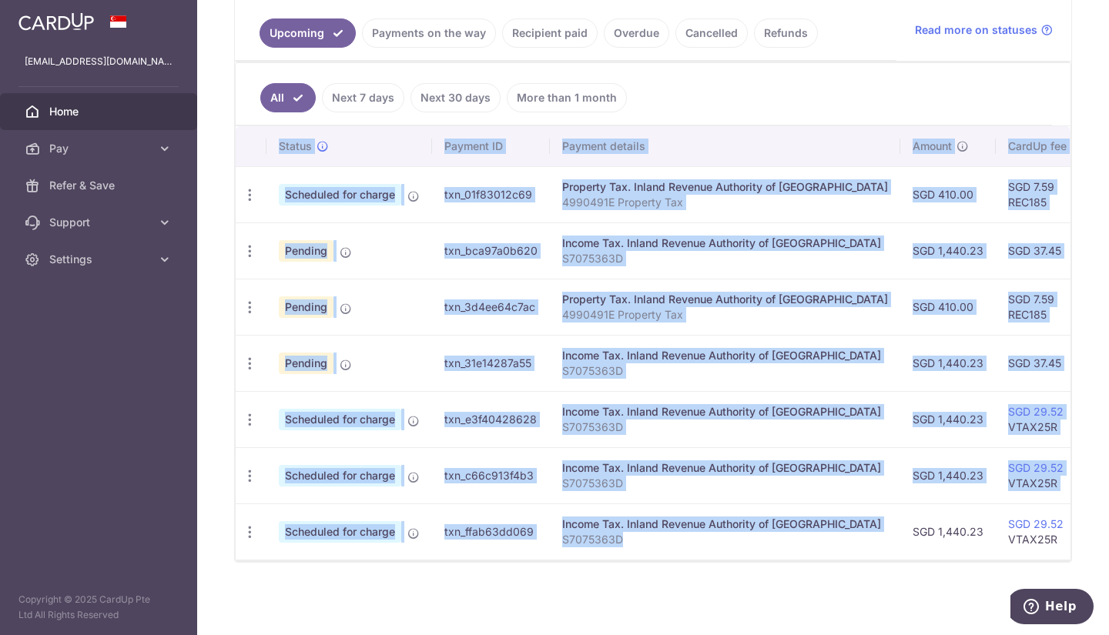
drag, startPoint x: 724, startPoint y: 550, endPoint x: 749, endPoint y: 558, distance: 26.0
click at [749, 558] on div "Status Payment ID Payment details Amount CardUp fee Total amt. Charge date Due …" at bounding box center [653, 342] width 834 height 433
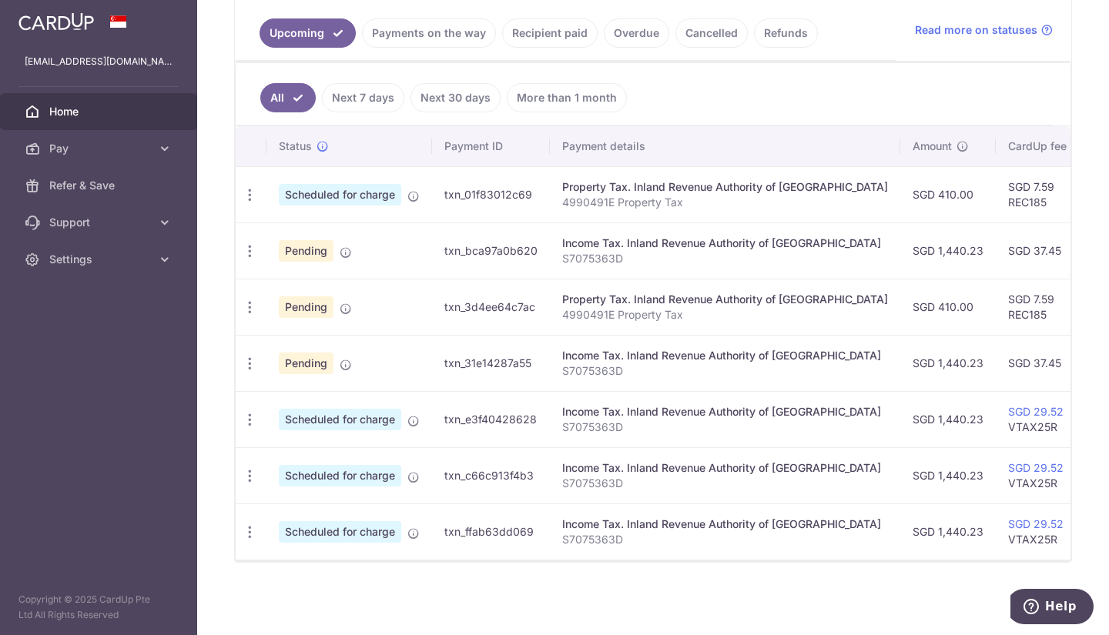
click at [635, 595] on div "× Pause Schedule Pause all future payments in this series Pause just this one p…" at bounding box center [652, 317] width 911 height 635
click at [251, 246] on icon "button" at bounding box center [250, 251] width 16 height 16
click at [282, 284] on span "Update payment" at bounding box center [331, 293] width 105 height 18
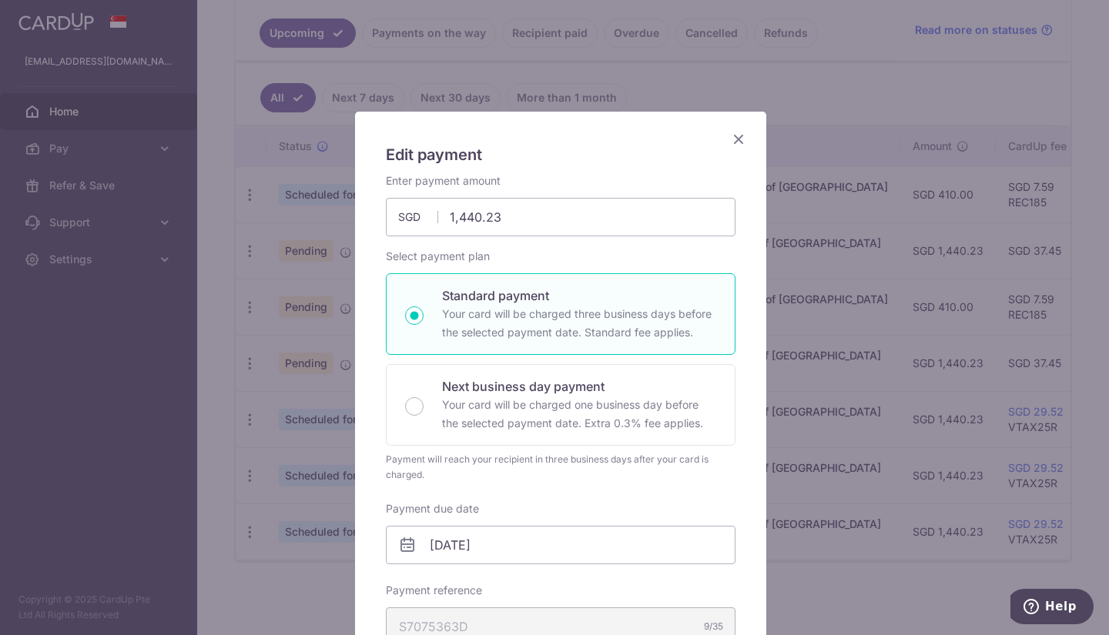
click at [737, 142] on icon "Close" at bounding box center [738, 138] width 18 height 19
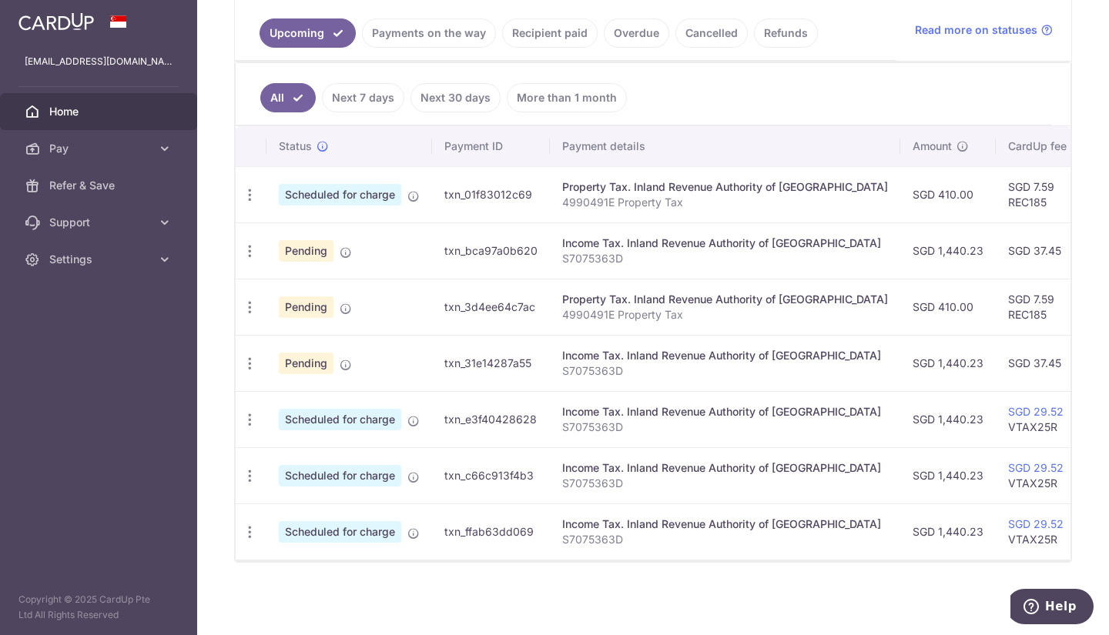
drag, startPoint x: 783, startPoint y: 560, endPoint x: 898, endPoint y: 560, distance: 115.5
click at [898, 560] on div at bounding box center [653, 561] width 834 height 2
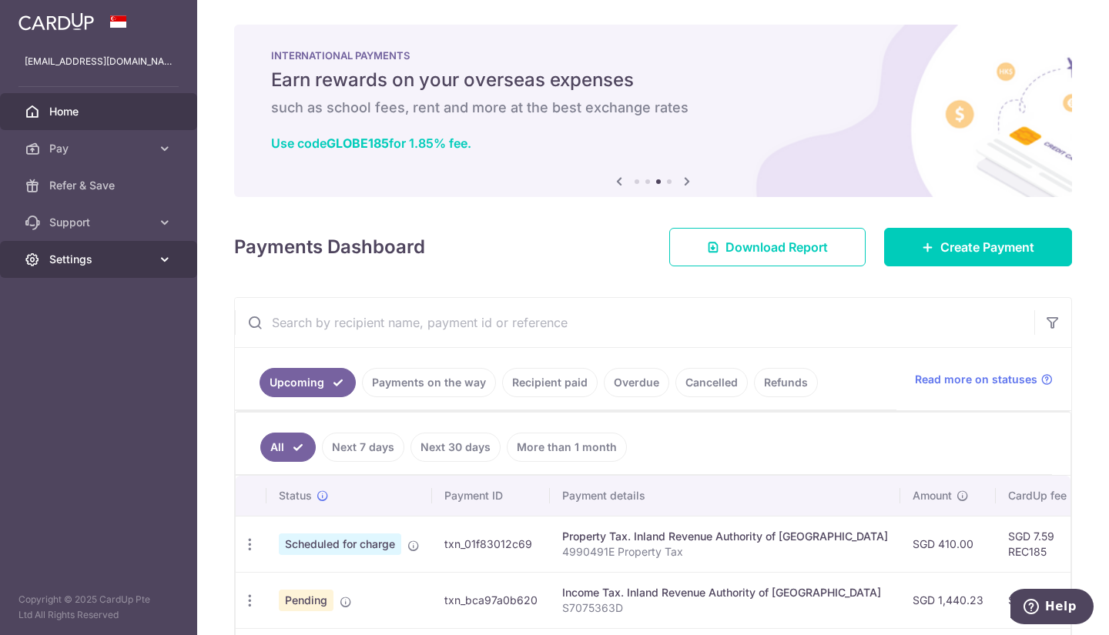
click at [157, 255] on icon at bounding box center [164, 259] width 15 height 15
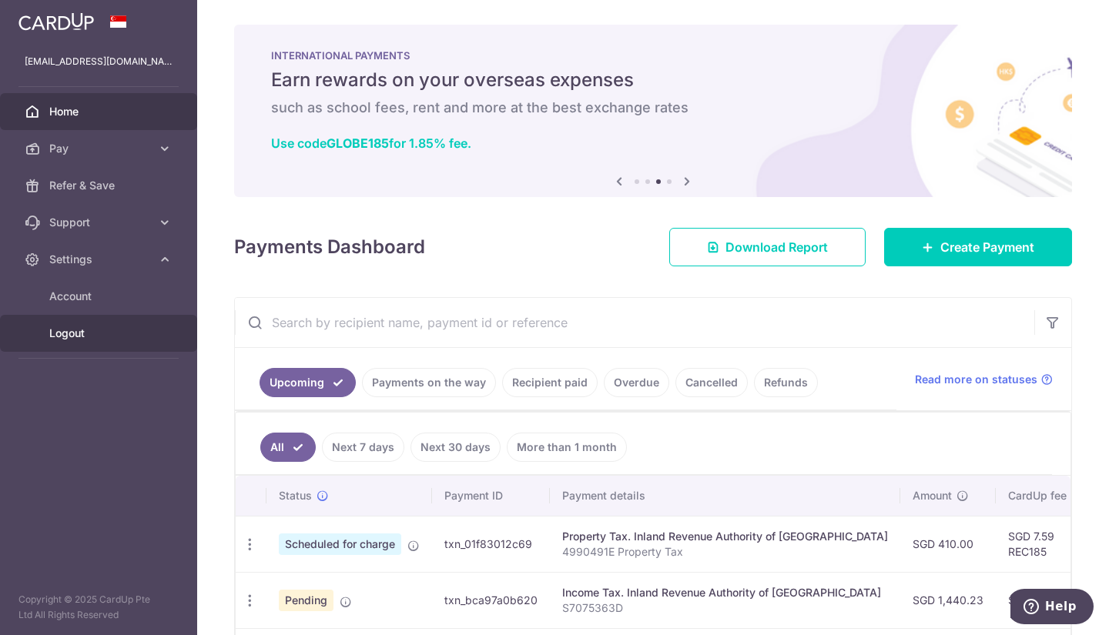
click at [106, 337] on span "Logout" at bounding box center [100, 333] width 102 height 15
